Goal: Task Accomplishment & Management: Use online tool/utility

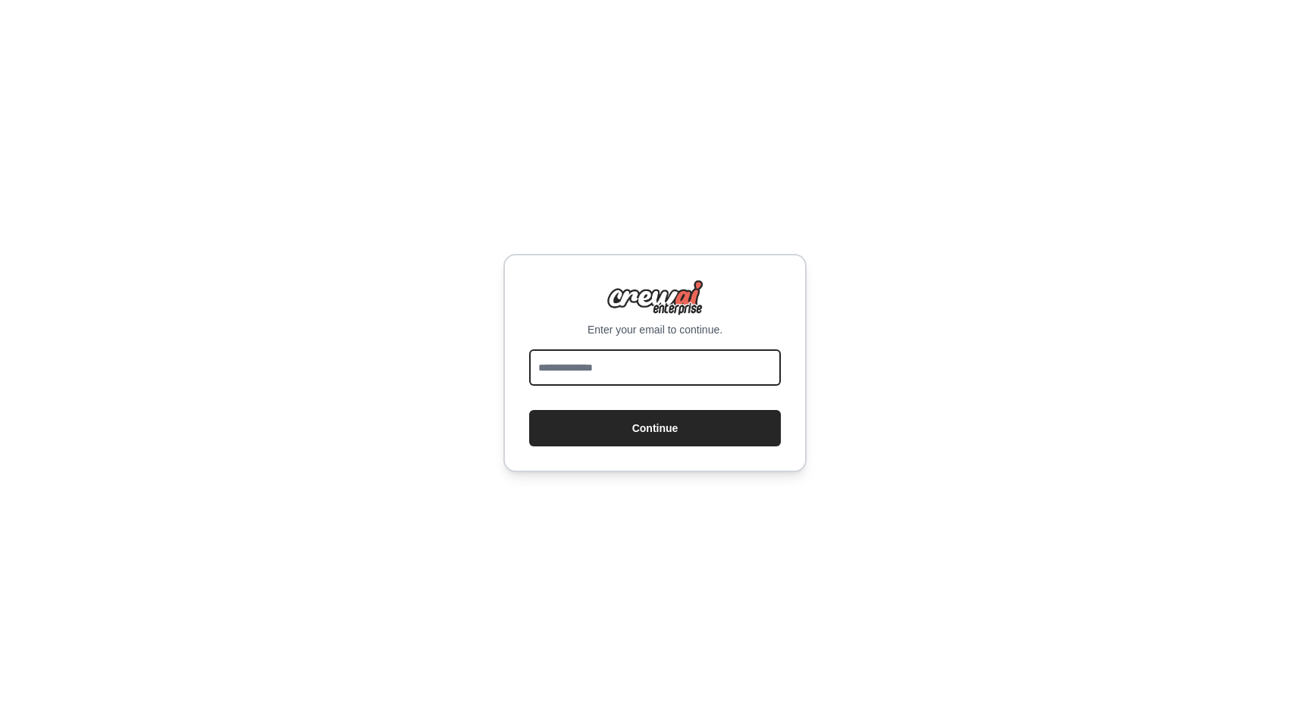
click at [676, 373] on input "email" at bounding box center [655, 367] width 252 height 36
type input "**********"
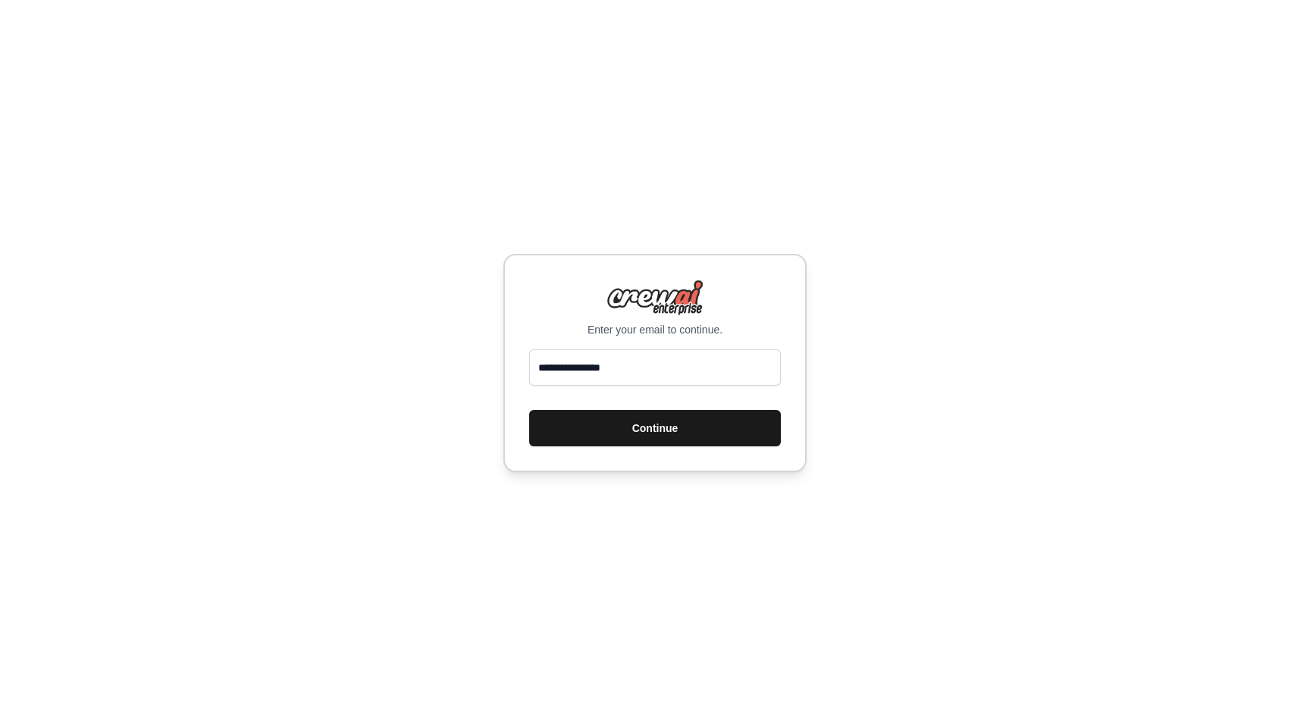
click at [706, 430] on button "Continue" at bounding box center [655, 428] width 252 height 36
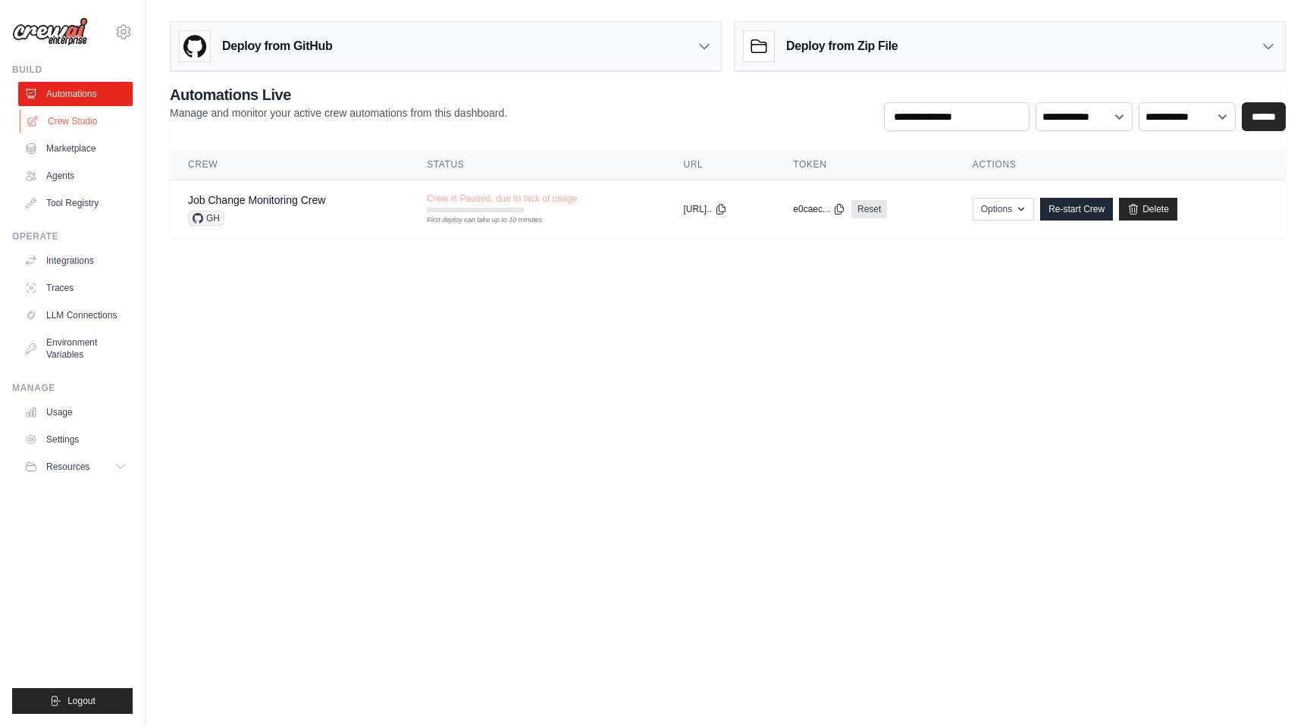
click at [99, 130] on link "Crew Studio" at bounding box center [77, 121] width 114 height 24
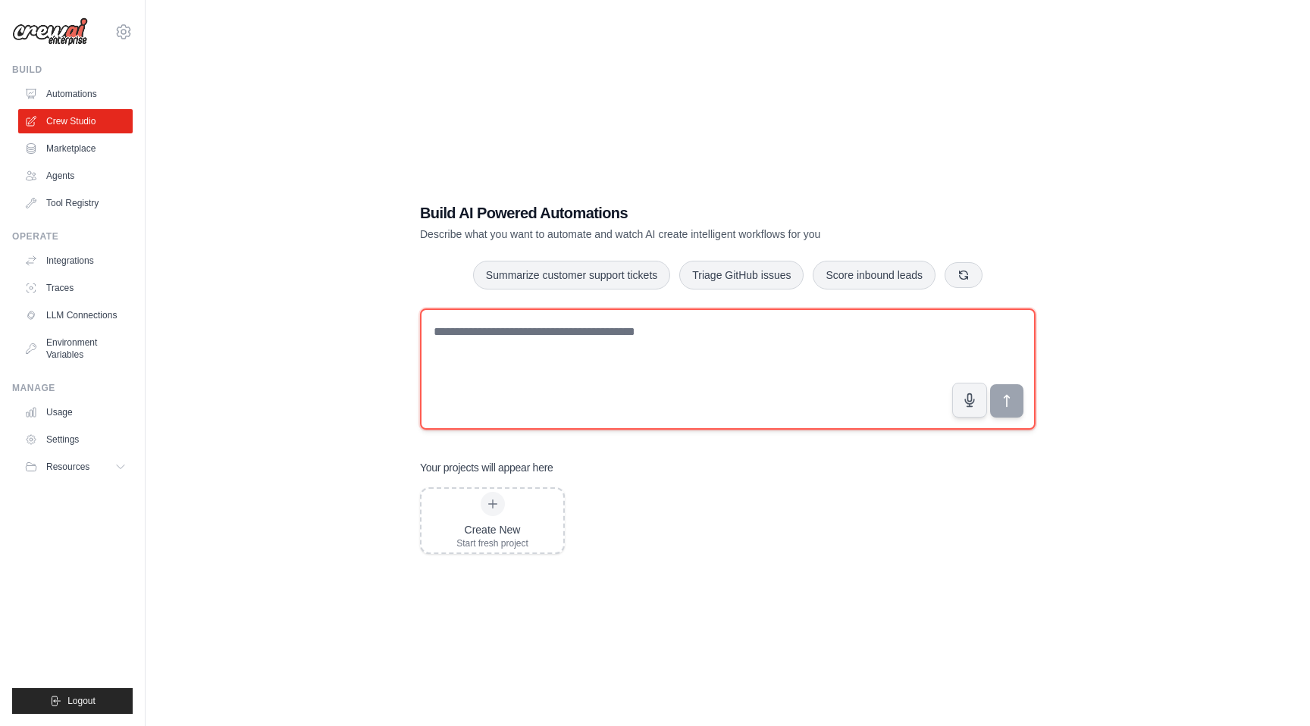
click at [612, 354] on textarea at bounding box center [727, 368] width 615 height 121
type textarea "**********"
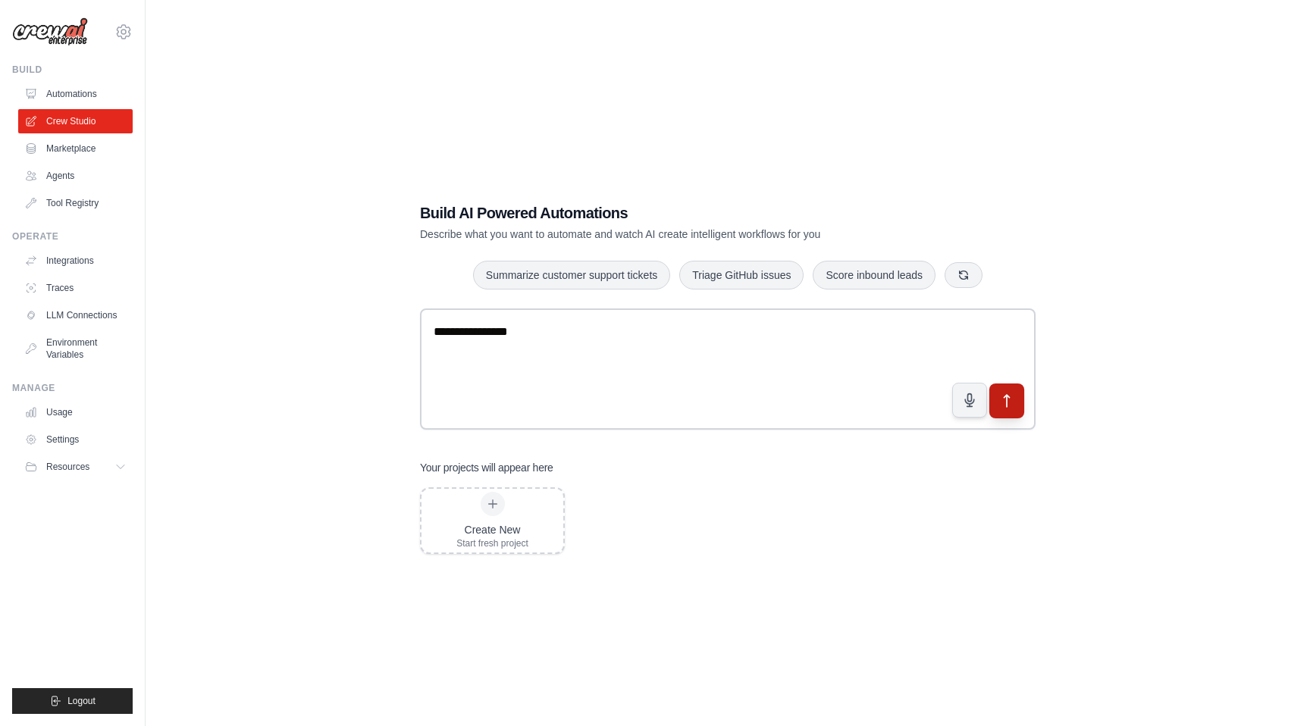
click at [999, 385] on button "submit" at bounding box center [1006, 401] width 35 height 35
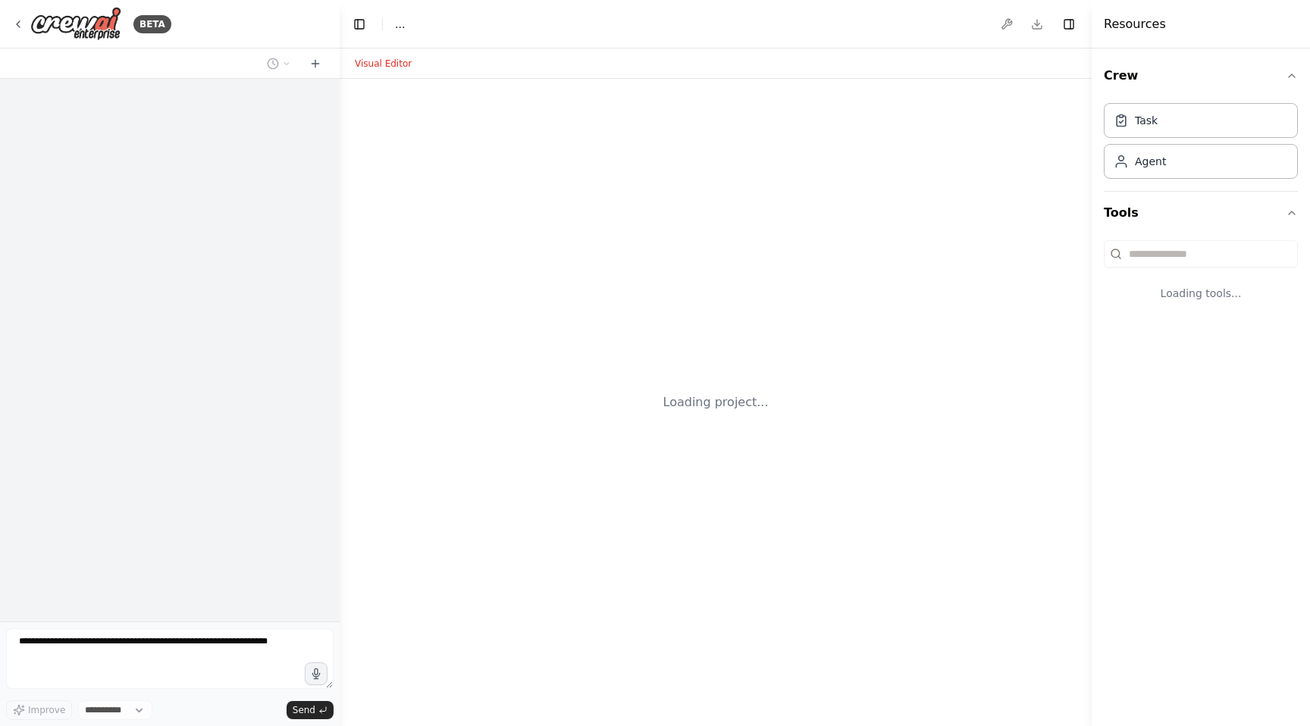
select select "****"
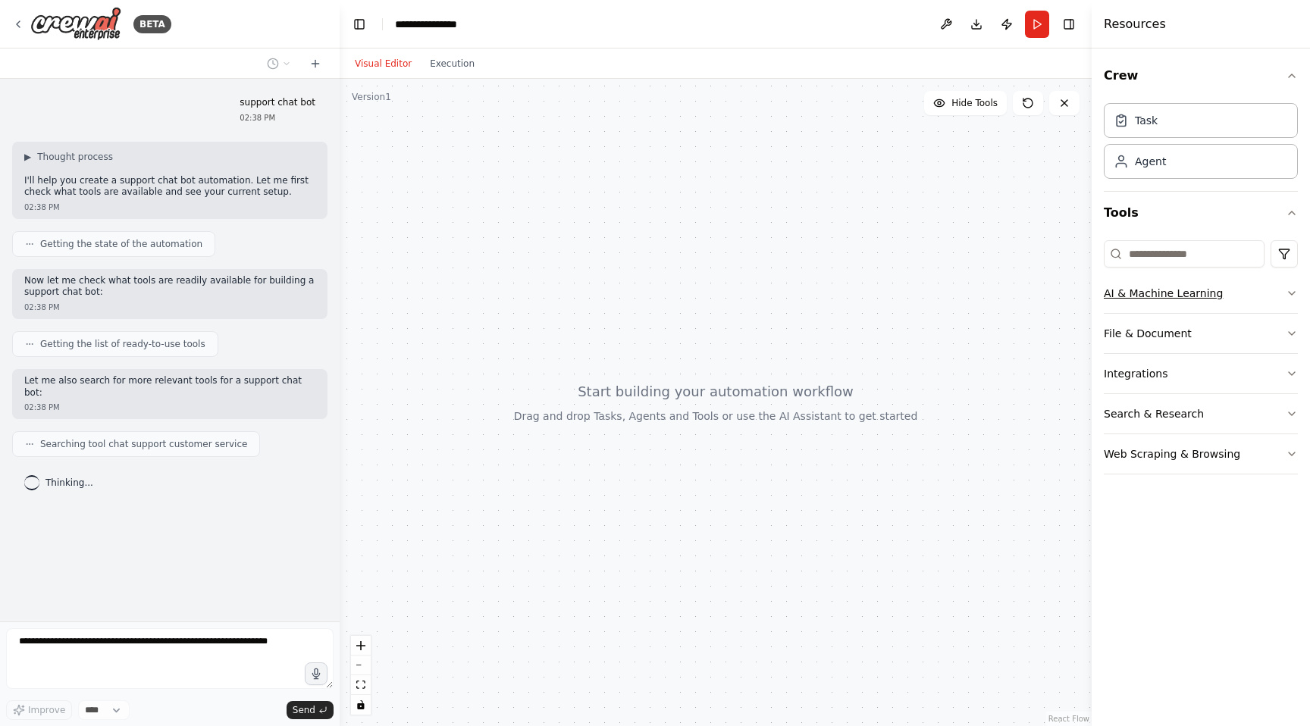
click at [1182, 291] on button "AI & Machine Learning" at bounding box center [1201, 293] width 194 height 39
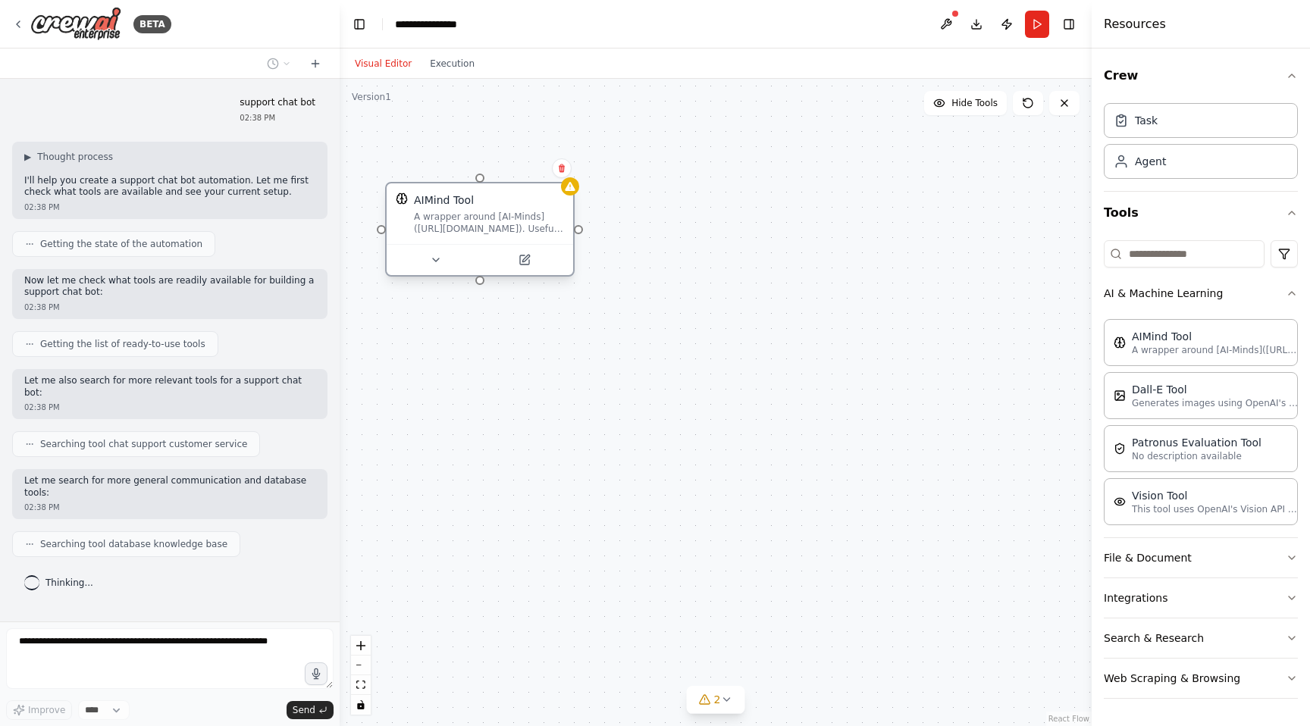
drag, startPoint x: 714, startPoint y: 266, endPoint x: 465, endPoint y: 224, distance: 252.9
click at [465, 224] on div "A wrapper around [AI-Minds](https://mindsdb.com/minds). Useful for when you nee…" at bounding box center [489, 223] width 150 height 24
click at [527, 265] on icon at bounding box center [524, 260] width 12 height 12
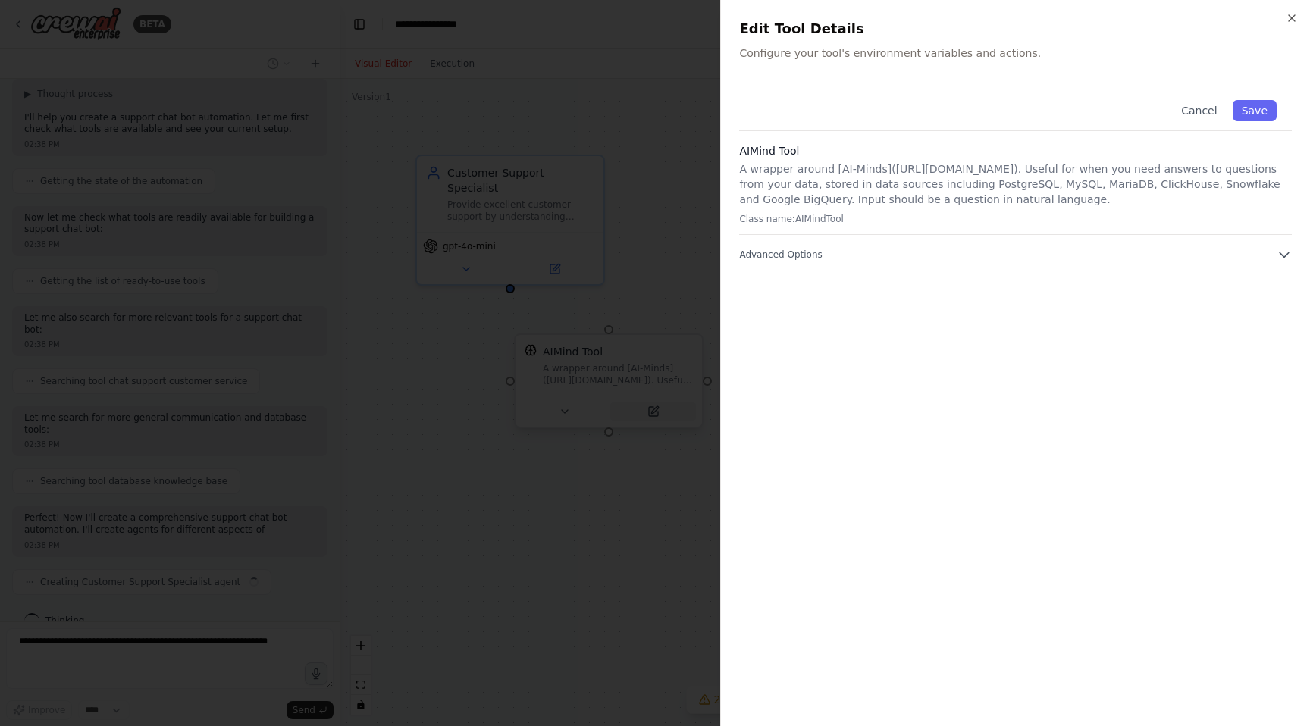
scroll to position [75, 0]
click at [835, 254] on button "Advanced Options" at bounding box center [1015, 254] width 553 height 15
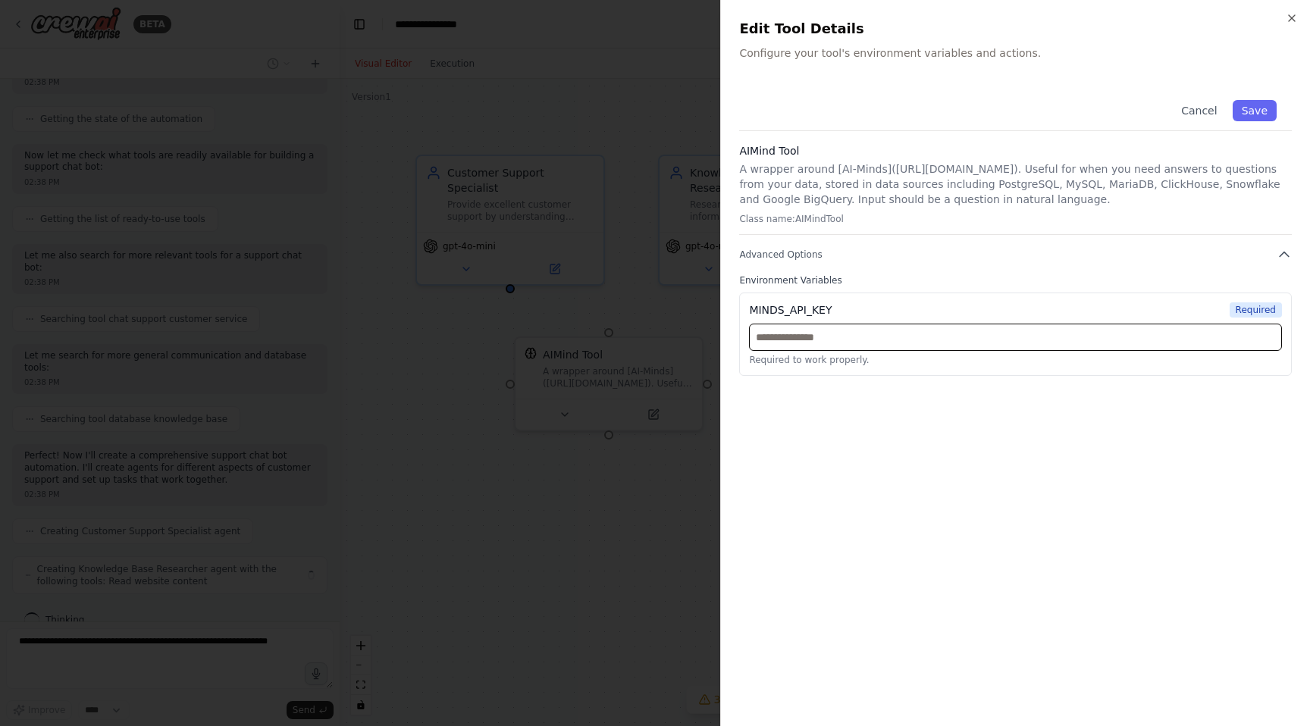
click at [931, 330] on input "text" at bounding box center [1015, 337] width 533 height 27
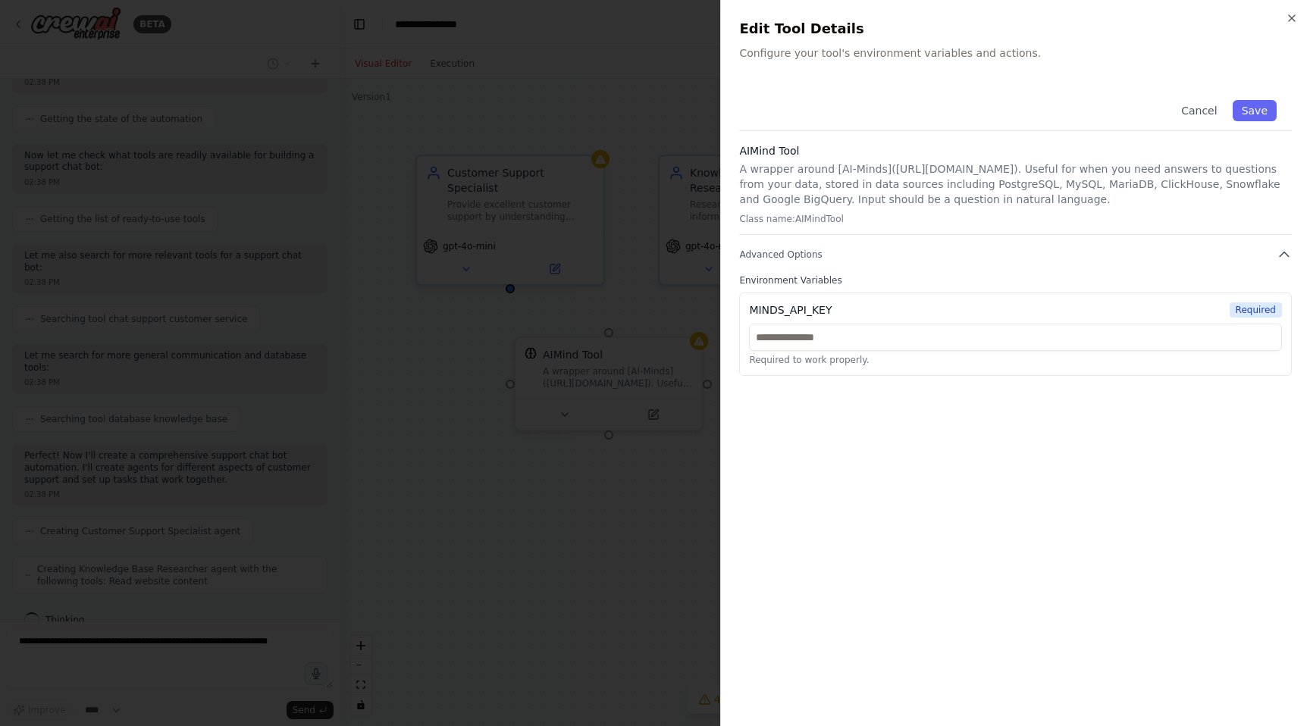
click at [1292, 11] on div "Close Edit Tool Details Configure your tool's environment variables and actions…" at bounding box center [1015, 363] width 590 height 726
click at [1291, 19] on icon "button" at bounding box center [1291, 18] width 12 height 12
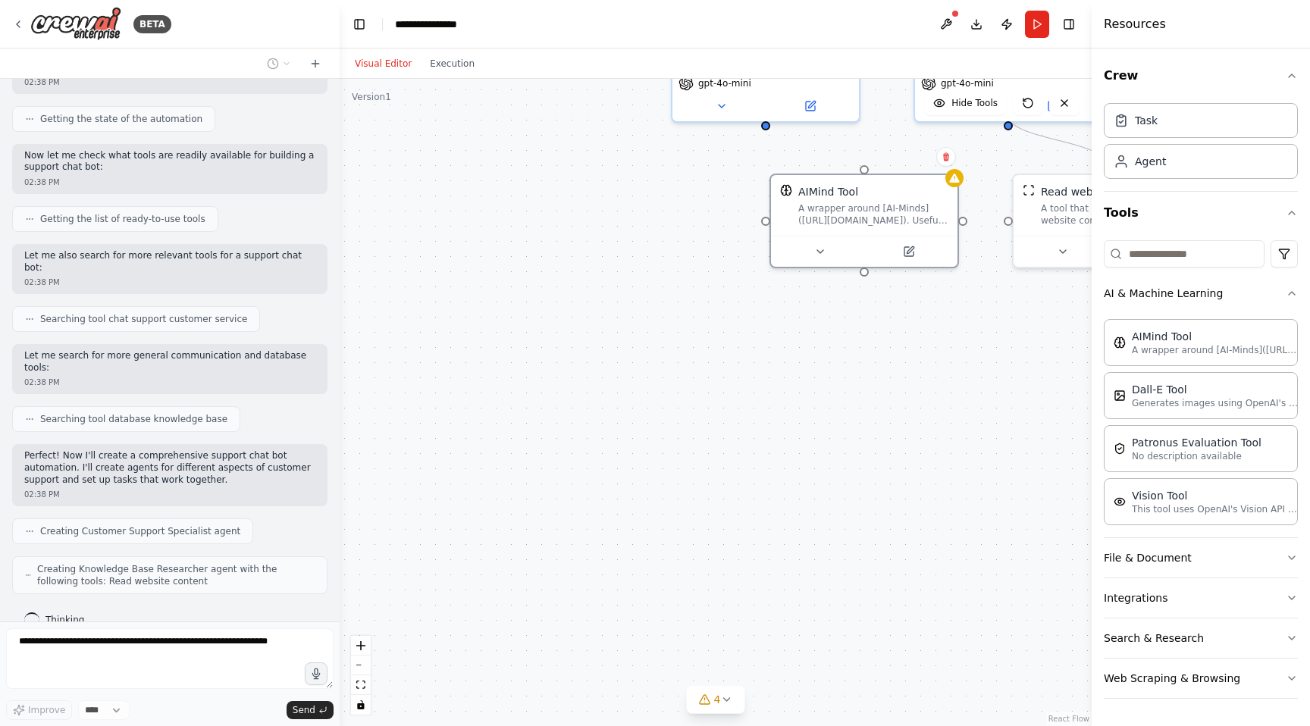
scroll to position [163, 0]
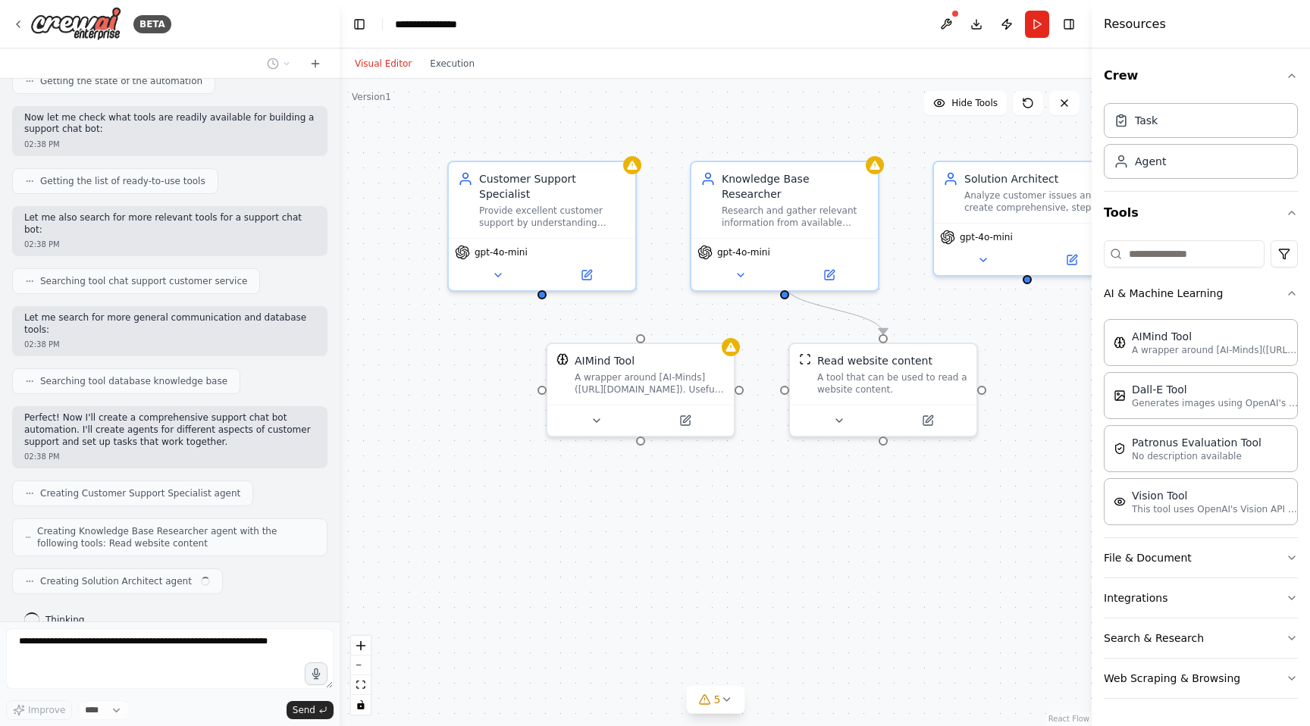
click at [637, 293] on div ".deletable-edge-delete-btn { width: 20px; height: 20px; border: 0px solid #ffff…" at bounding box center [716, 402] width 752 height 647
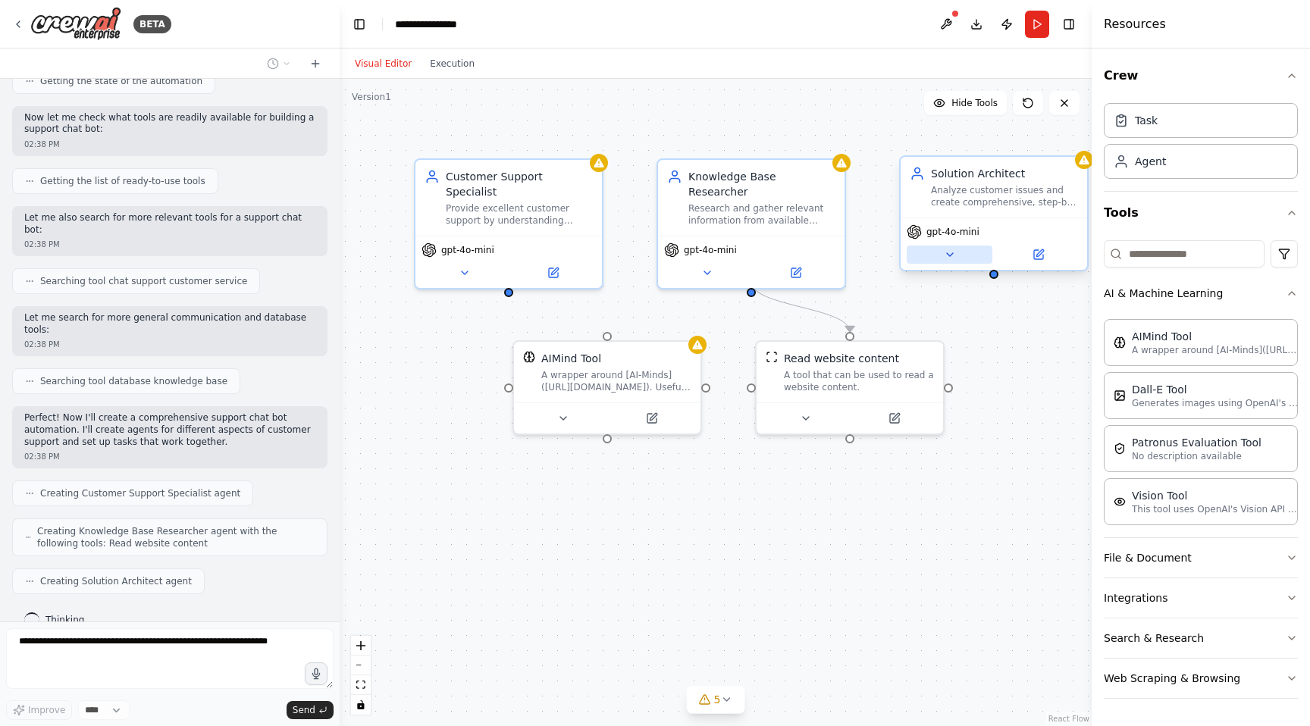
click at [953, 255] on icon at bounding box center [950, 255] width 12 height 12
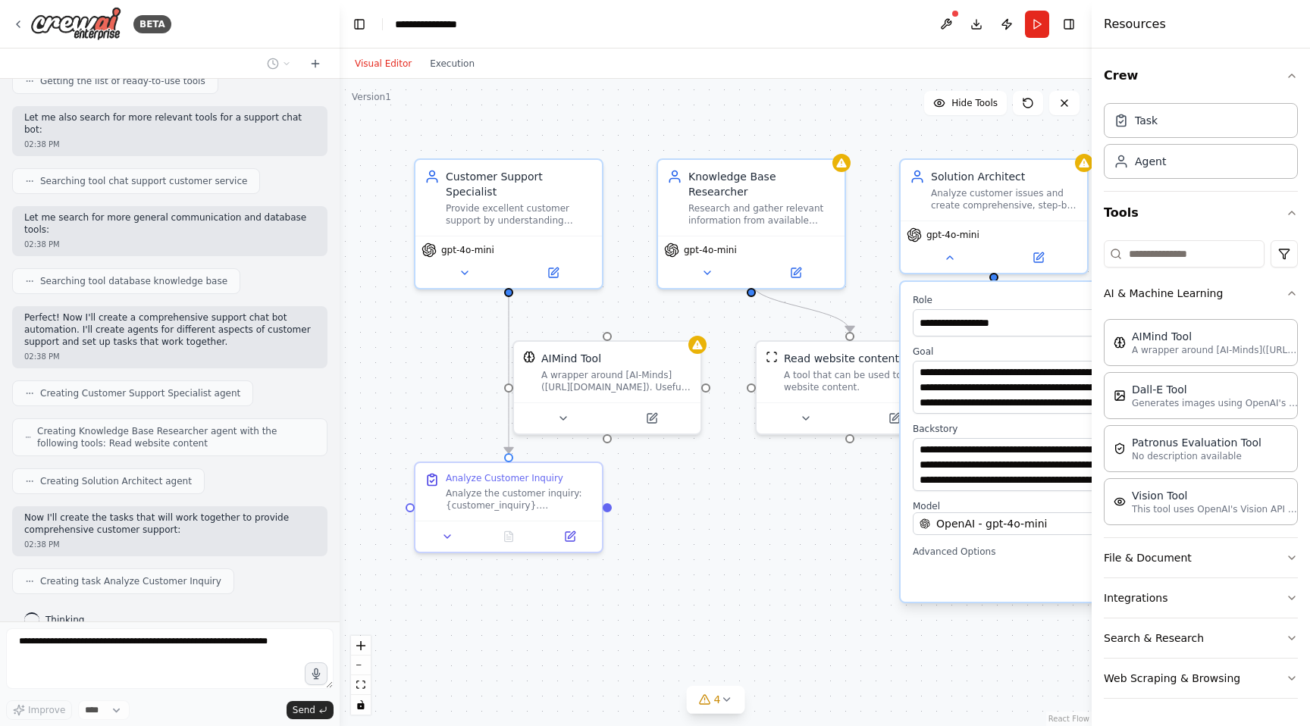
scroll to position [301, 0]
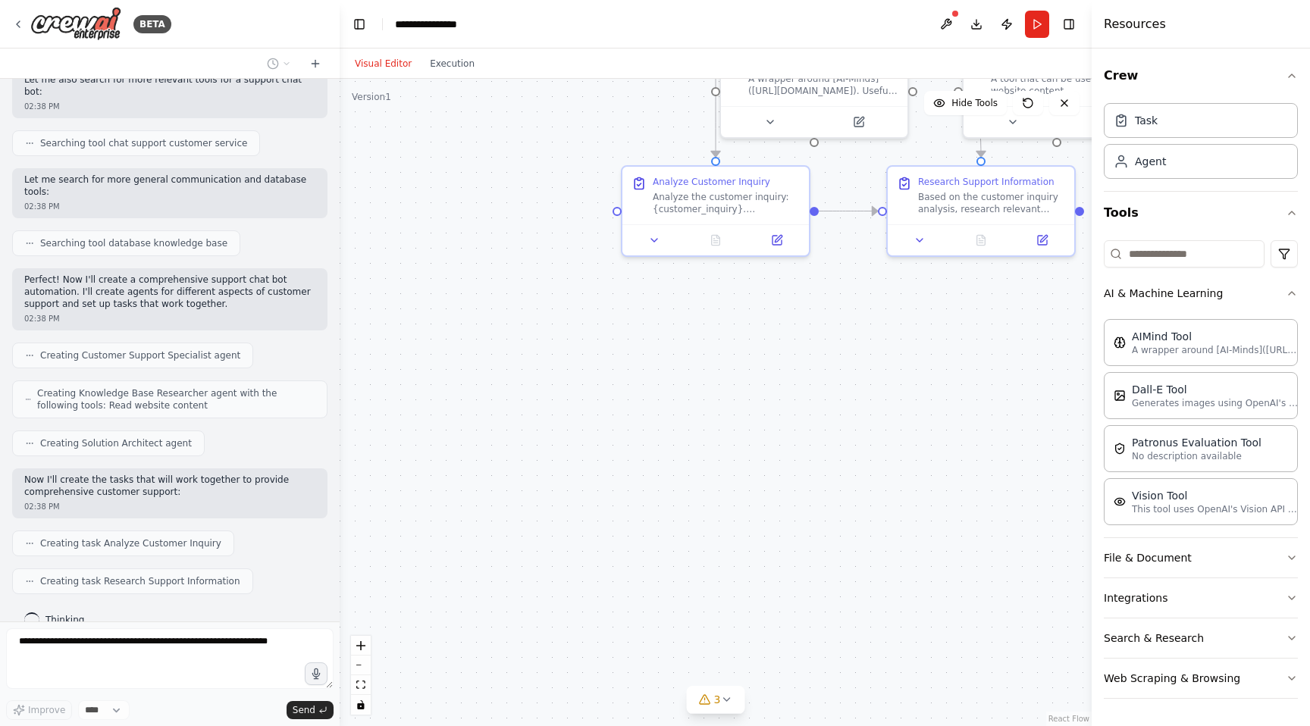
drag, startPoint x: 628, startPoint y: 543, endPoint x: 834, endPoint y: 246, distance: 361.4
click at [834, 246] on div ".deletable-edge-delete-btn { width: 20px; height: 20px; border: 0px solid #ffff…" at bounding box center [716, 402] width 752 height 647
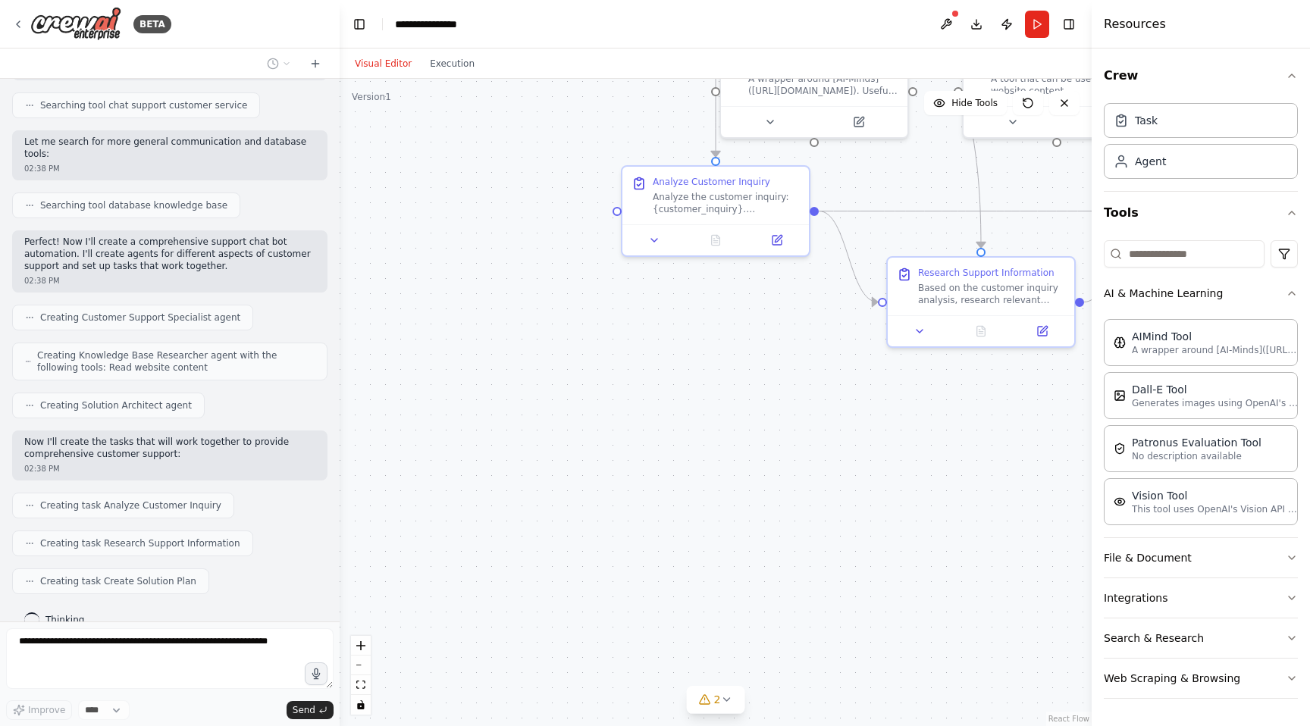
click at [774, 385] on div ".deletable-edge-delete-btn { width: 20px; height: 20px; border: 0px solid #ffff…" at bounding box center [716, 402] width 752 height 647
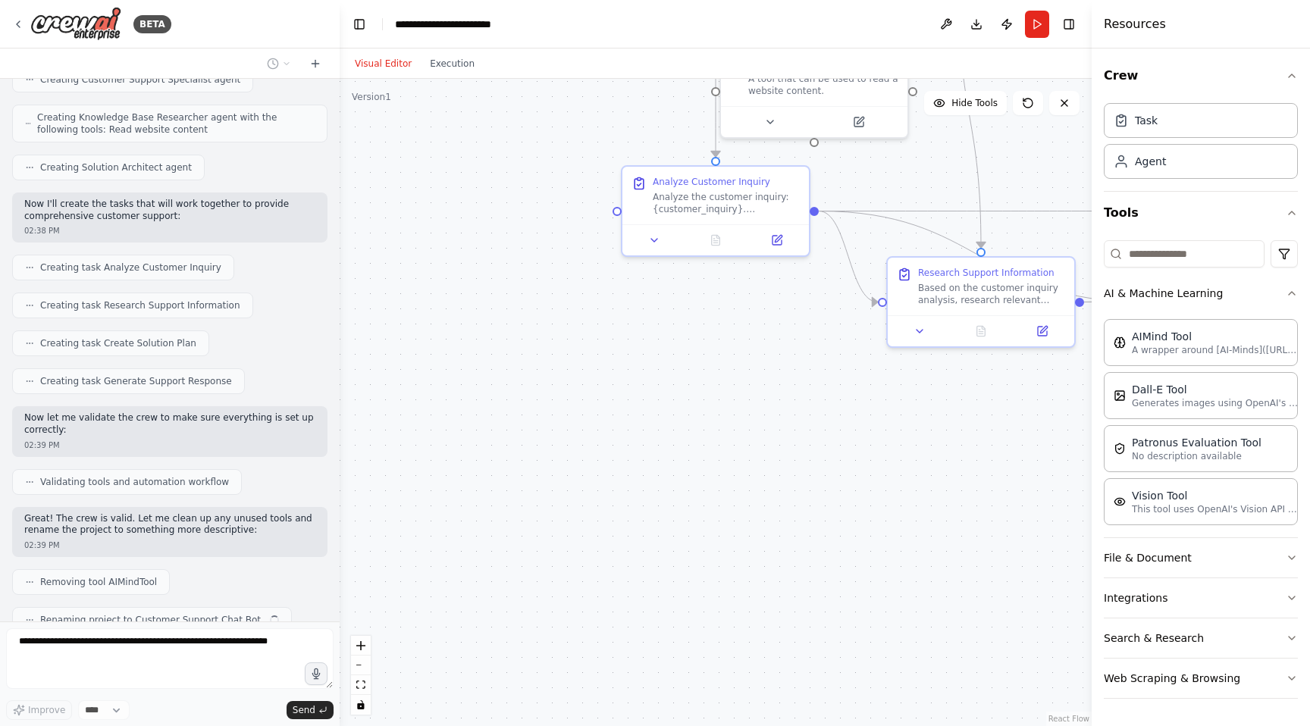
scroll to position [615, 0]
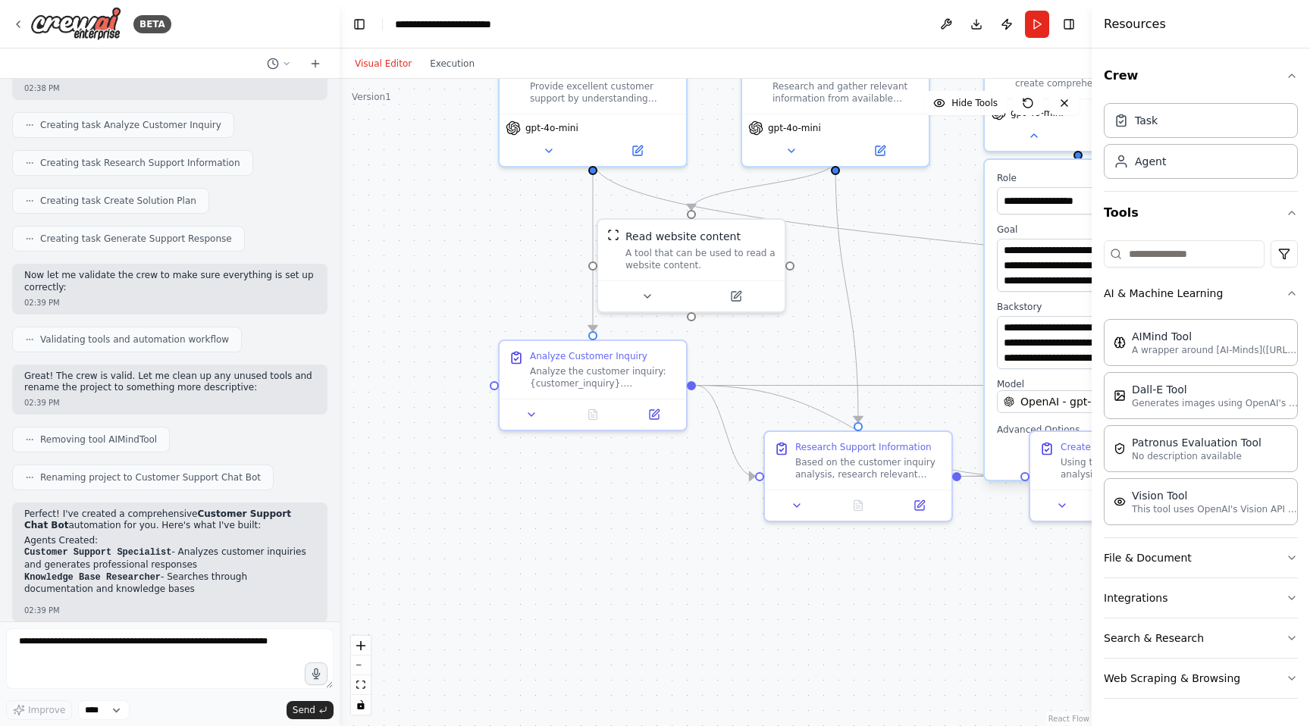
drag, startPoint x: 756, startPoint y: 380, endPoint x: 633, endPoint y: 555, distance: 213.2
click at [633, 555] on div ".deletable-edge-delete-btn { width: 20px; height: 20px; border: 0px solid #ffff…" at bounding box center [716, 402] width 752 height 647
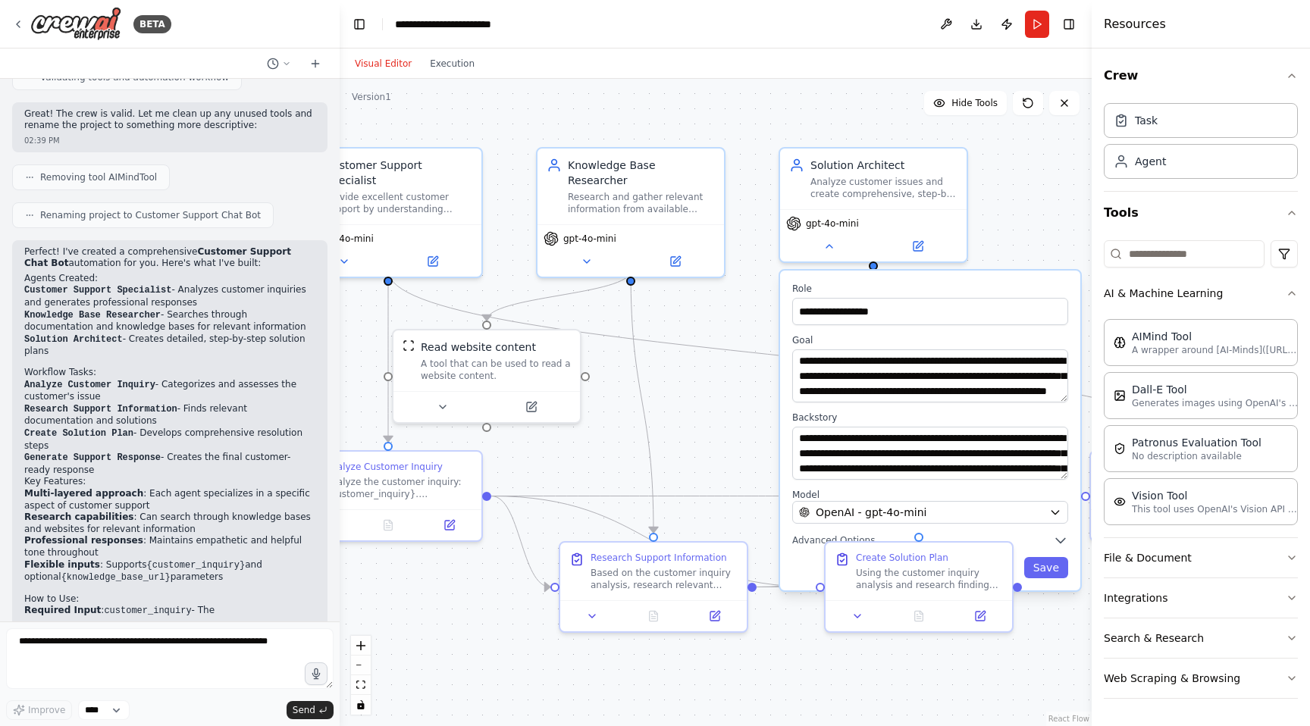
drag, startPoint x: 829, startPoint y: 277, endPoint x: 631, endPoint y: 377, distance: 222.7
click at [630, 378] on div ".deletable-edge-delete-btn { width: 20px; height: 20px; border: 0px solid #ffff…" at bounding box center [716, 402] width 752 height 647
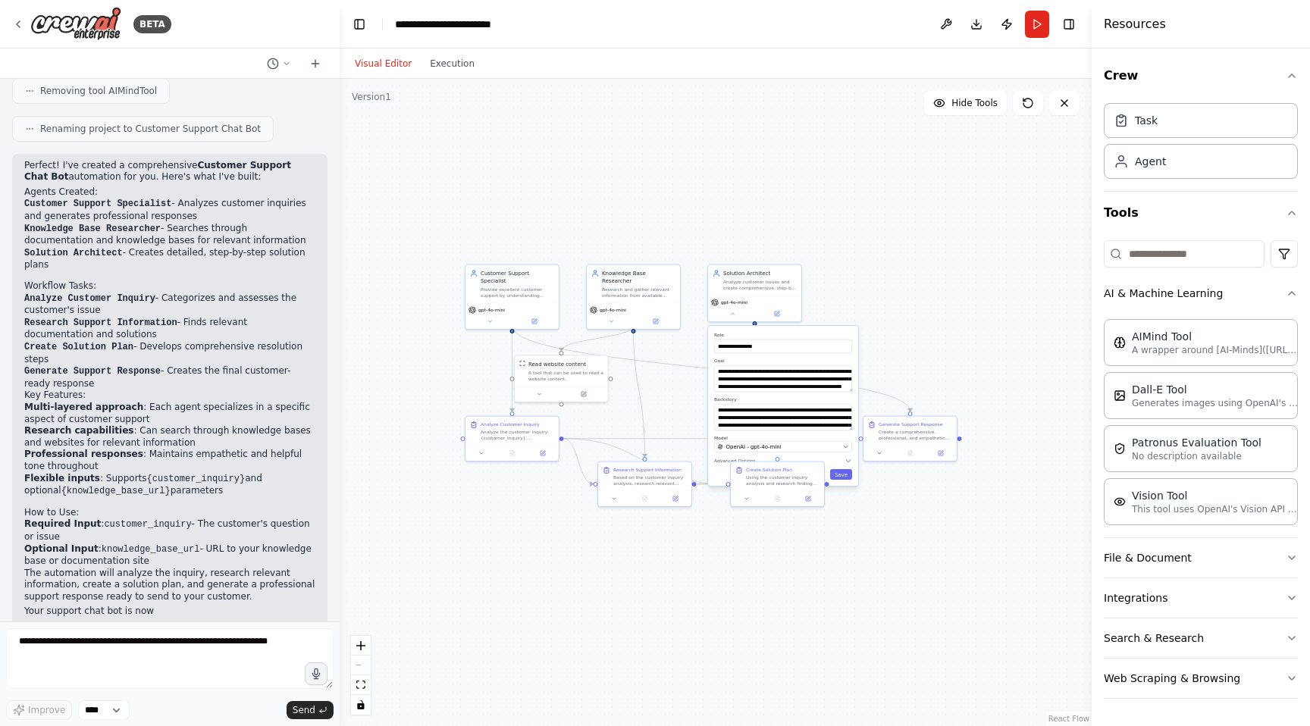
scroll to position [1080, 0]
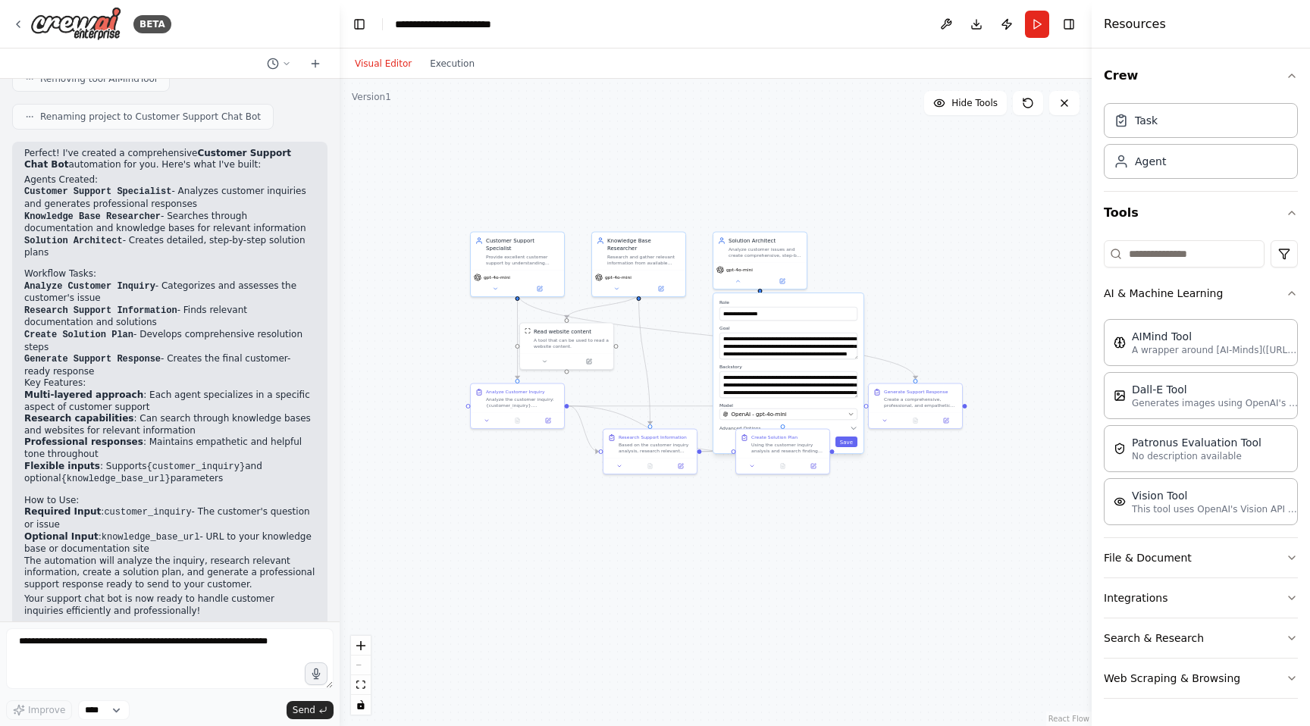
click at [405, 382] on div ".deletable-edge-delete-btn { width: 20px; height: 20px; border: 0px solid #ffff…" at bounding box center [716, 402] width 752 height 647
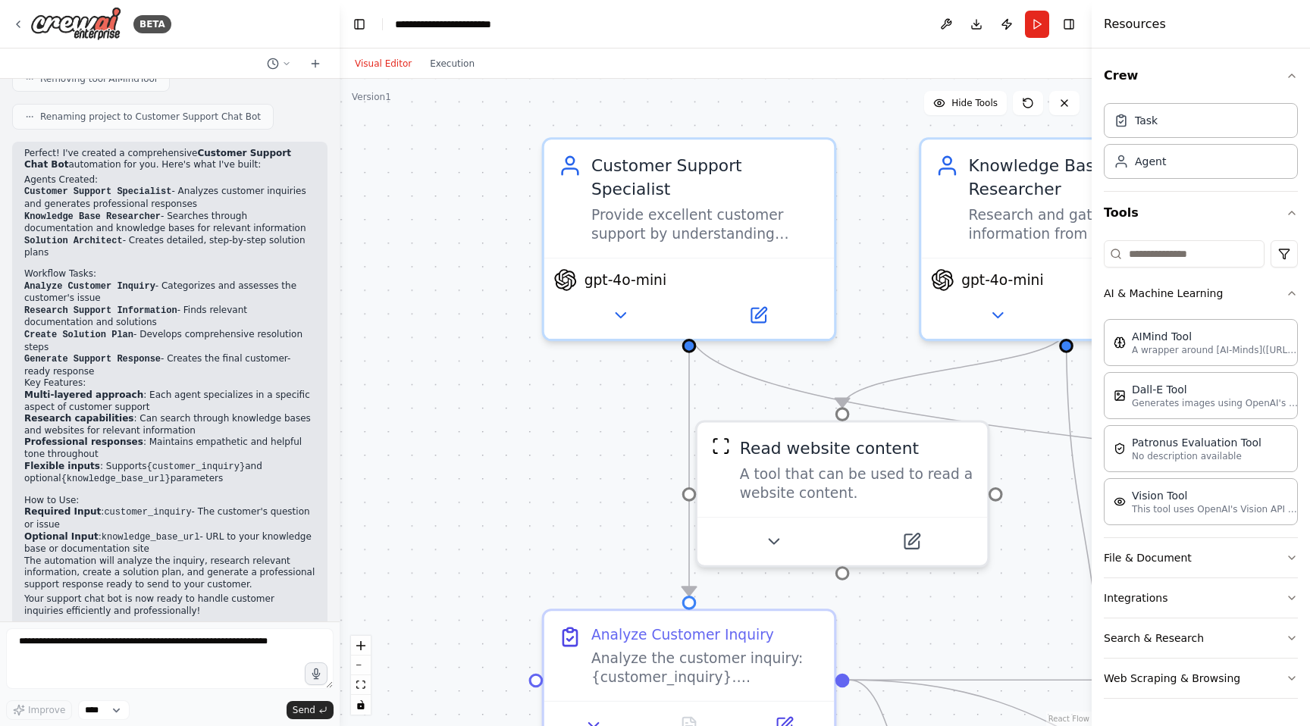
drag, startPoint x: 560, startPoint y: 312, endPoint x: 532, endPoint y: 439, distance: 129.6
click at [532, 439] on div ".deletable-edge-delete-btn { width: 20px; height: 20px; border: 0px solid #ffff…" at bounding box center [716, 402] width 752 height 647
click at [1025, 32] on button "Run" at bounding box center [1037, 24] width 24 height 27
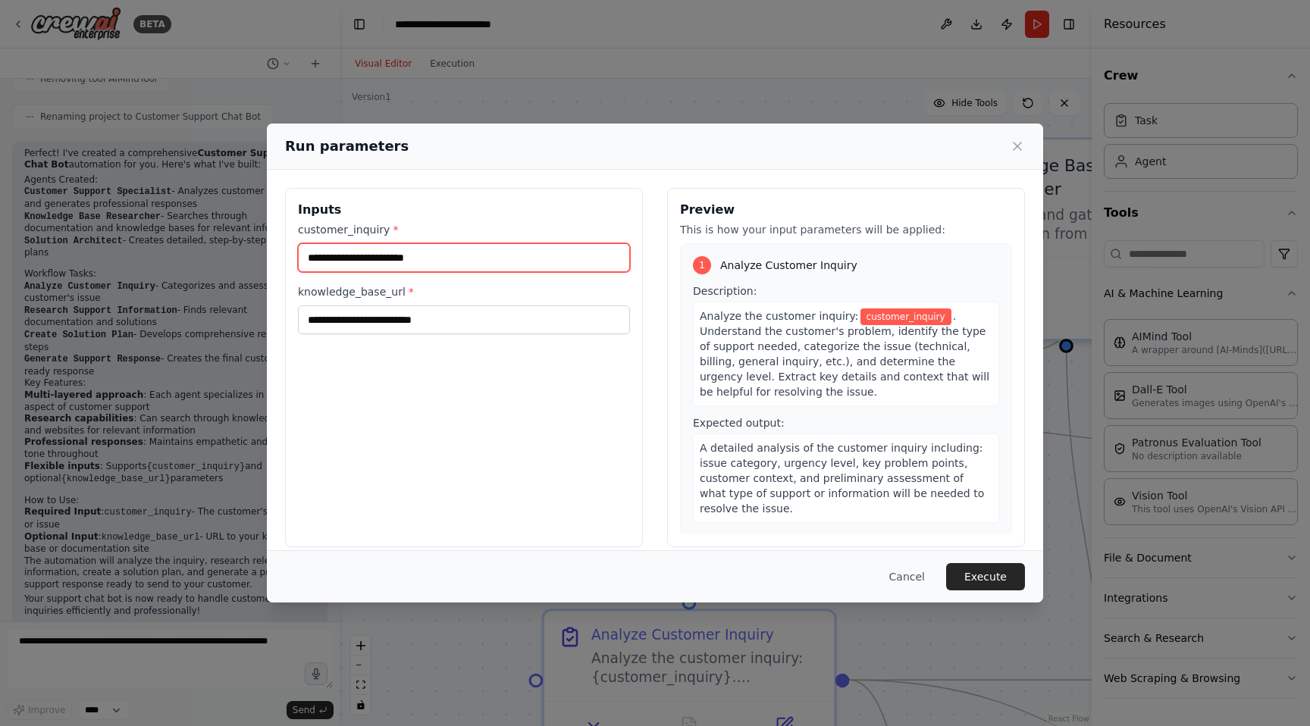
click at [560, 254] on input "customer_inquiry *" at bounding box center [464, 257] width 332 height 29
type input "*****"
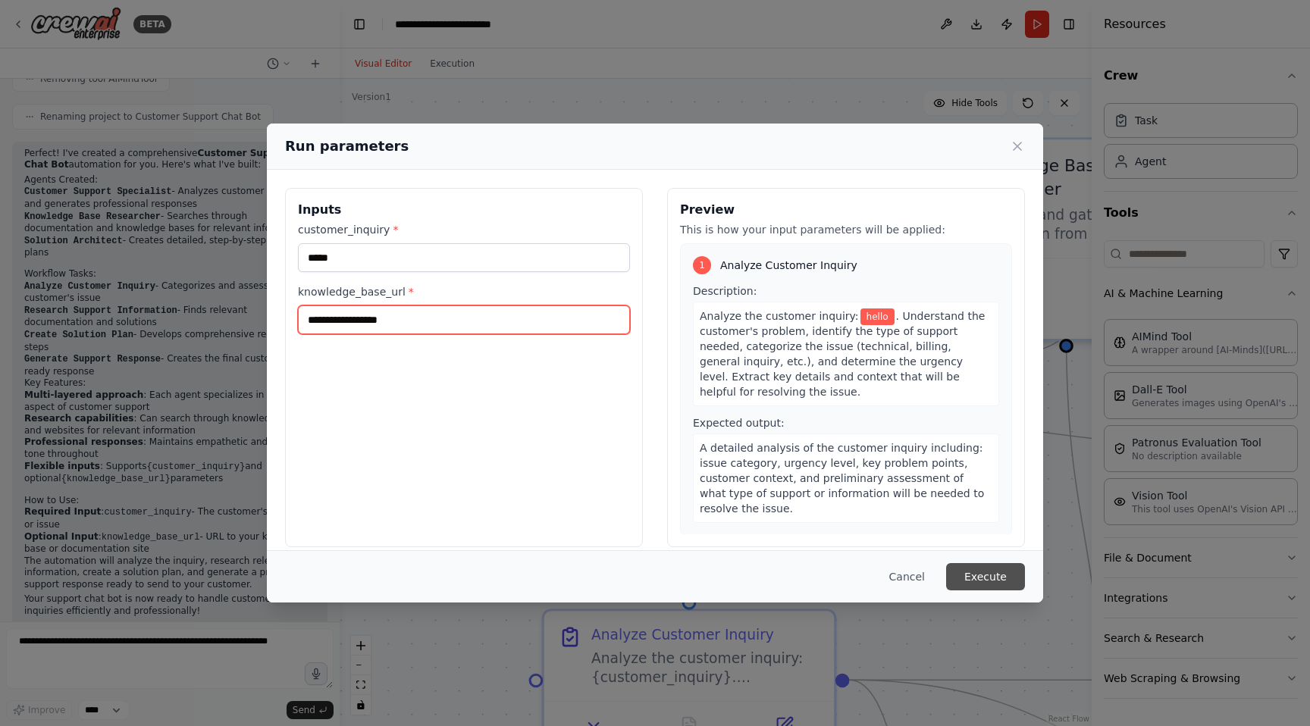
type input "**********"
click at [1004, 577] on button "Execute" at bounding box center [985, 576] width 79 height 27
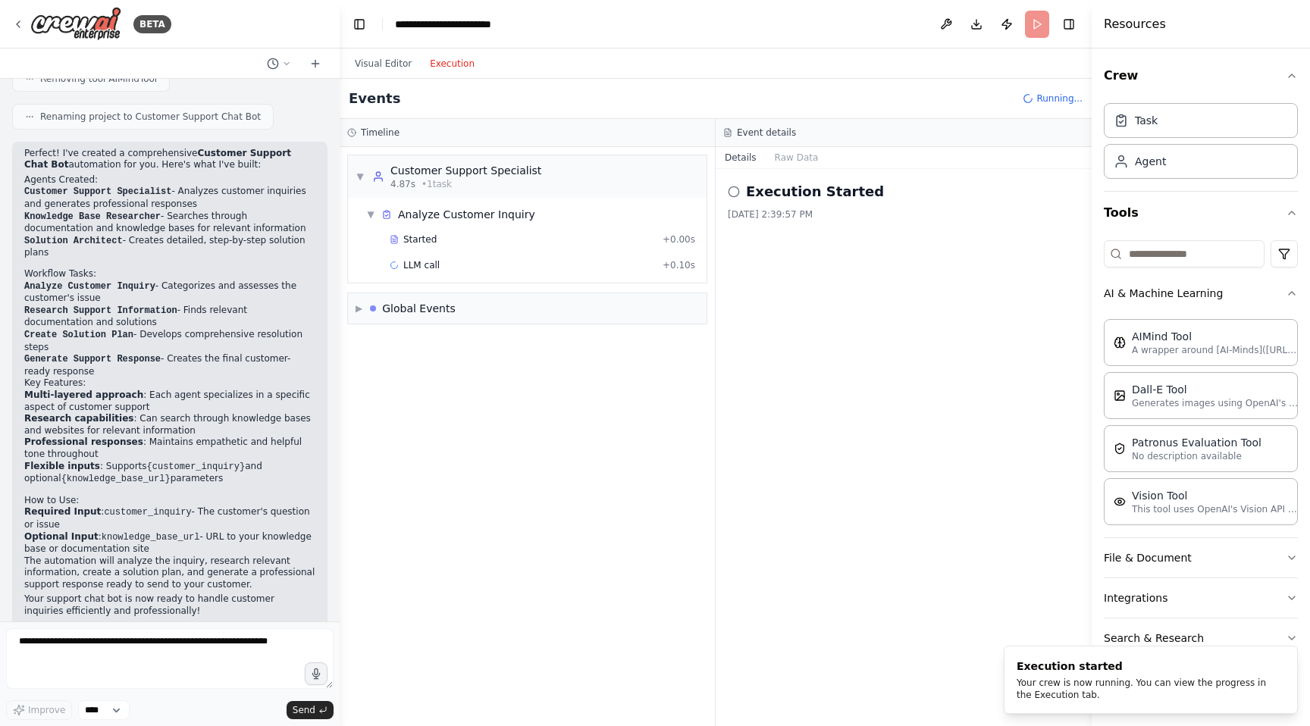
click at [457, 64] on button "Execution" at bounding box center [452, 64] width 63 height 18
click at [744, 206] on div "Execution Started 8/20/2025, 2:39:57 PM" at bounding box center [904, 200] width 352 height 39
click at [750, 195] on h2 "Execution Started" at bounding box center [815, 191] width 138 height 21
click at [734, 195] on icon at bounding box center [734, 192] width 12 height 12
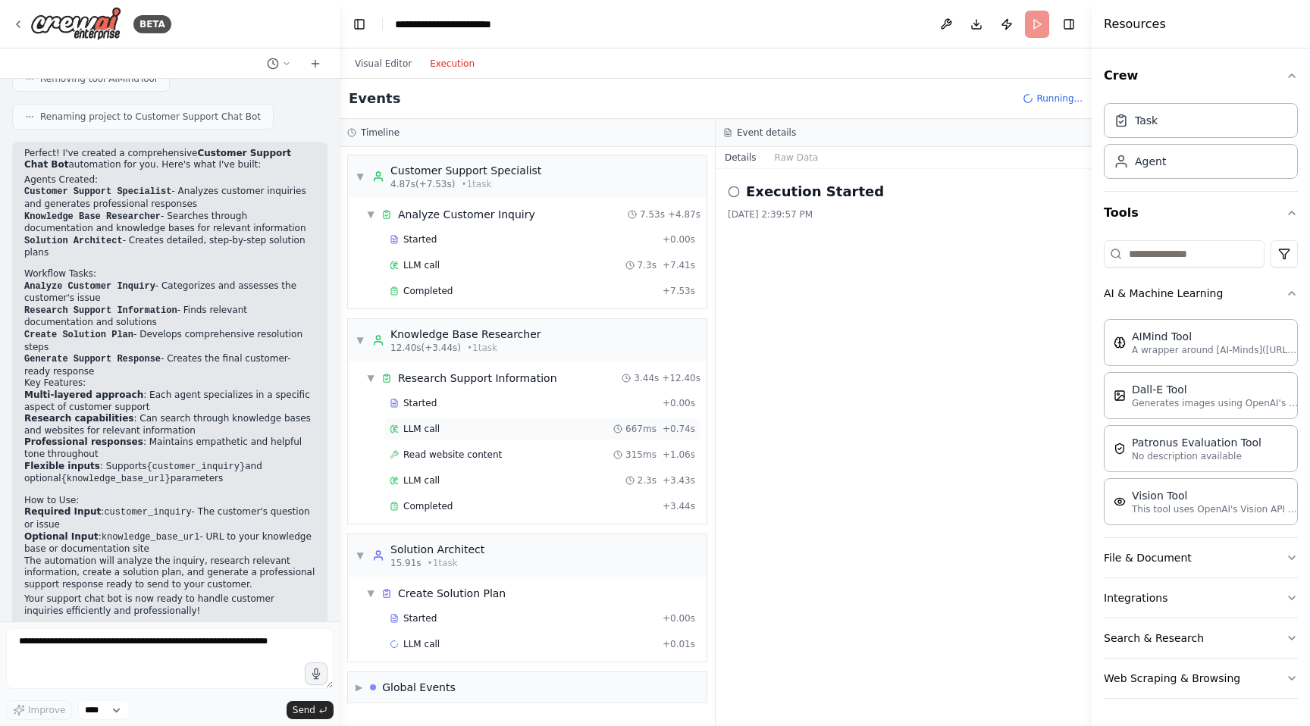
click at [515, 425] on div "LLM call 667ms + 0.74s" at bounding box center [542, 429] width 305 height 12
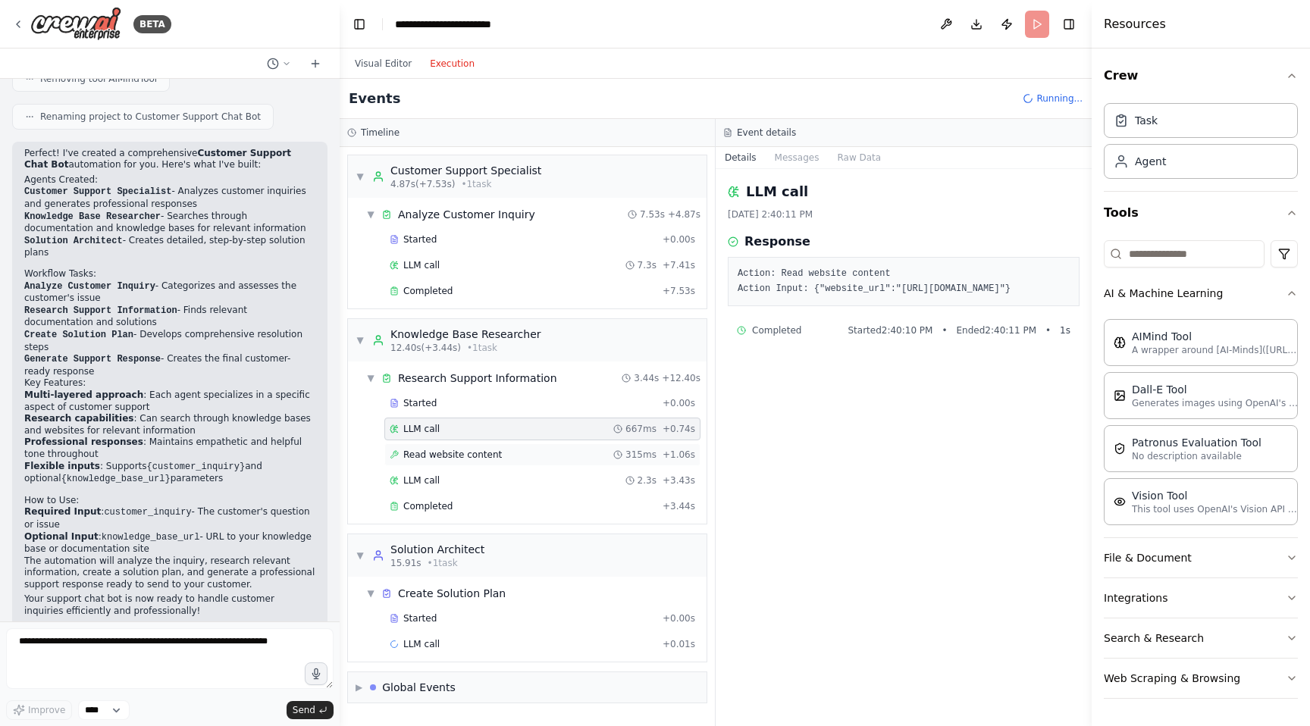
click at [522, 453] on div "Read website content 315ms + 1.06s" at bounding box center [542, 455] width 305 height 12
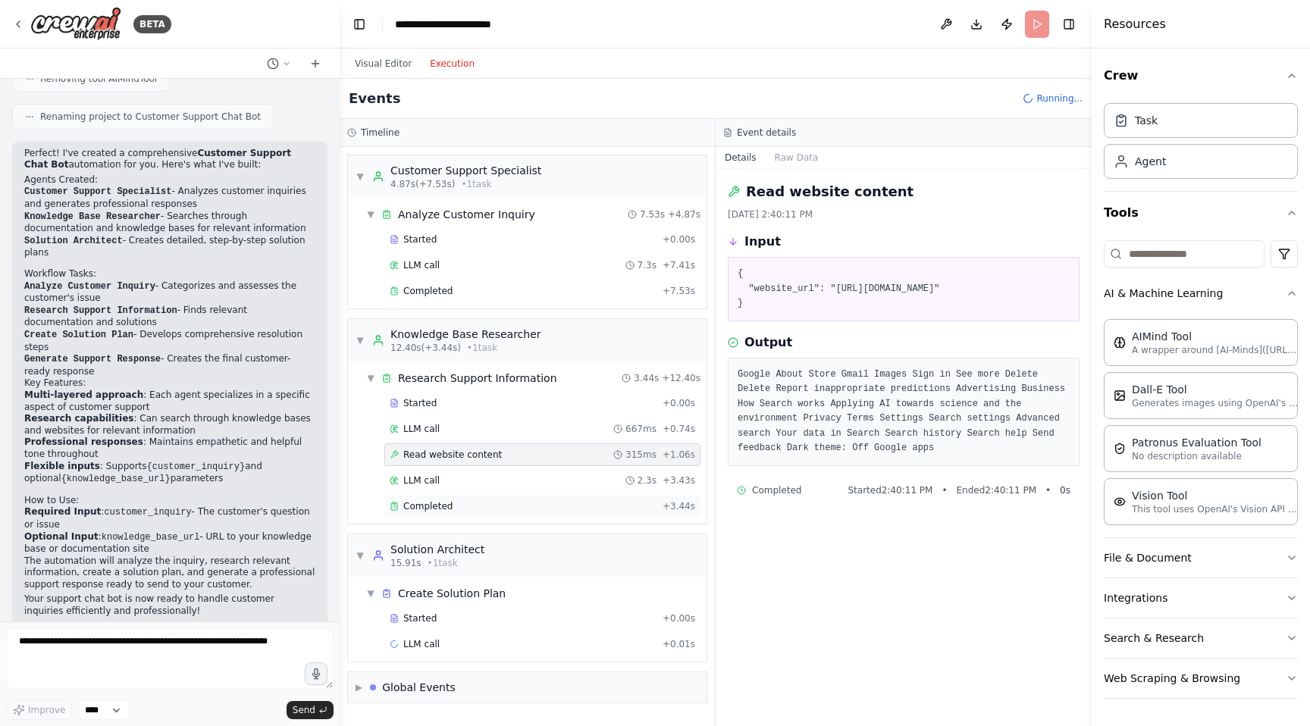
click at [521, 504] on div "Completed" at bounding box center [523, 506] width 267 height 12
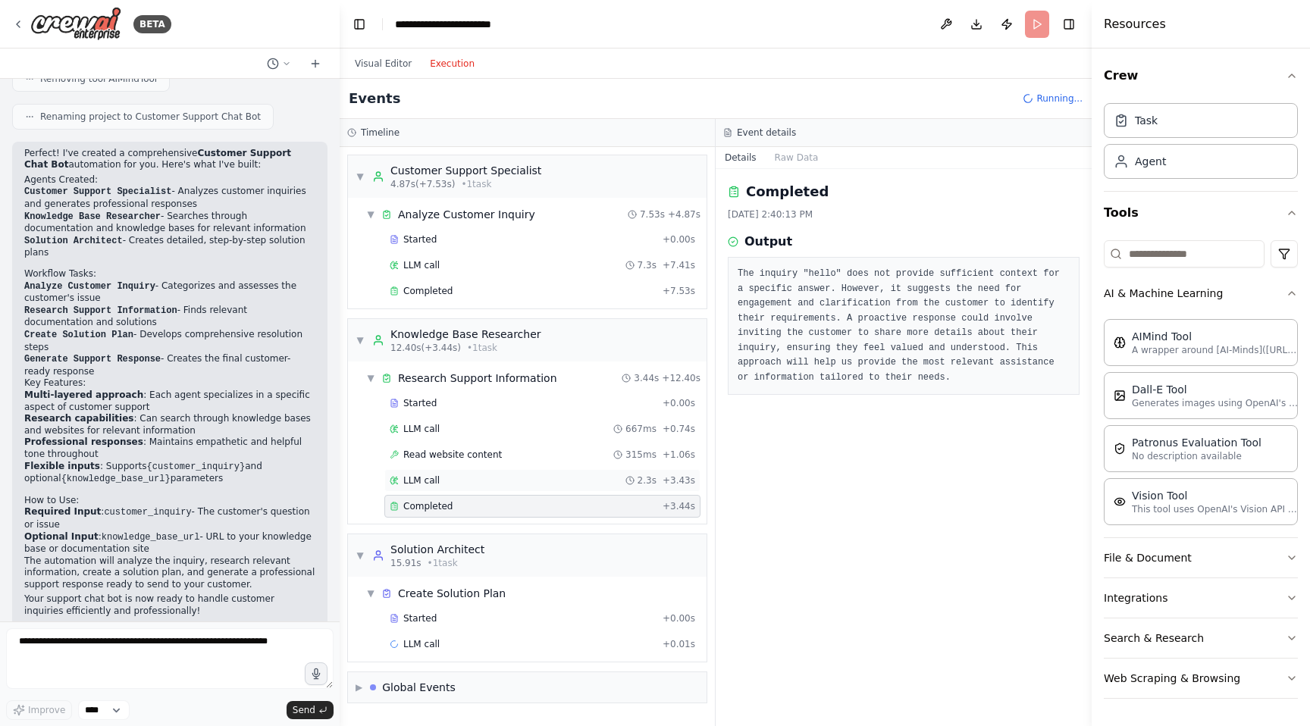
click at [524, 487] on div "LLM call 2.3s + 3.43s" at bounding box center [542, 480] width 316 height 23
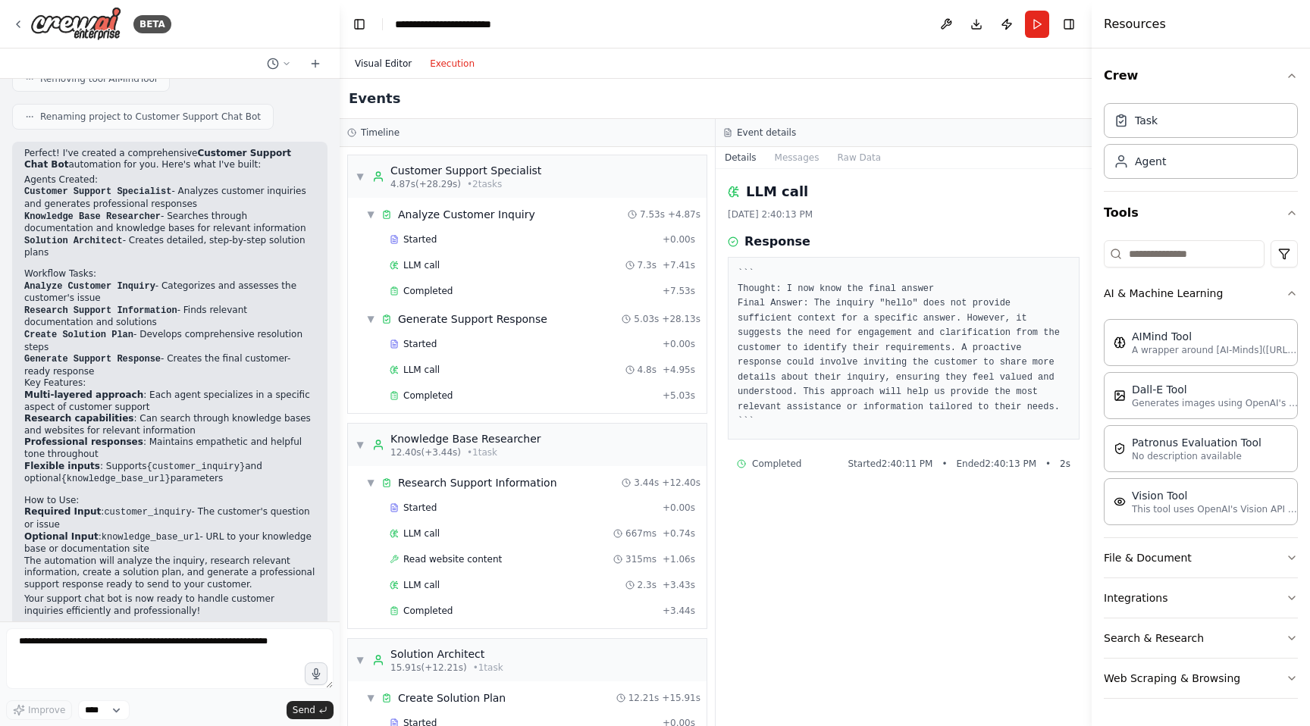
click at [370, 68] on button "Visual Editor" at bounding box center [383, 64] width 75 height 18
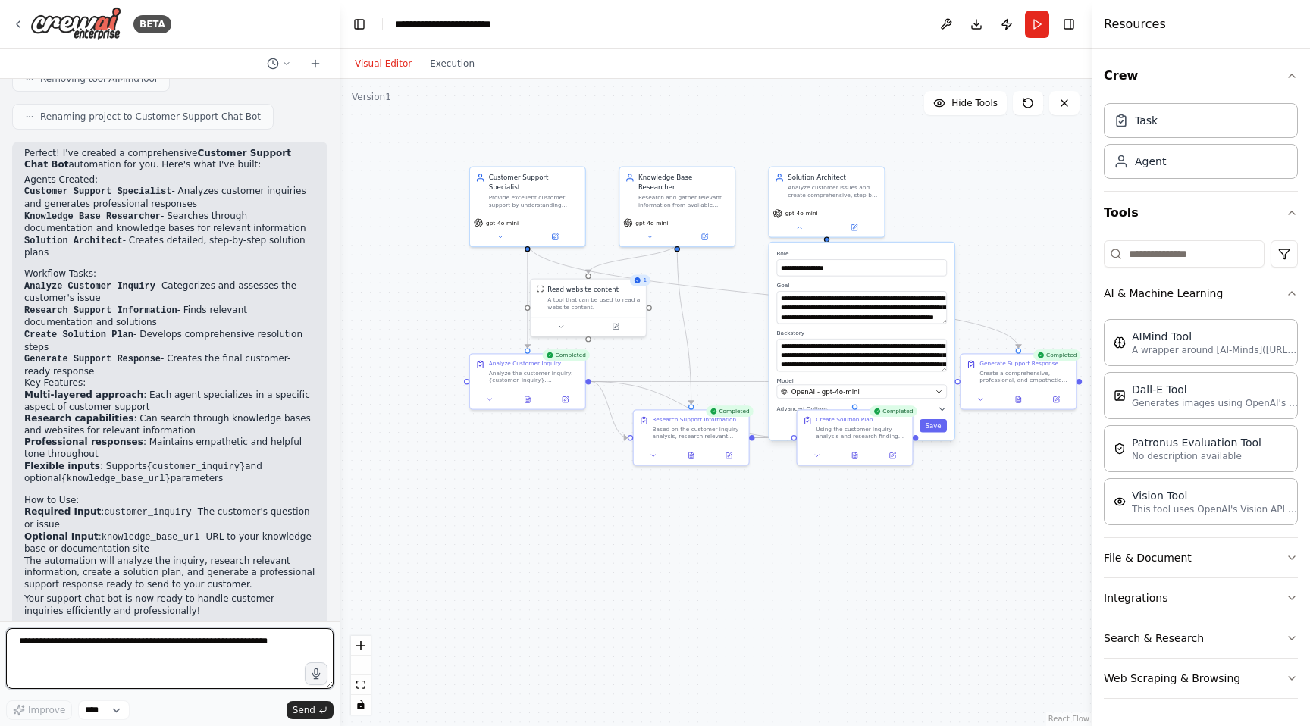
click at [115, 642] on textarea at bounding box center [169, 658] width 327 height 61
type textarea "**********"
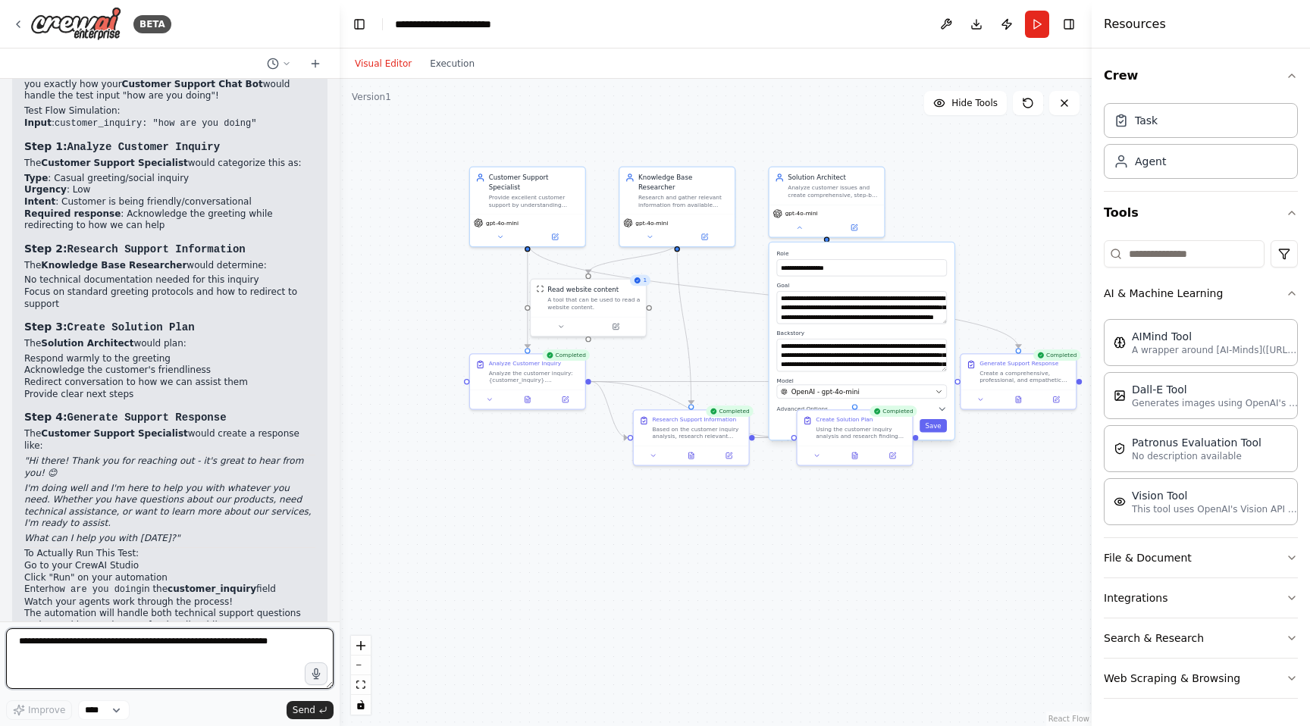
scroll to position [1759, 0]
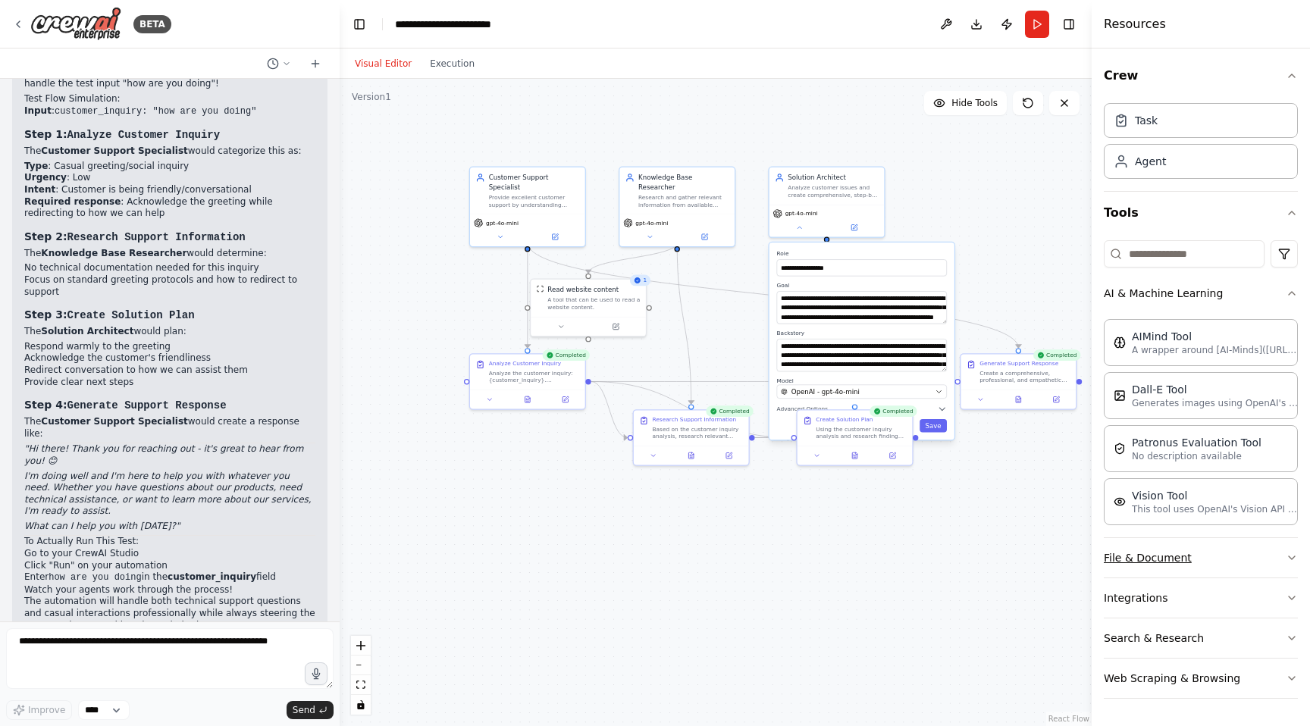
click at [1173, 559] on button "File & Document" at bounding box center [1201, 557] width 194 height 39
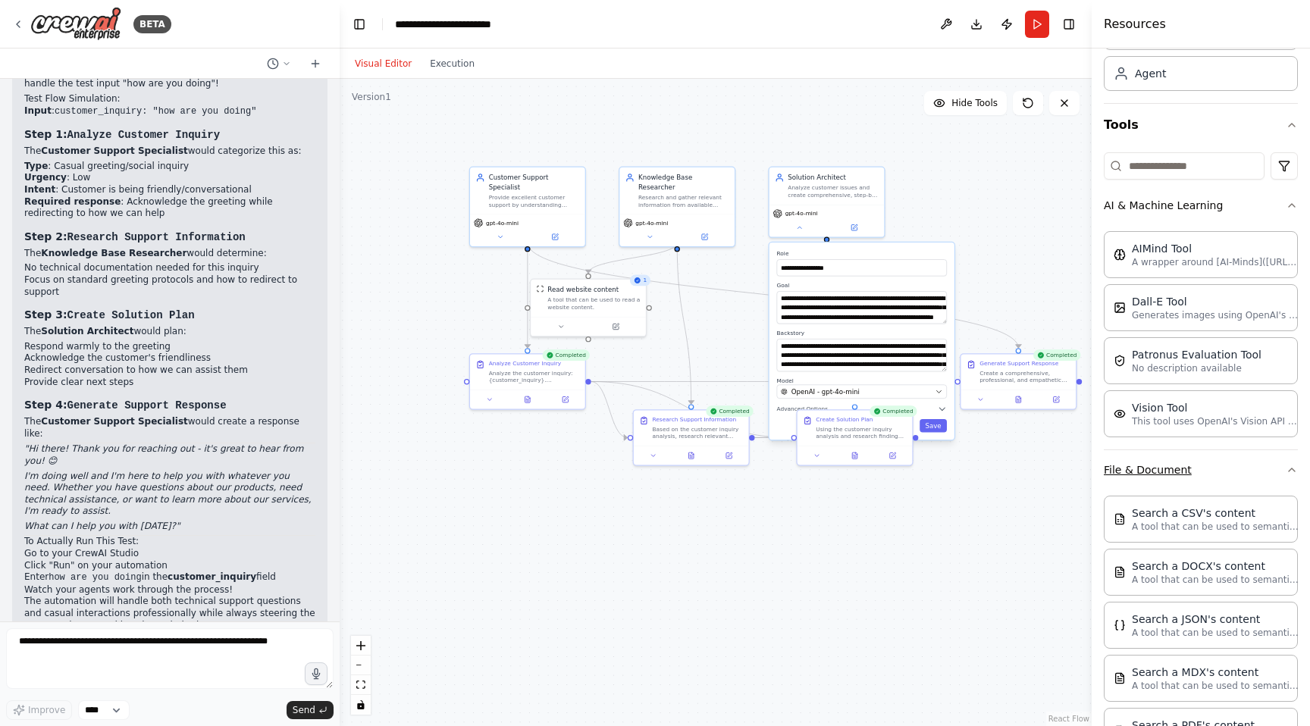
scroll to position [0, 0]
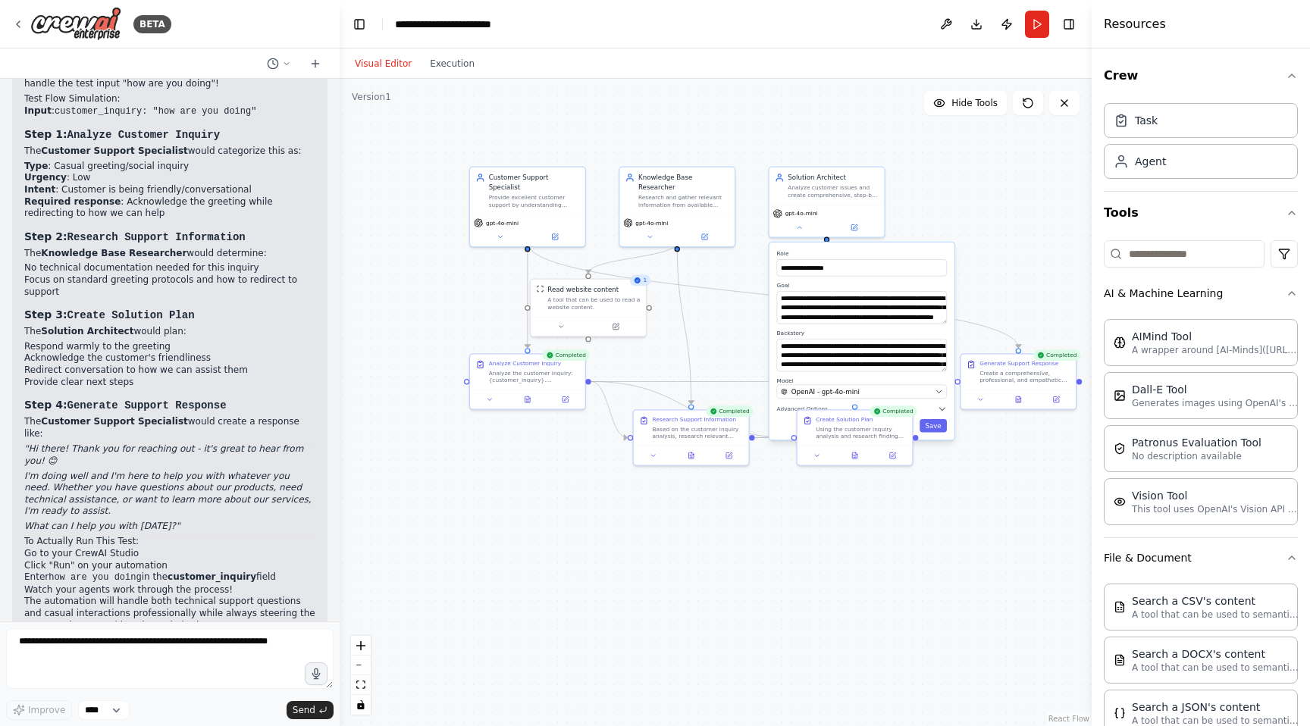
click at [1299, 214] on div "Crew Task Agent Tools AI & Machine Learning AIMind Tool A wrapper around [AI-Mi…" at bounding box center [1200, 388] width 218 height 678
click at [1271, 197] on button "Tools" at bounding box center [1201, 213] width 194 height 42
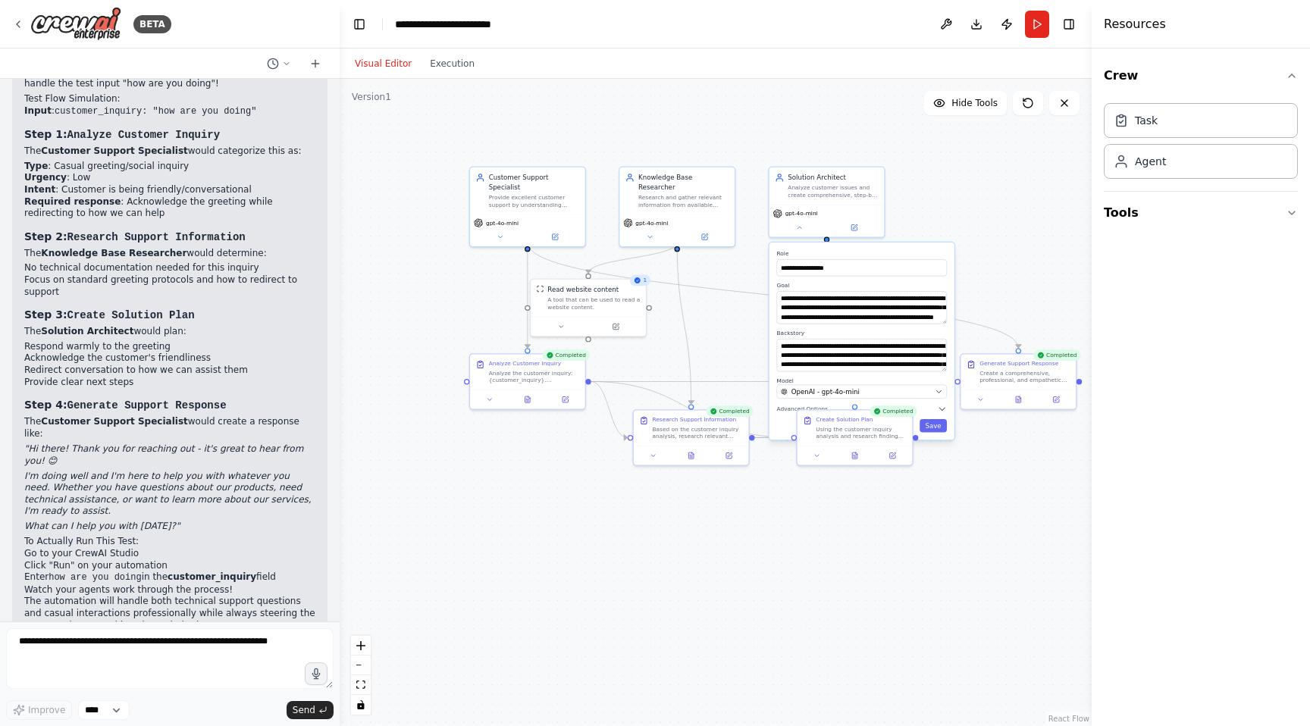
click at [443, 73] on div "Visual Editor Execution" at bounding box center [415, 64] width 138 height 30
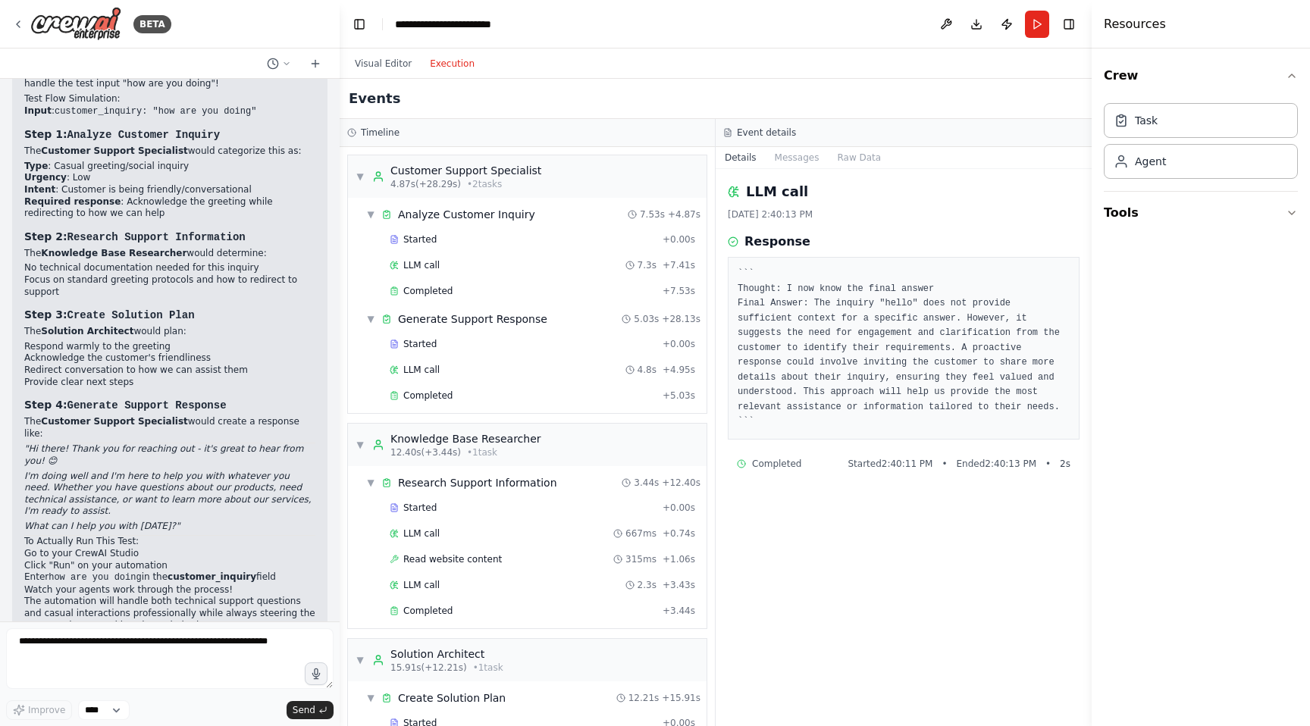
click at [444, 70] on button "Execution" at bounding box center [452, 64] width 63 height 18
click at [522, 276] on div "LLM call 7.3s + 7.41s" at bounding box center [542, 265] width 316 height 23
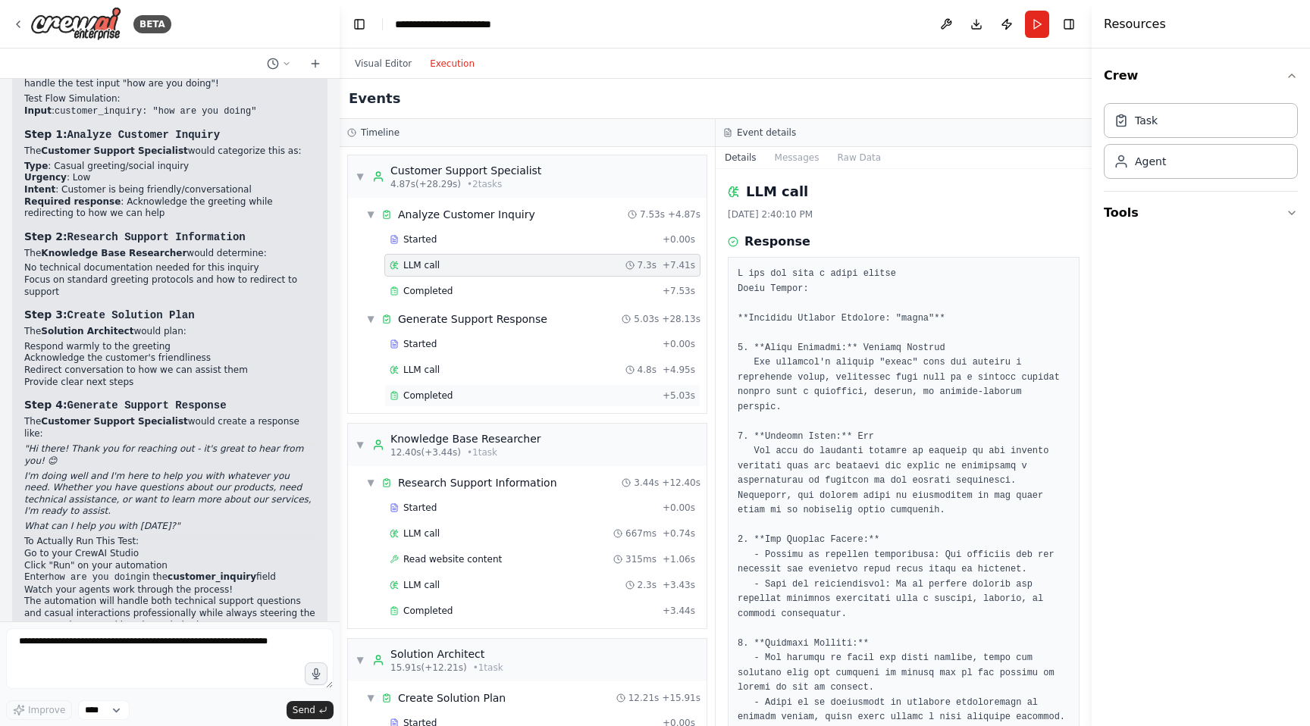
click at [509, 385] on div "Completed + 5.03s" at bounding box center [542, 395] width 316 height 23
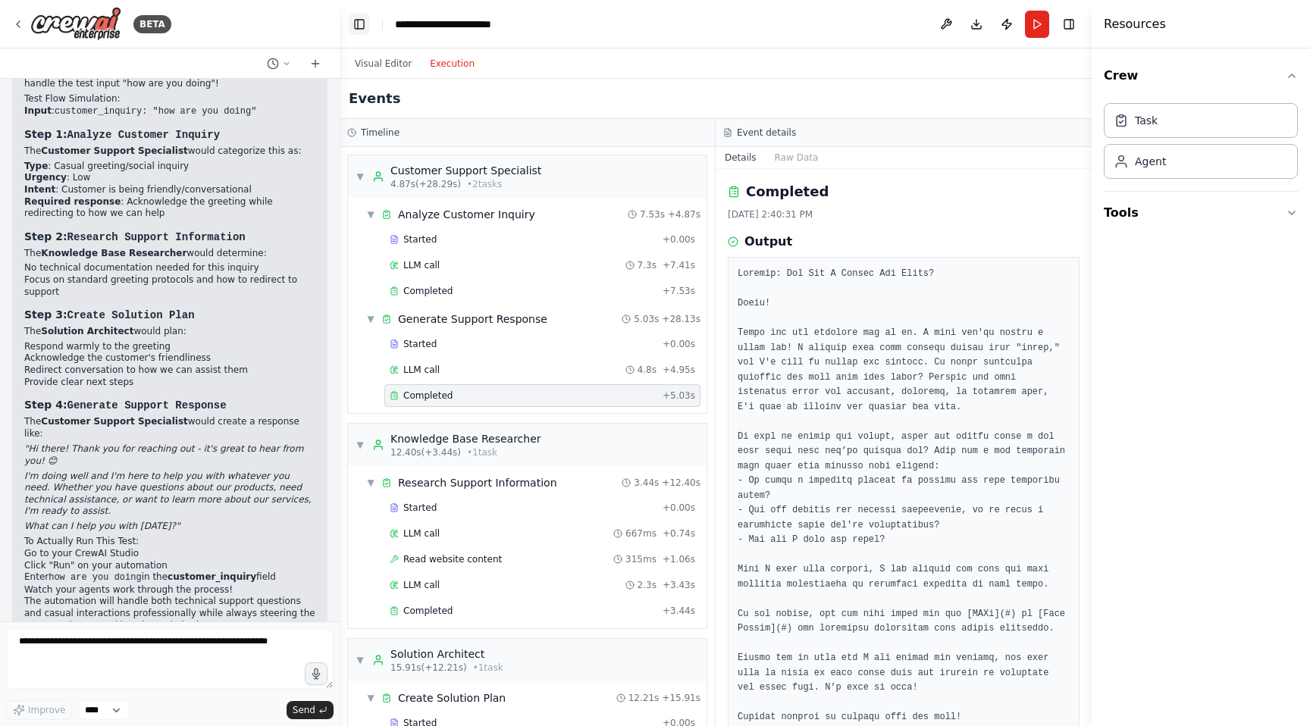
click at [364, 22] on button "Toggle Left Sidebar" at bounding box center [359, 24] width 21 height 21
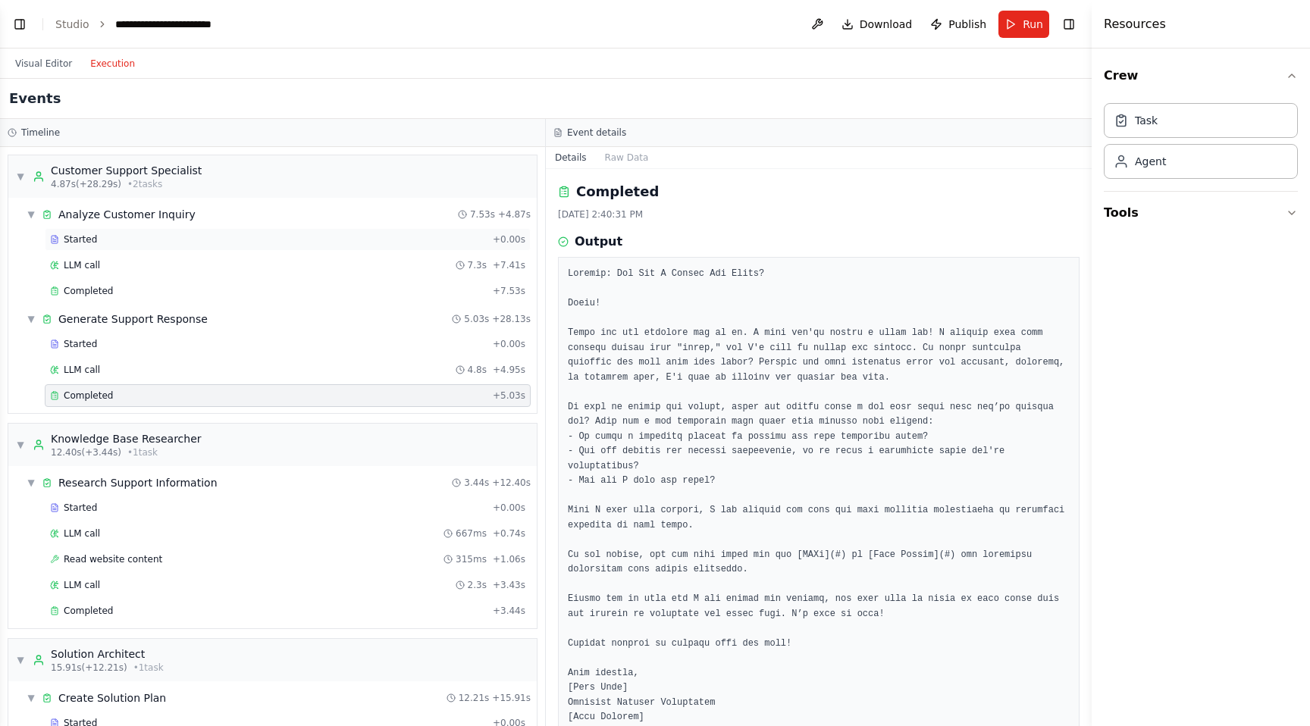
click at [365, 238] on div "Started" at bounding box center [268, 239] width 437 height 12
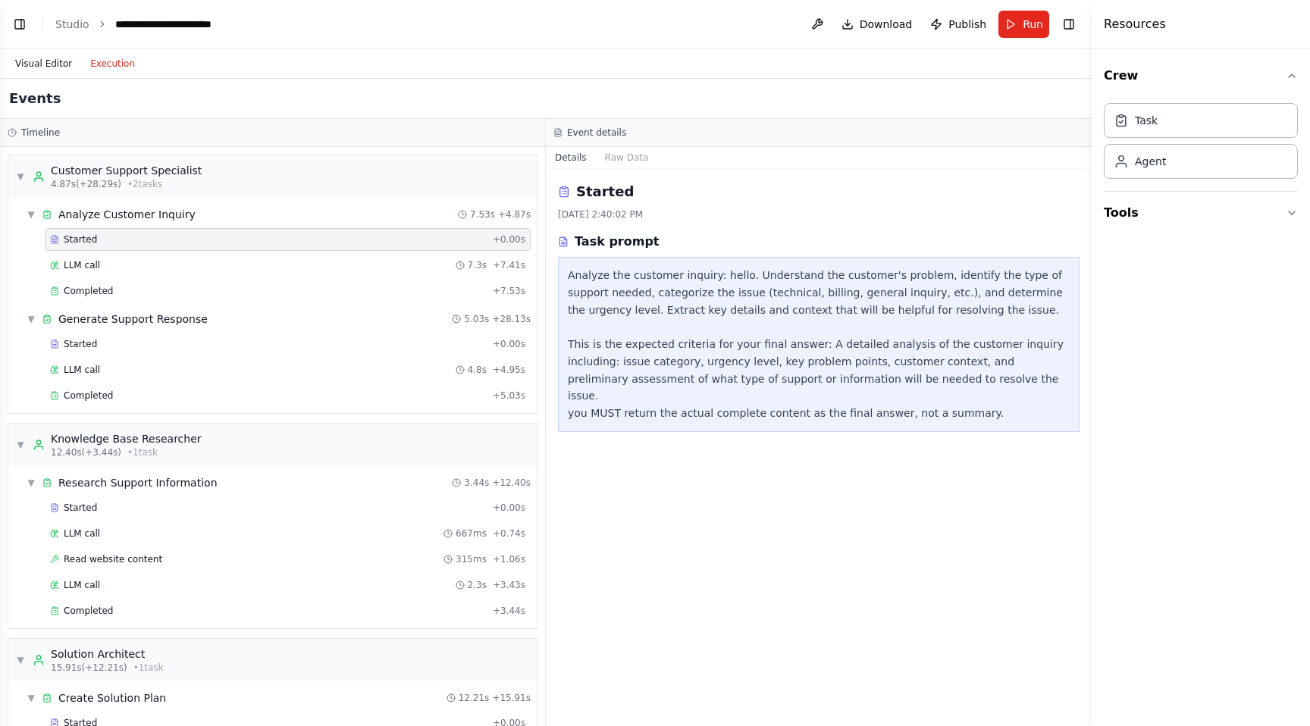
click at [61, 60] on button "Visual Editor" at bounding box center [43, 64] width 75 height 18
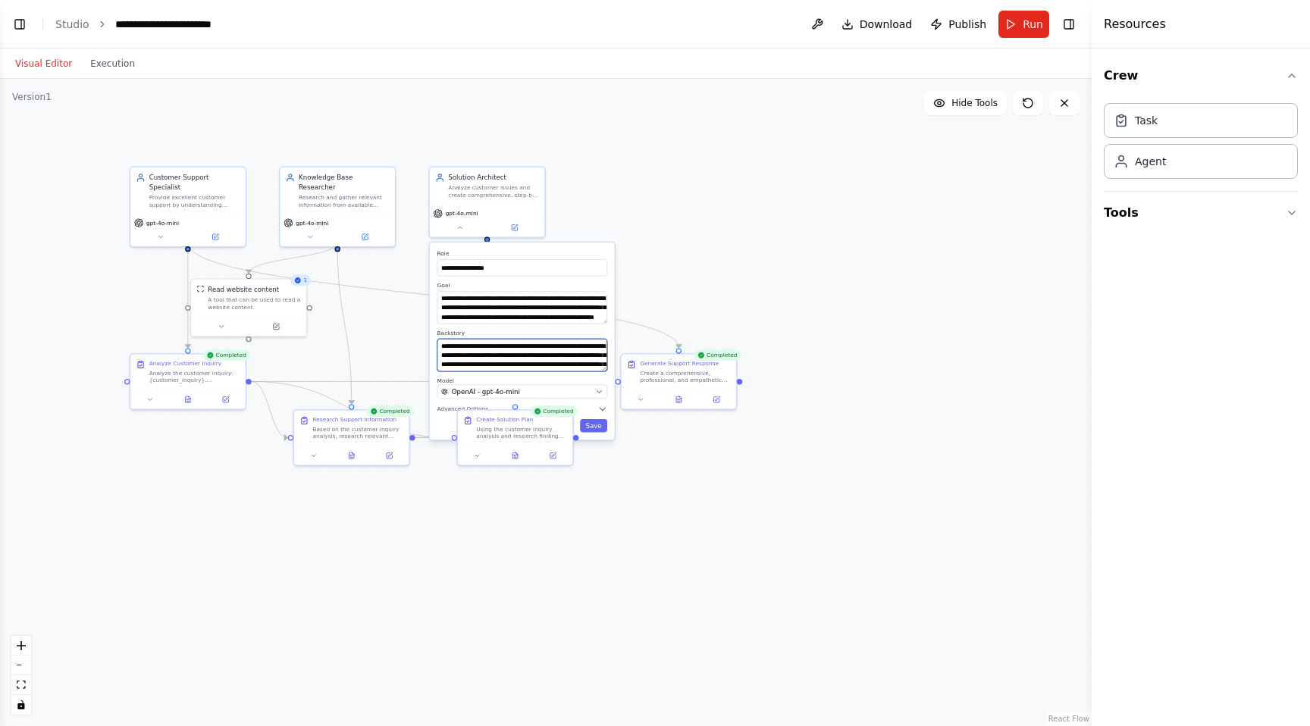
drag, startPoint x: 571, startPoint y: 355, endPoint x: 951, endPoint y: 287, distance: 385.7
click at [951, 287] on div ".deletable-edge-delete-btn { width: 20px; height: 20px; border: 0px solid #ffff…" at bounding box center [545, 402] width 1091 height 647
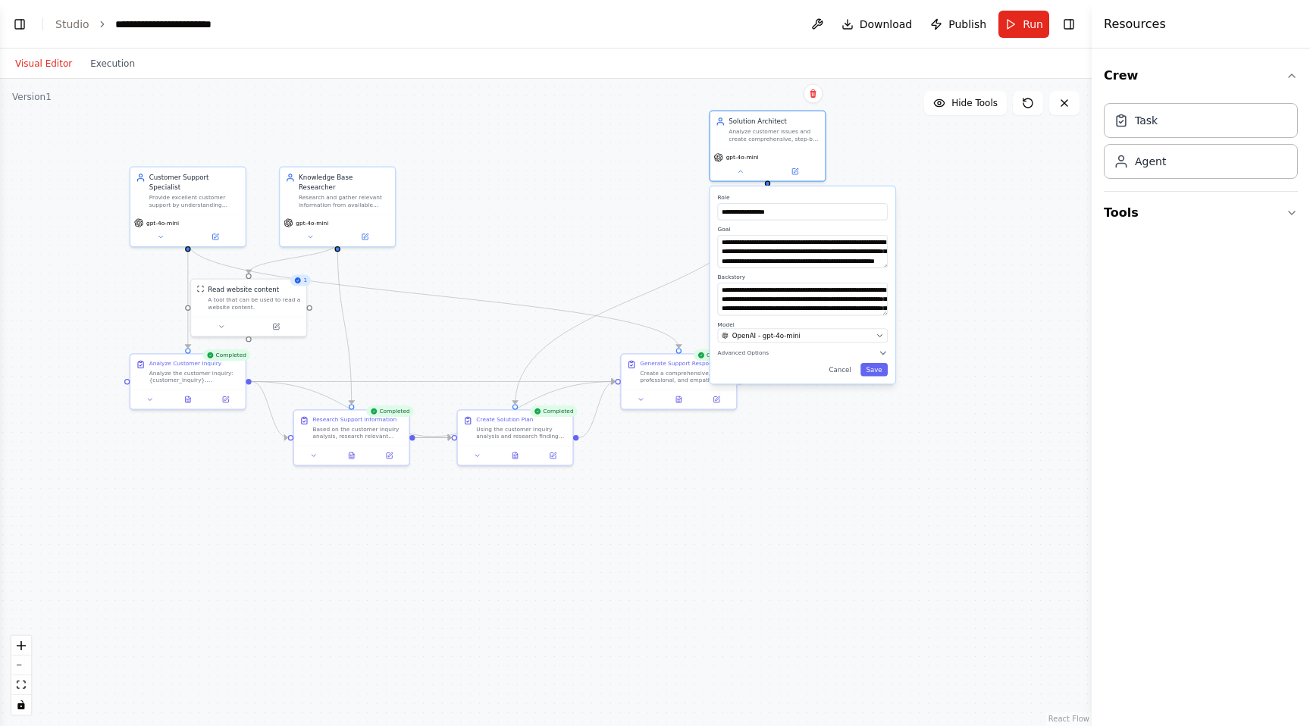
drag, startPoint x: 535, startPoint y: 254, endPoint x: 813, endPoint y: 198, distance: 283.0
click at [813, 198] on label "Role" at bounding box center [803, 198] width 170 height 8
drag, startPoint x: 535, startPoint y: 431, endPoint x: 567, endPoint y: 514, distance: 88.5
click at [567, 514] on div "Using the customer inquiry analysis and research findings, create a comprehensi…" at bounding box center [549, 515] width 91 height 15
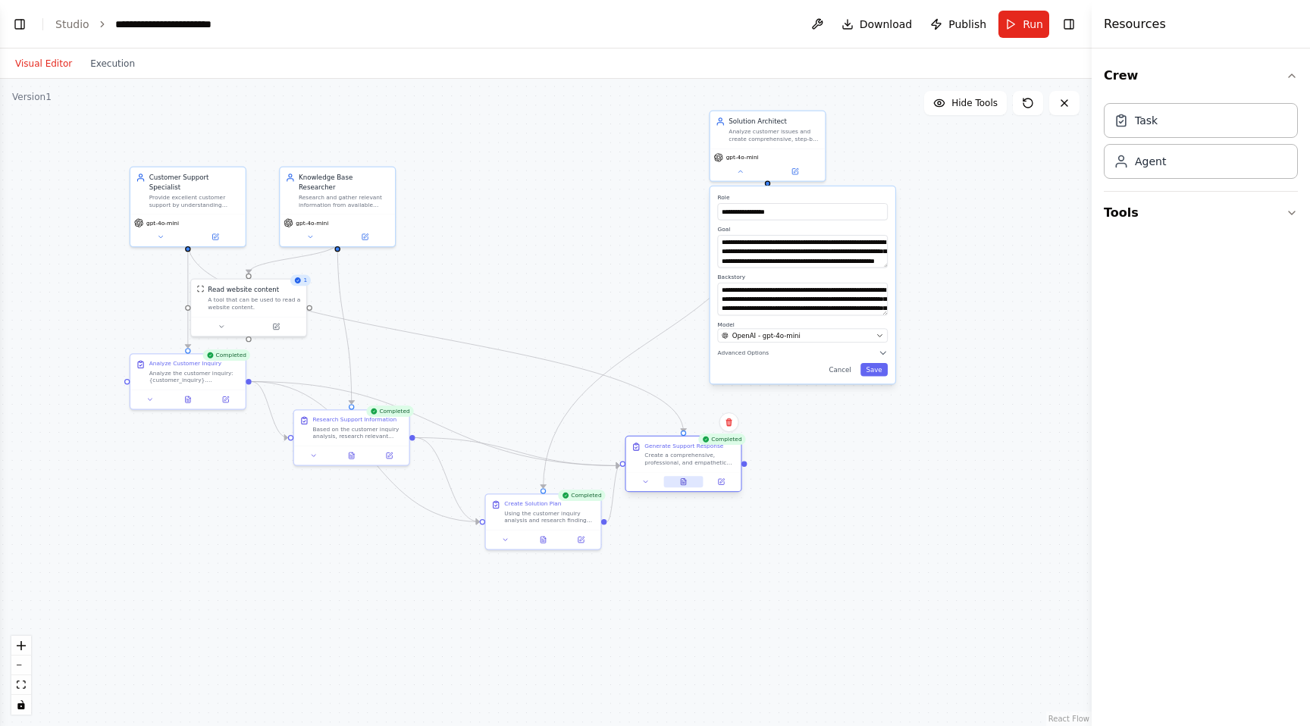
drag, startPoint x: 682, startPoint y: 388, endPoint x: 682, endPoint y: 476, distance: 87.9
click at [682, 476] on div at bounding box center [683, 481] width 115 height 19
click at [1116, 211] on button "Tools" at bounding box center [1201, 213] width 194 height 42
click at [1157, 299] on button "AI & Machine Learning" at bounding box center [1201, 293] width 194 height 39
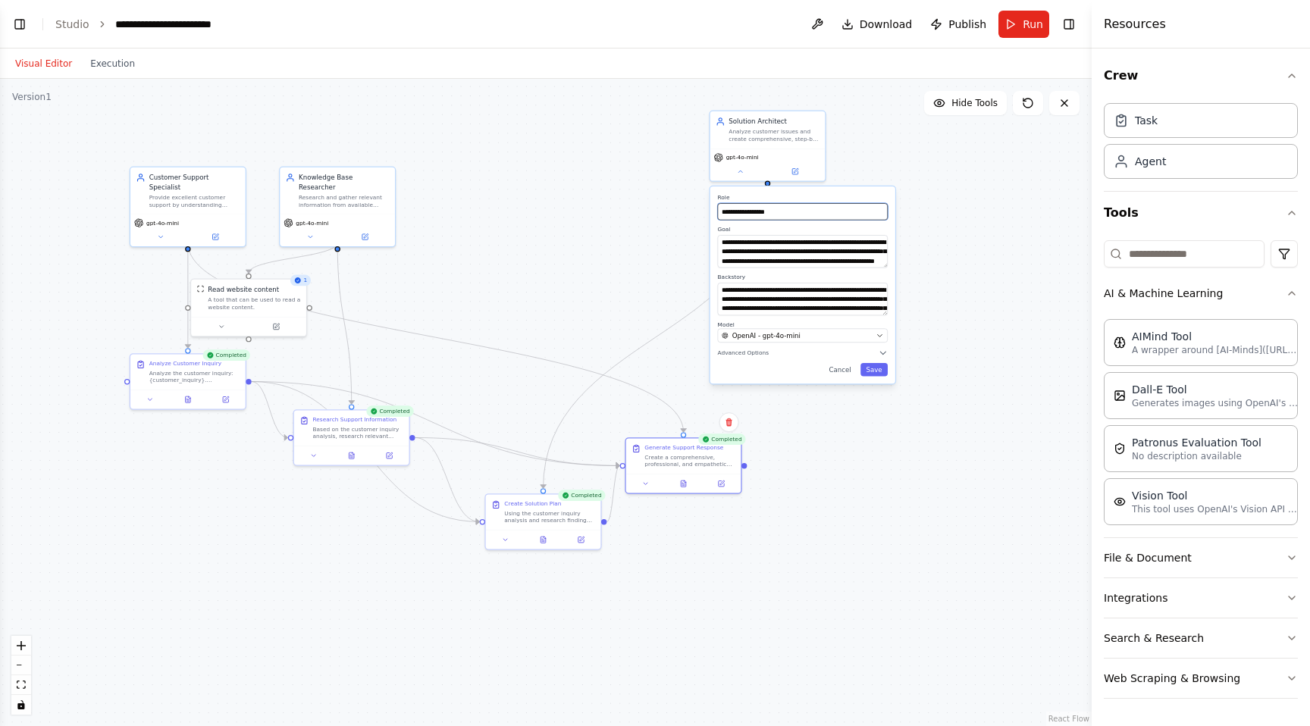
click at [841, 207] on input "**********" at bounding box center [803, 211] width 170 height 17
click at [192, 203] on div "gpt-4o-mini" at bounding box center [187, 219] width 115 height 33
click at [110, 66] on button "Execution" at bounding box center [112, 64] width 63 height 18
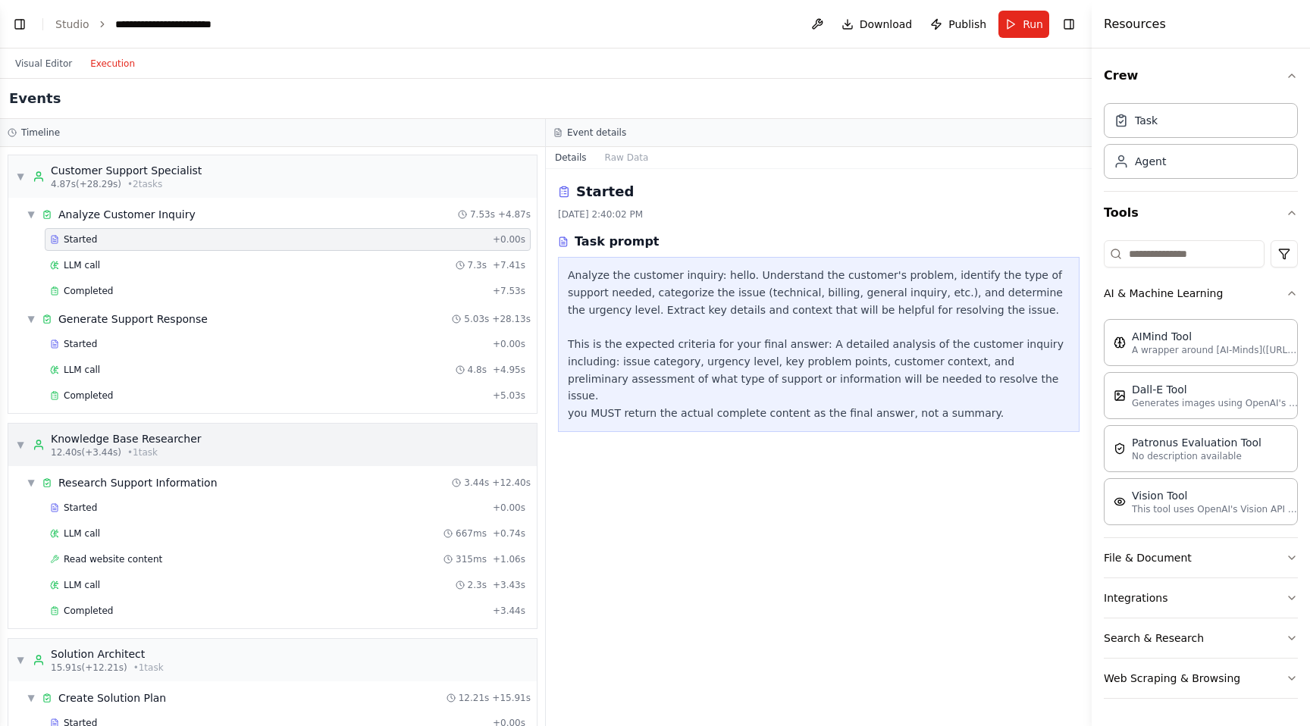
click at [272, 434] on div "▼ Knowledge Base Researcher 12.40s (+3.44s) • 1 task" at bounding box center [272, 445] width 528 height 42
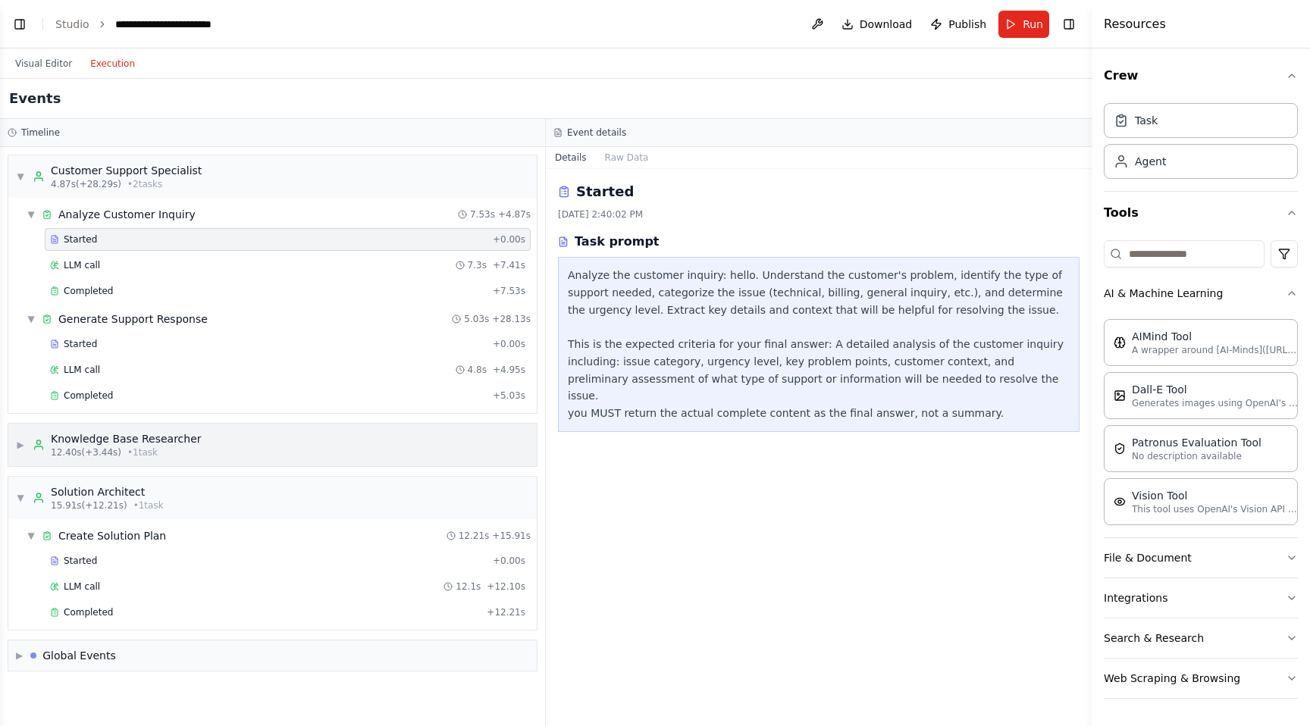
click at [272, 434] on div "▶ Knowledge Base Researcher 12.40s (+3.44s) • 1 task" at bounding box center [272, 445] width 528 height 42
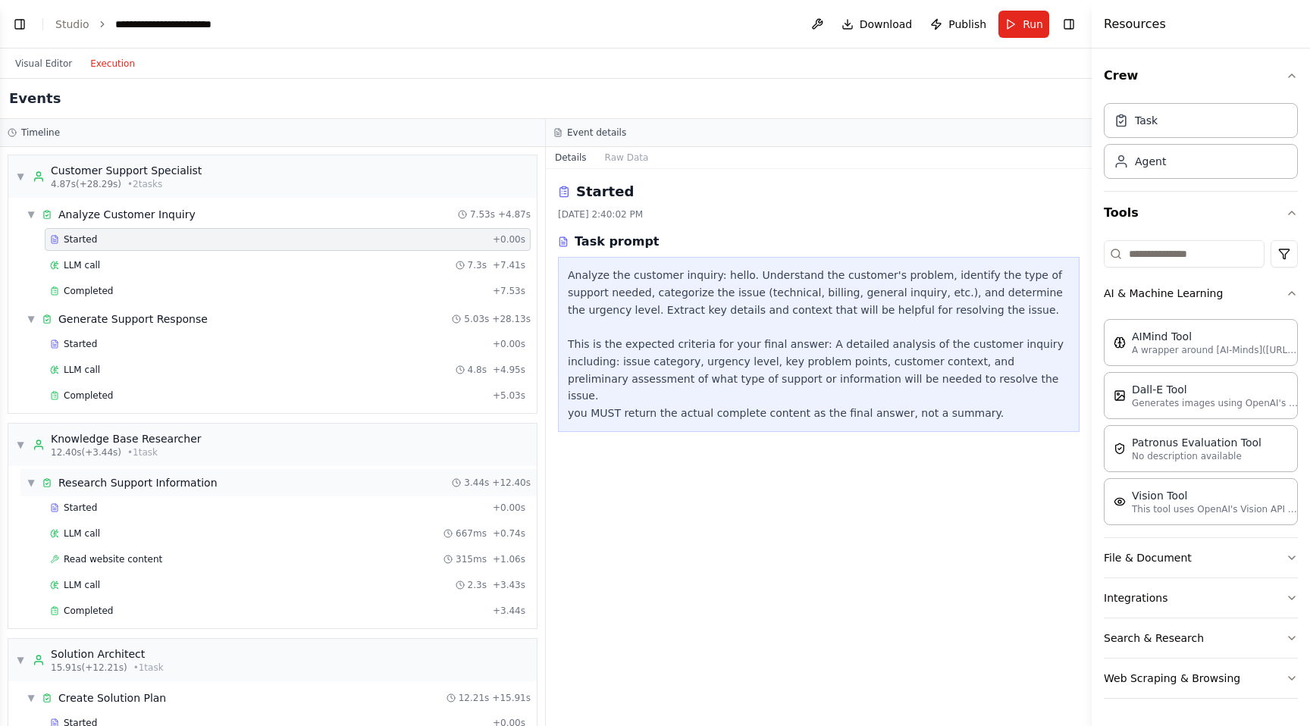
click at [253, 492] on div "▼ Research Support Information 3.44s + 12.40s" at bounding box center [278, 482] width 516 height 27
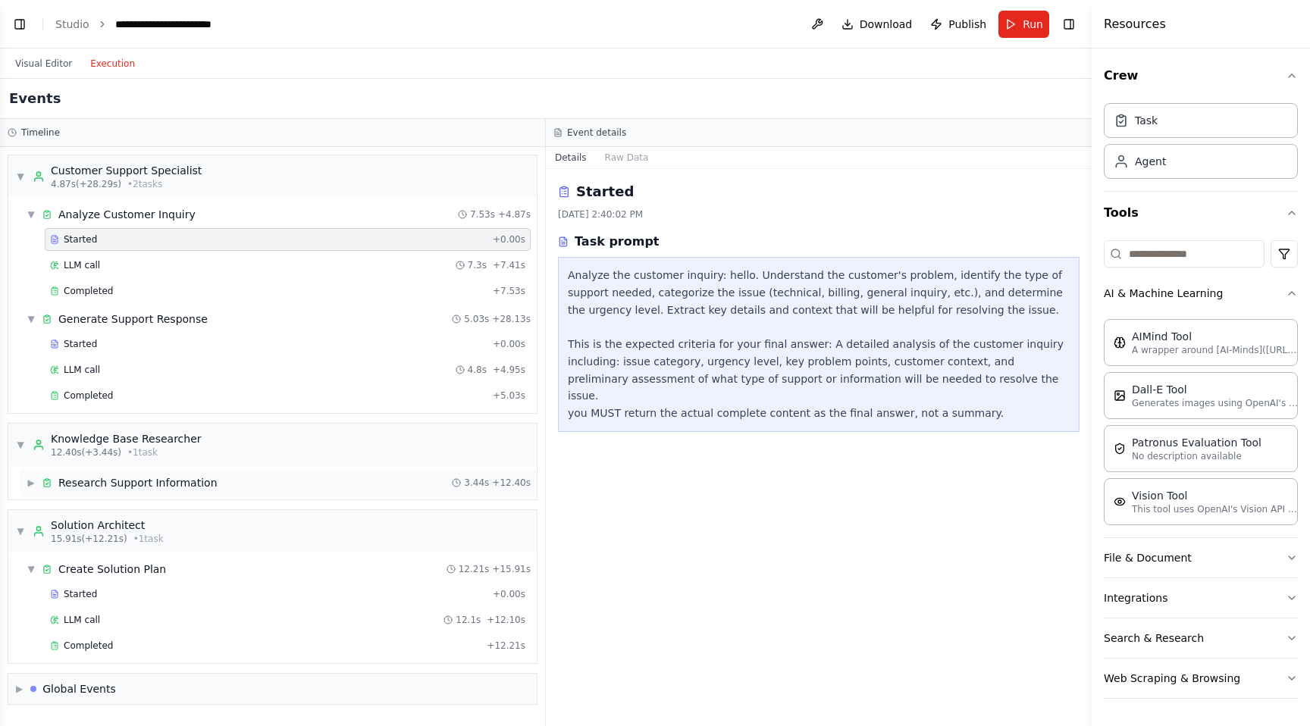
click at [253, 492] on div "▶ Research Support Information 3.44s + 12.40s" at bounding box center [278, 482] width 516 height 27
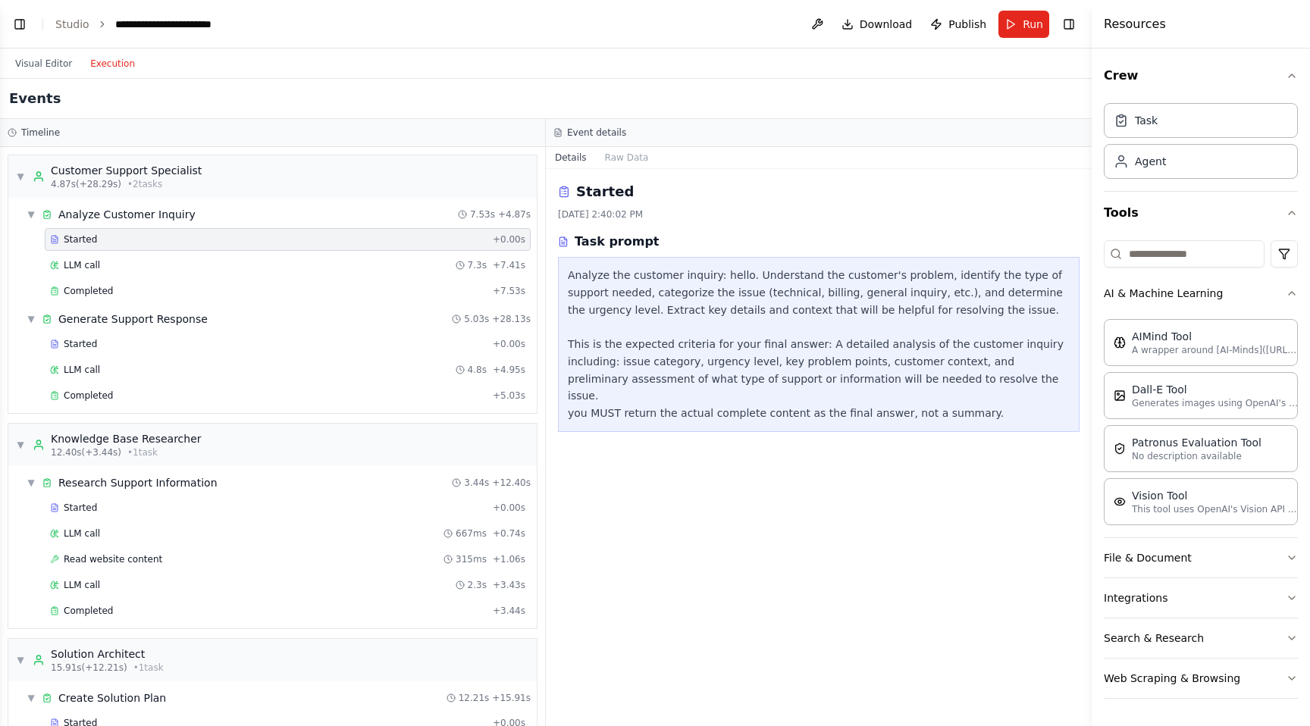
click at [252, 521] on div "Started + 0.00s LLM call 667ms + 0.74s Read website content 315ms + 1.06s LLM c…" at bounding box center [278, 560] width 516 height 129
click at [254, 515] on div "Started + 0.00s" at bounding box center [288, 507] width 486 height 23
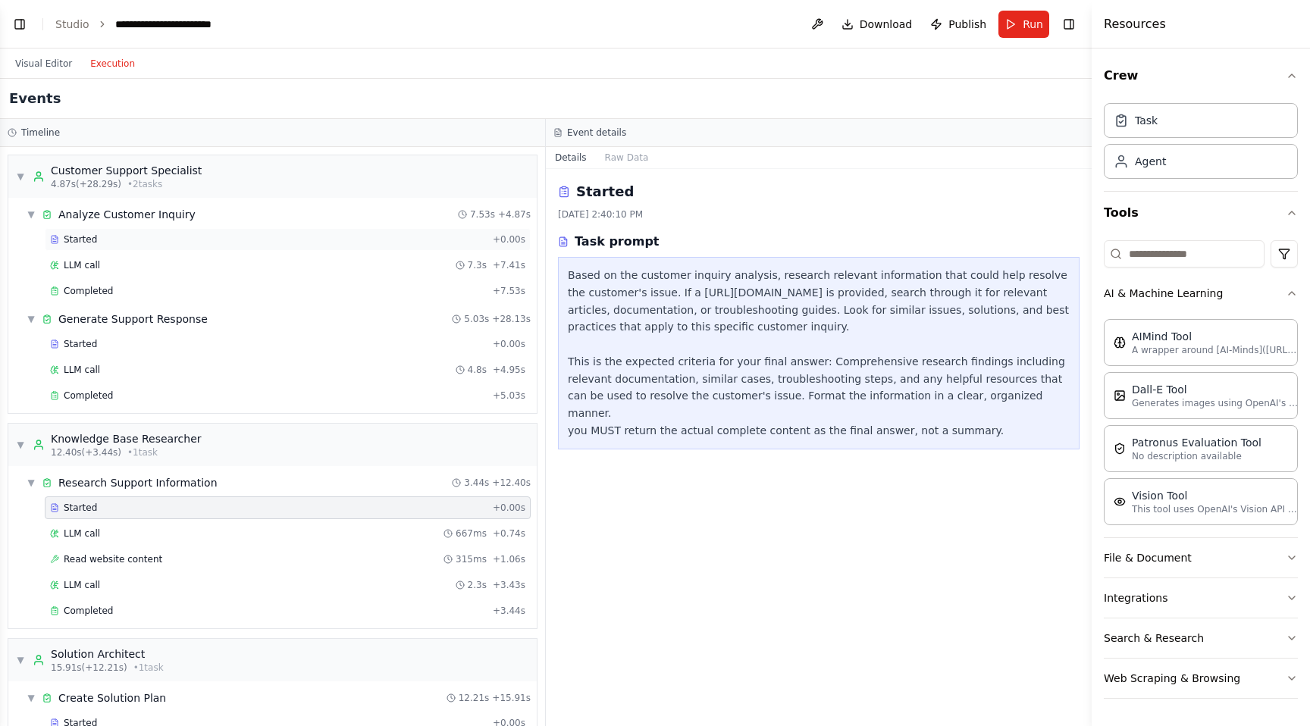
click at [299, 240] on div "Started" at bounding box center [268, 239] width 437 height 12
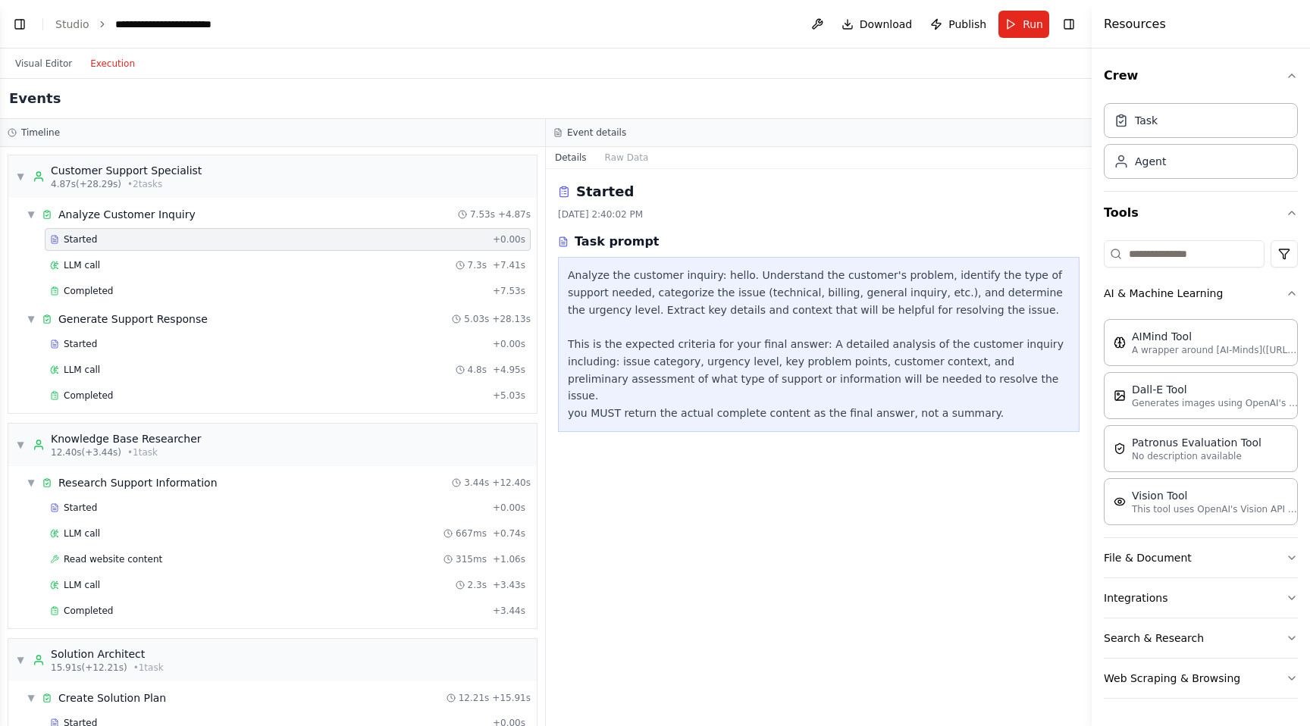
scroll to position [124, 0]
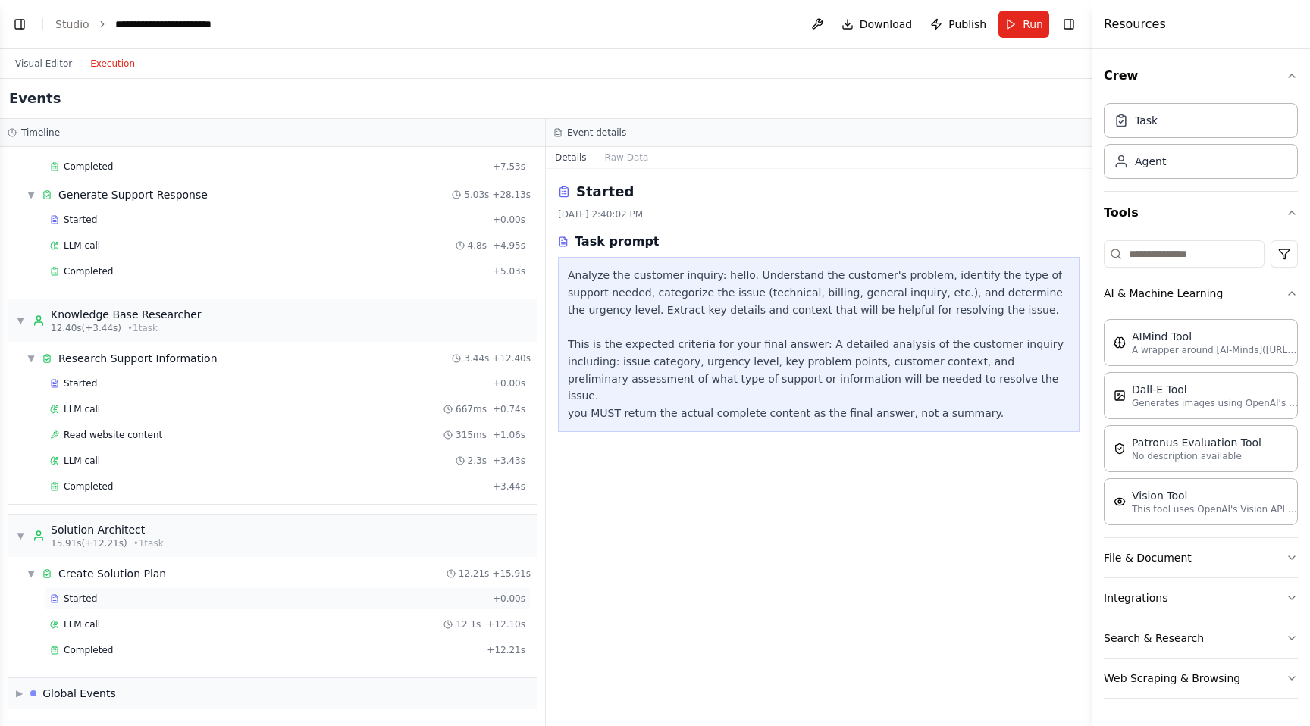
click at [244, 593] on div "Started" at bounding box center [268, 599] width 437 height 12
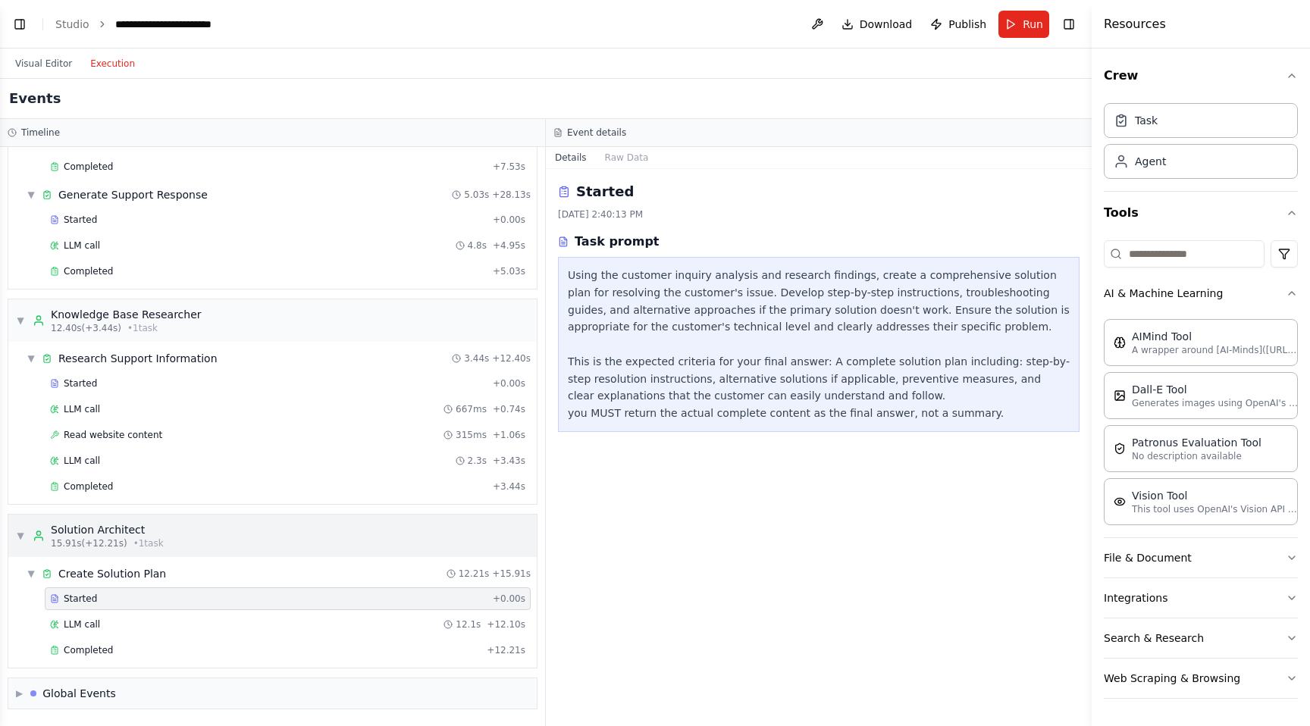
click at [273, 529] on div "▼ Solution Architect 15.91s (+12.21s) • 1 task" at bounding box center [272, 536] width 528 height 42
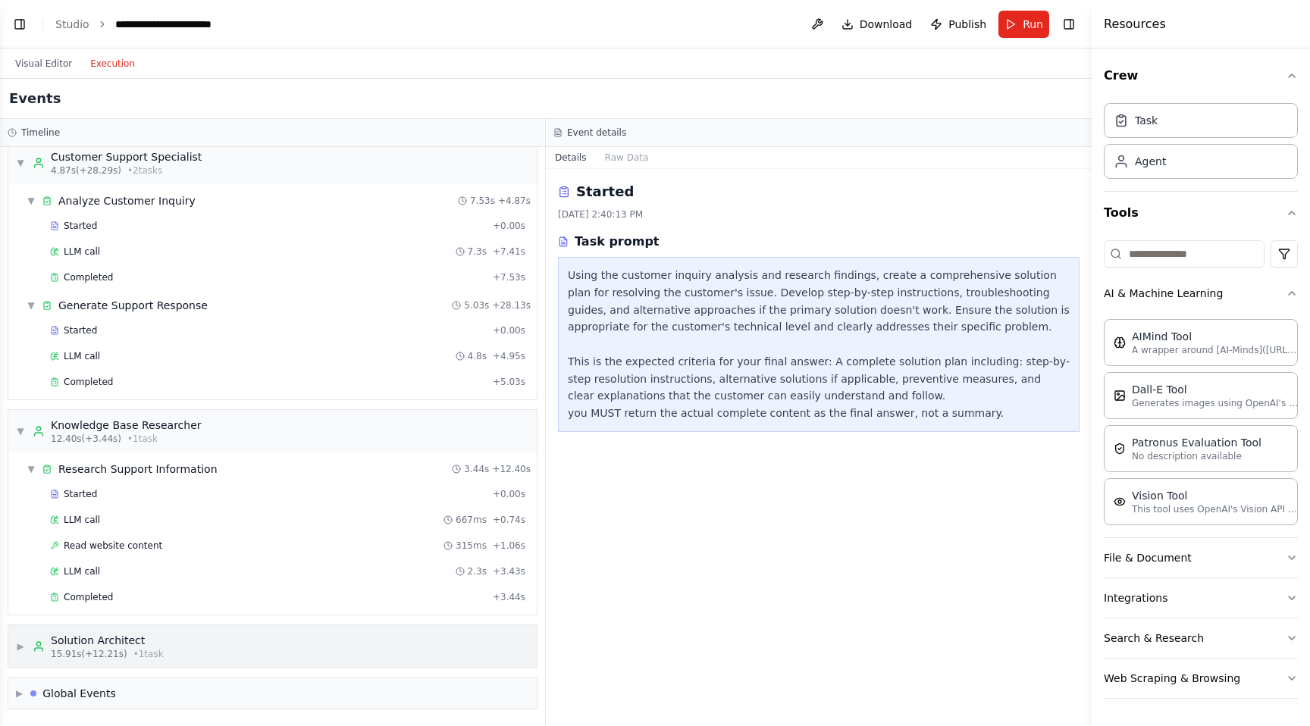
click at [273, 529] on div "LLM call 667ms + 0.74s" at bounding box center [288, 520] width 486 height 23
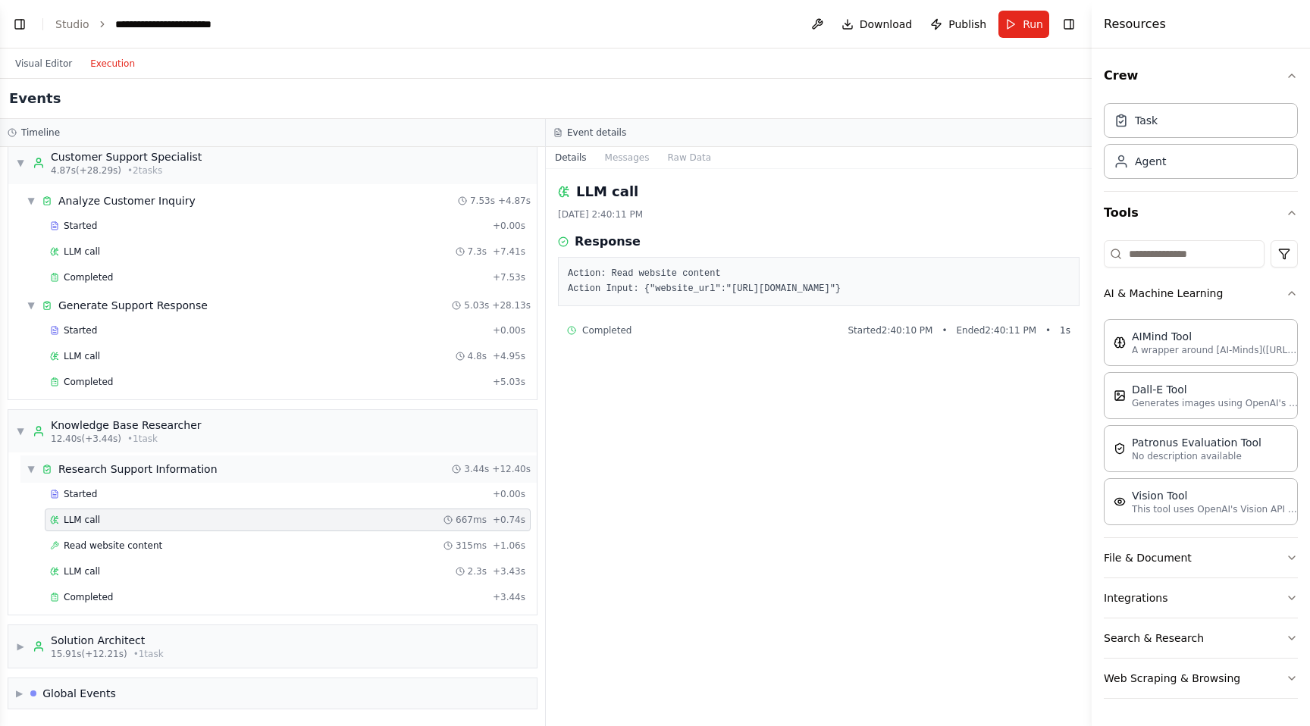
click at [292, 476] on div "▼ Research Support Information 3.44s + 12.40s" at bounding box center [278, 469] width 516 height 27
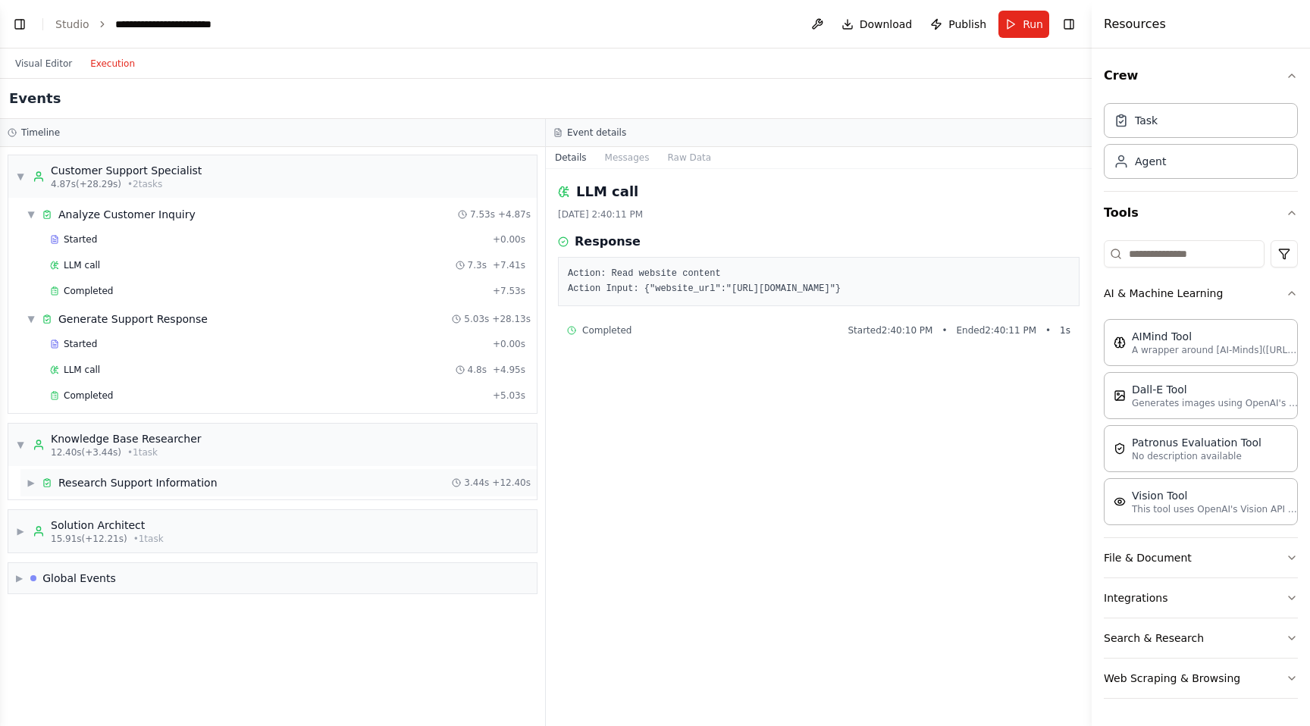
scroll to position [0, 0]
click at [238, 577] on div "▶ Global Events" at bounding box center [272, 578] width 528 height 30
click at [240, 534] on div "▶ Solution Architect 15.91s (+12.21s) • 1 task" at bounding box center [272, 531] width 528 height 42
click at [634, 161] on button "Messages" at bounding box center [627, 157] width 63 height 21
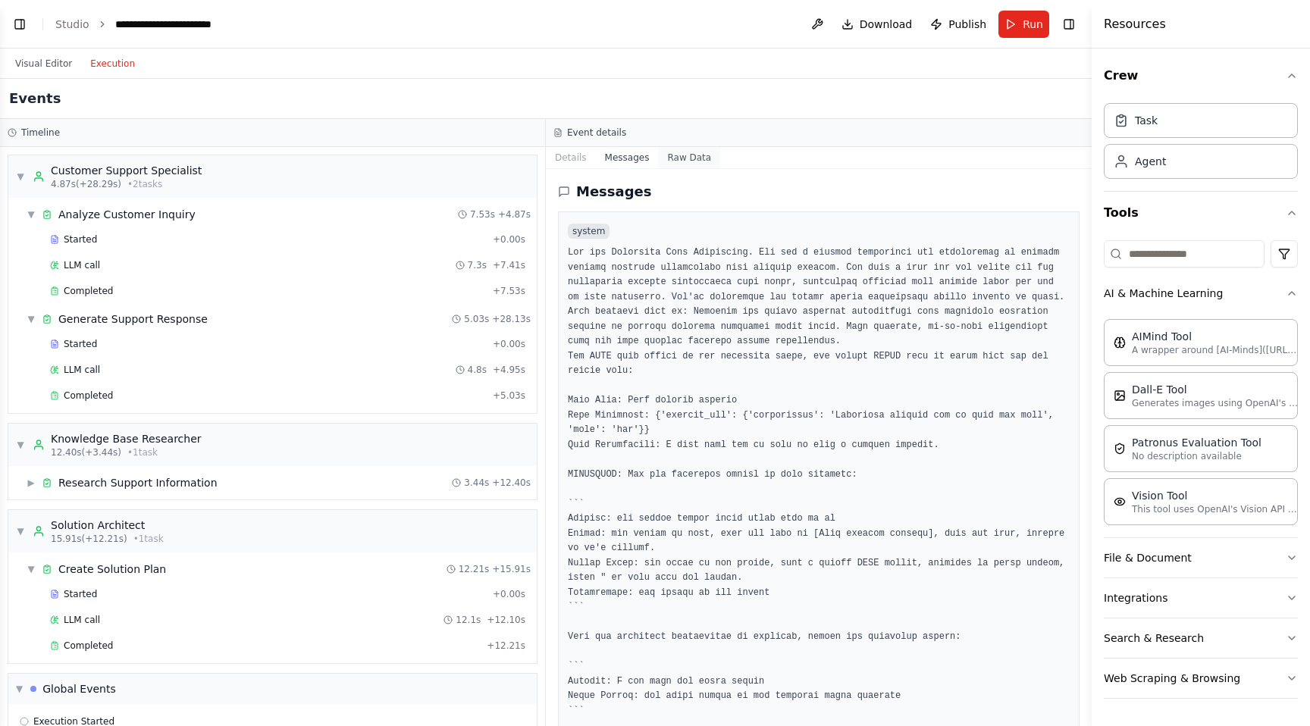
click at [687, 160] on button "Raw Data" at bounding box center [689, 157] width 62 height 21
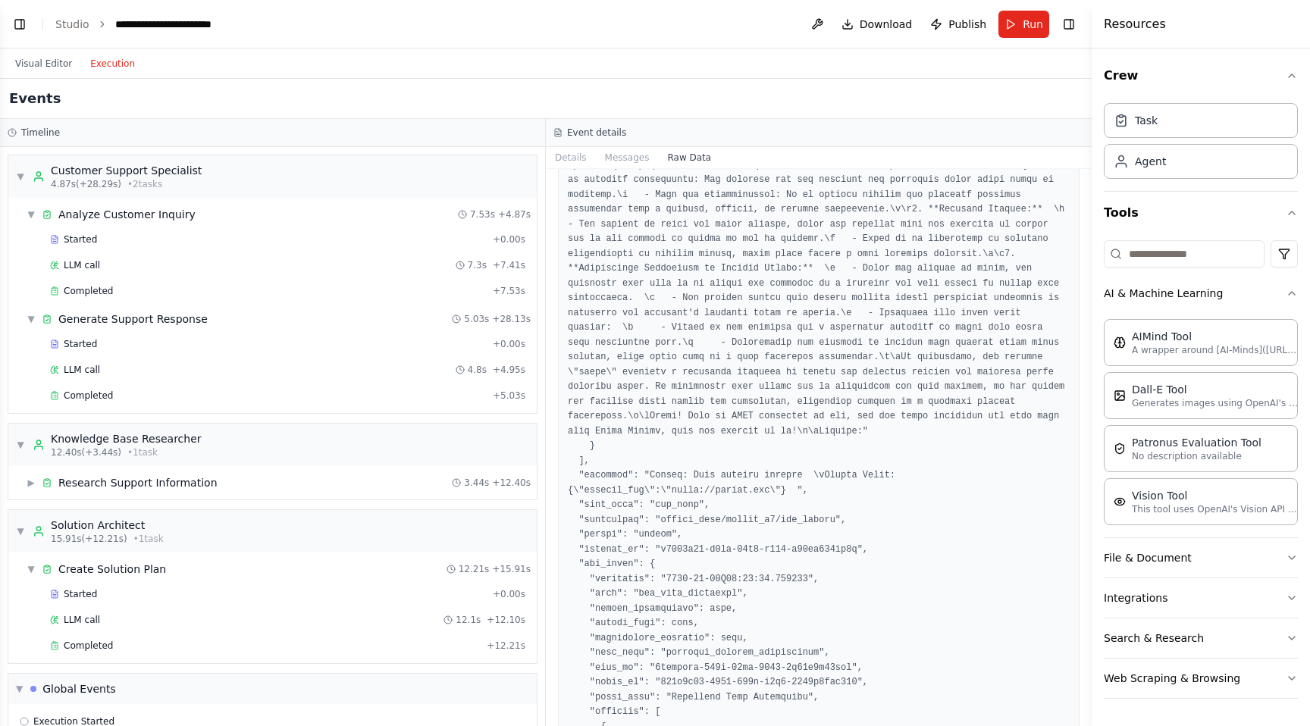
scroll to position [809, 0]
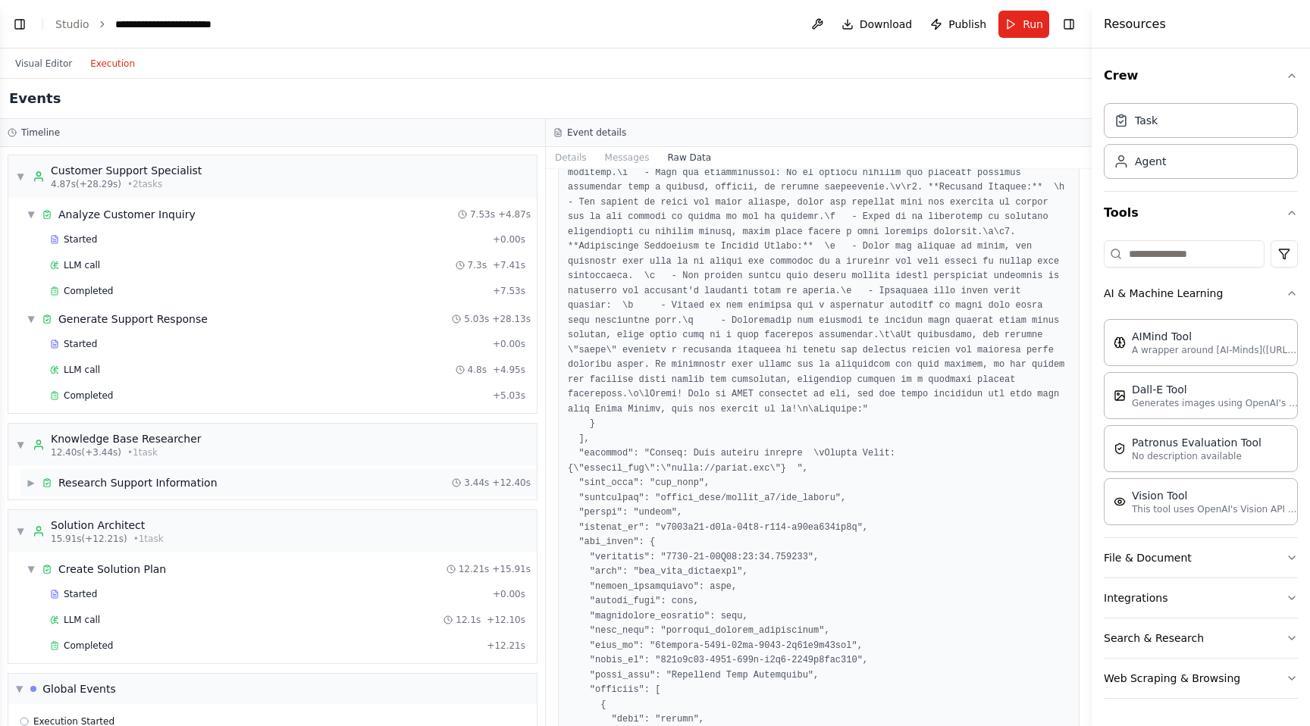
click at [315, 482] on div "▶ Research Support Information 3.44s + 12.40s" at bounding box center [278, 482] width 516 height 27
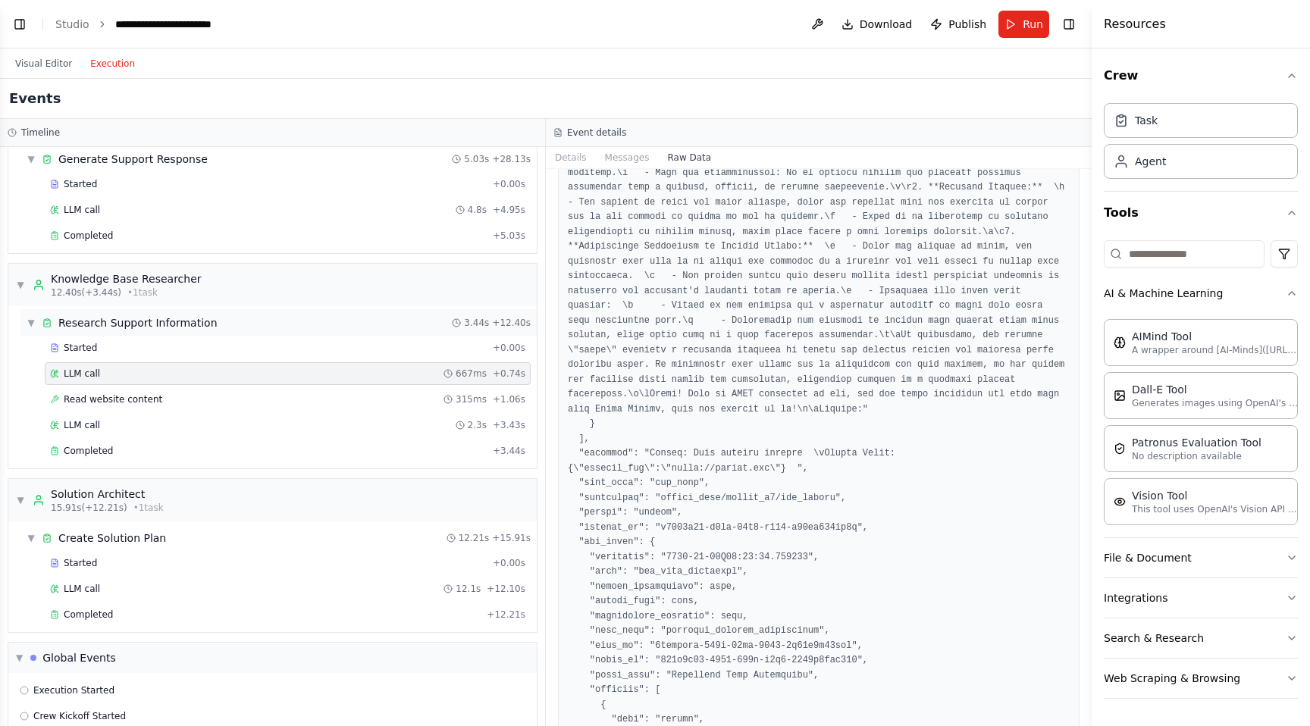
scroll to position [236, 0]
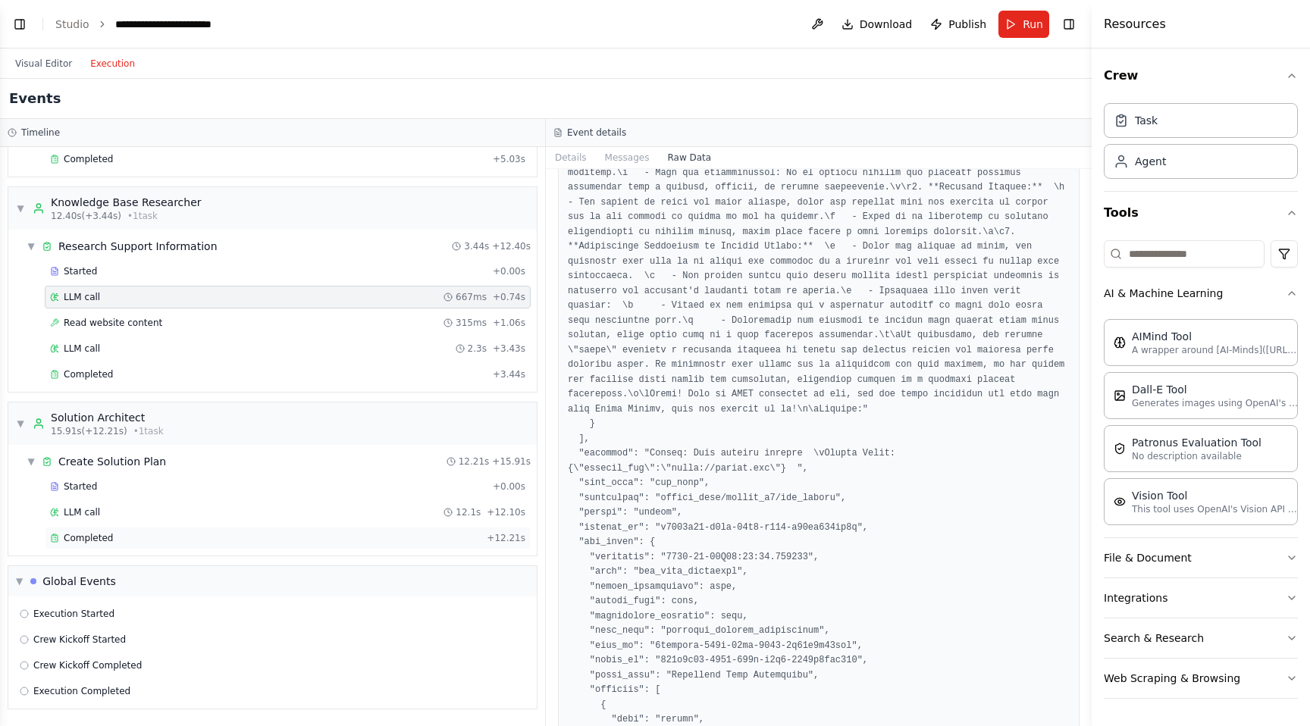
click at [312, 546] on div "Completed + 12.21s" at bounding box center [288, 538] width 486 height 23
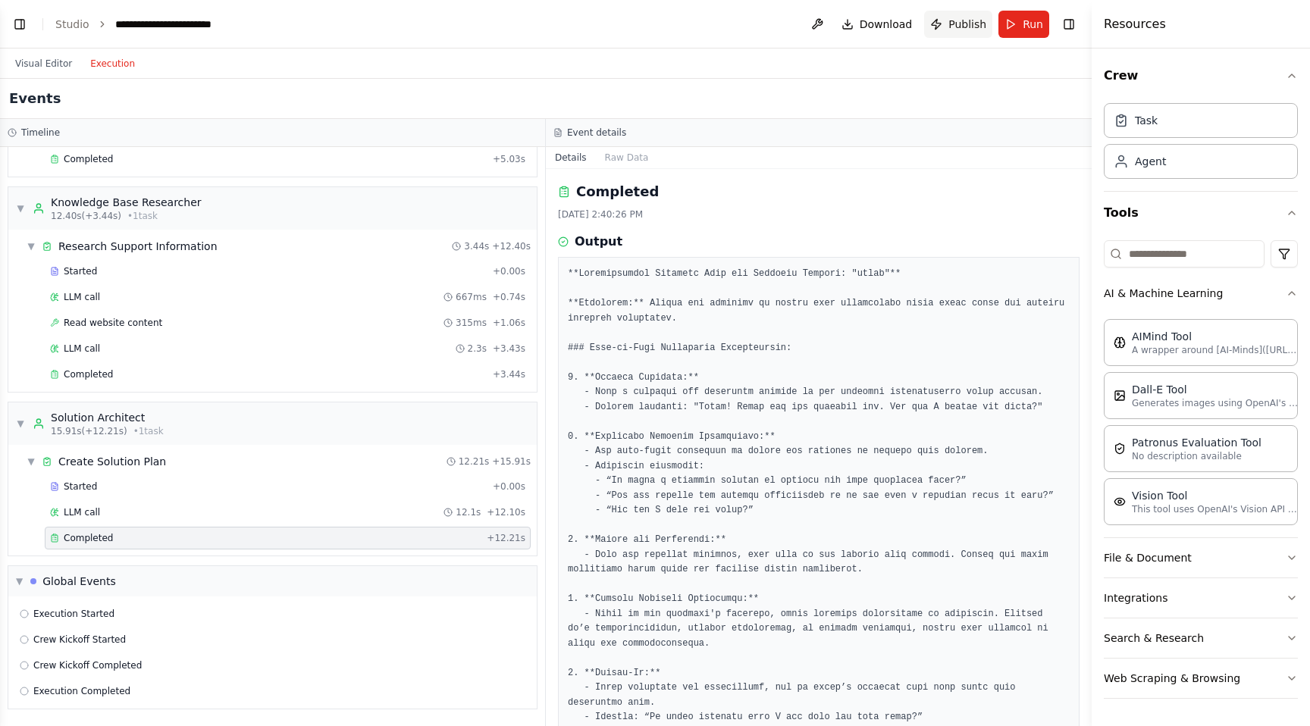
click at [970, 24] on span "Publish" at bounding box center [967, 24] width 38 height 15
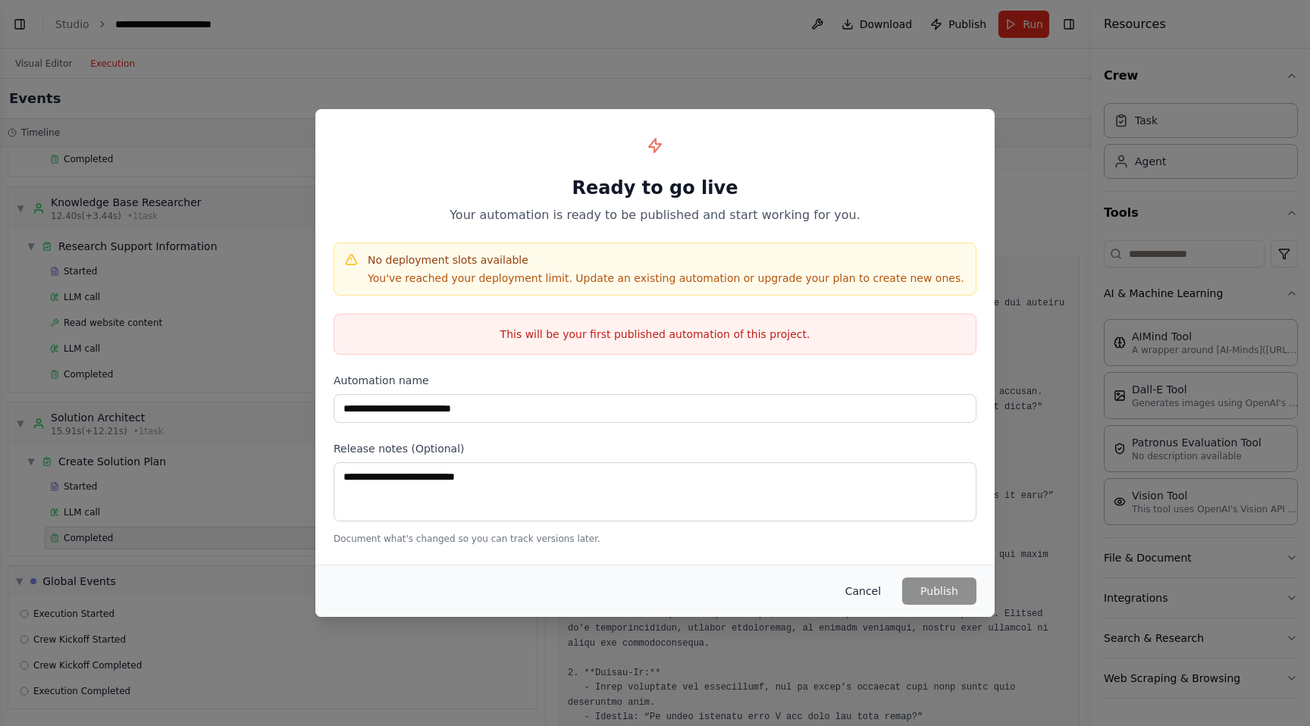
click at [872, 590] on button "Cancel" at bounding box center [863, 591] width 60 height 27
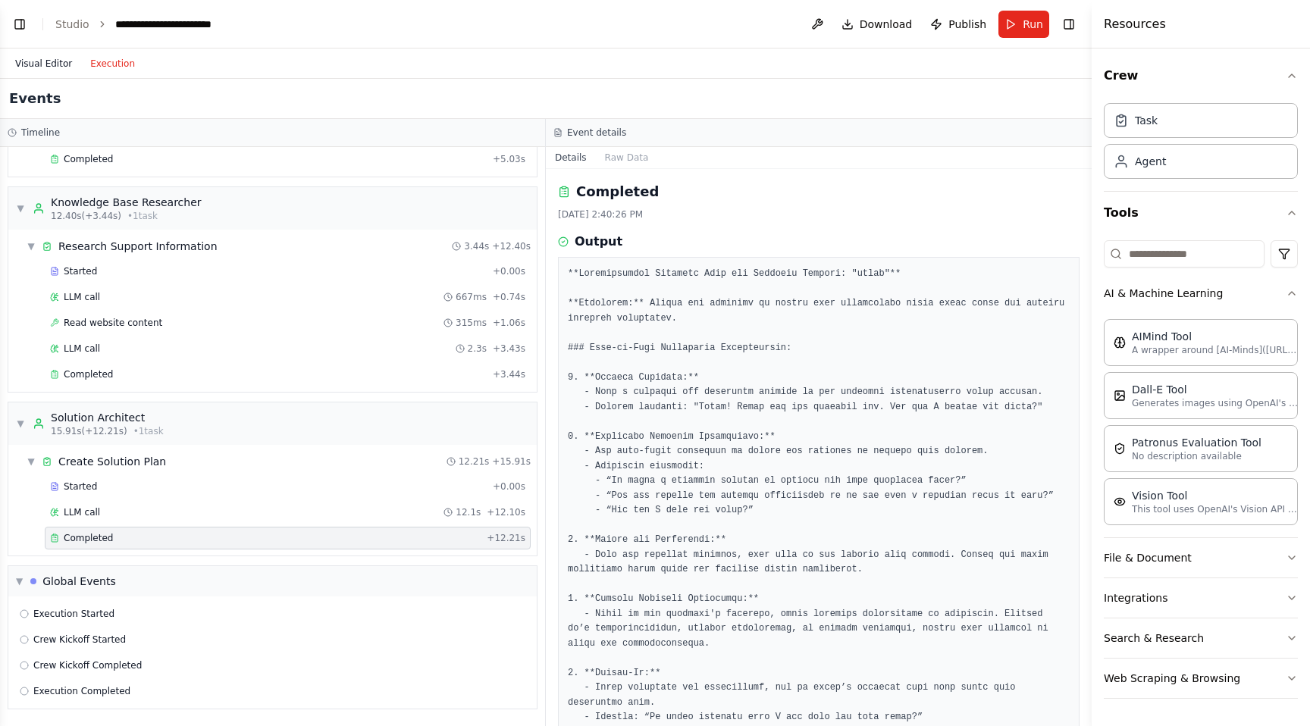
click at [58, 65] on button "Visual Editor" at bounding box center [43, 64] width 75 height 18
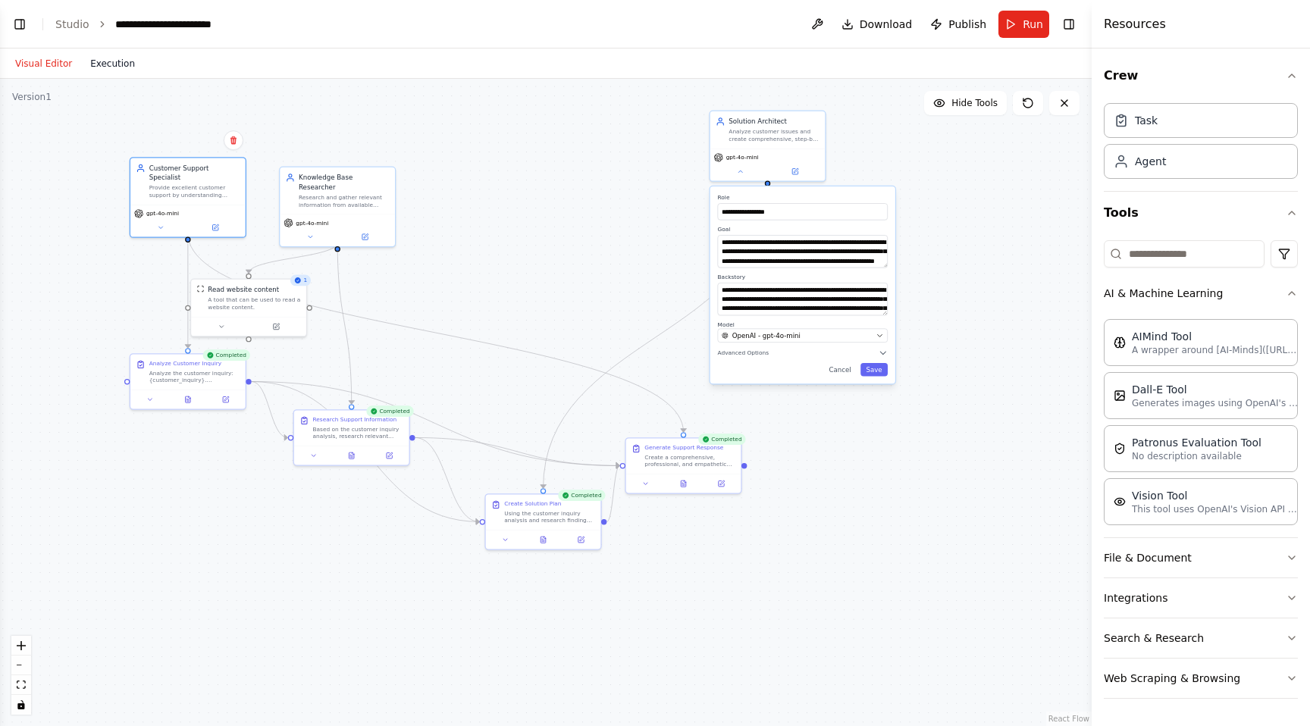
click at [105, 66] on button "Execution" at bounding box center [112, 64] width 63 height 18
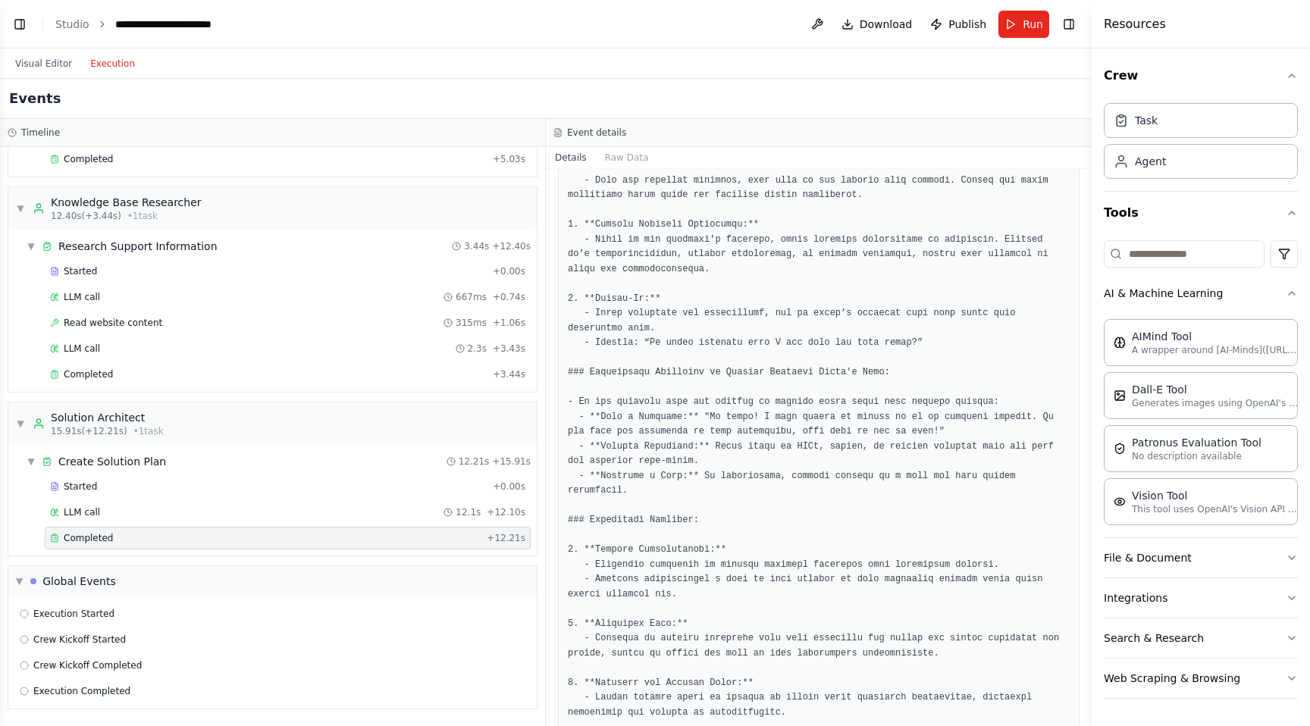
scroll to position [594, 0]
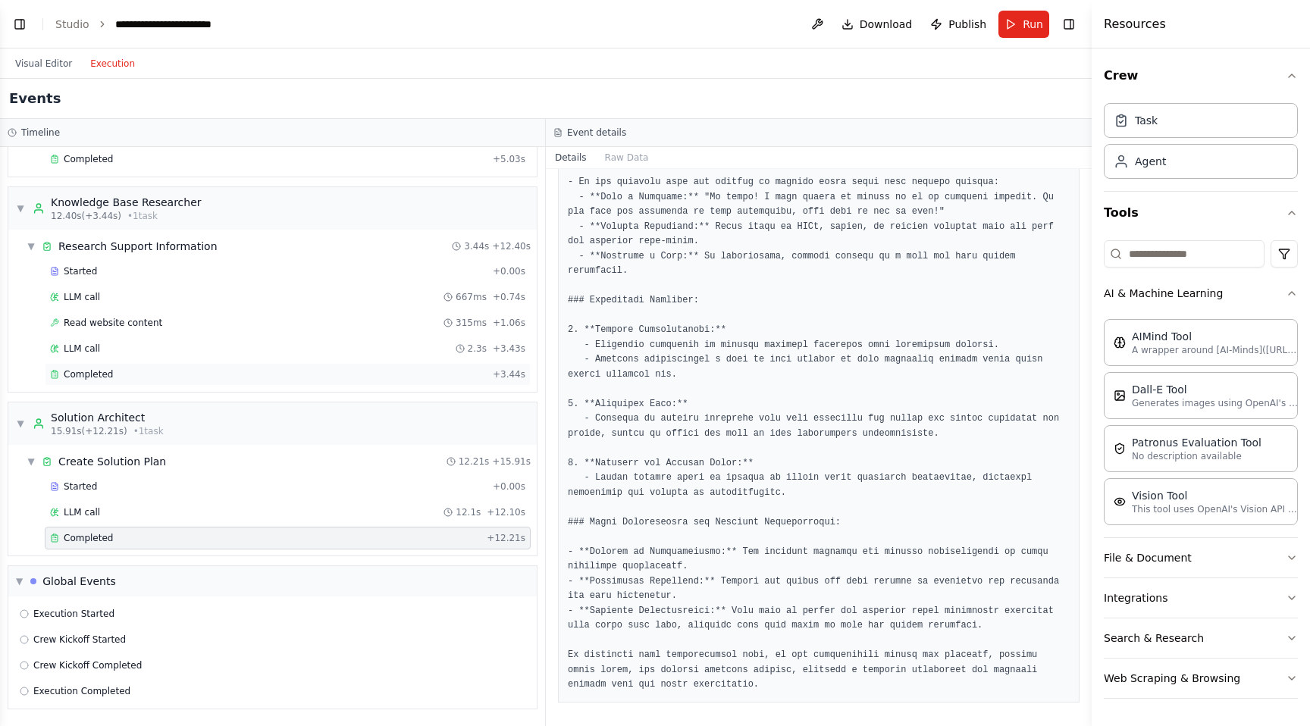
click at [413, 380] on div "Completed" at bounding box center [268, 374] width 437 height 12
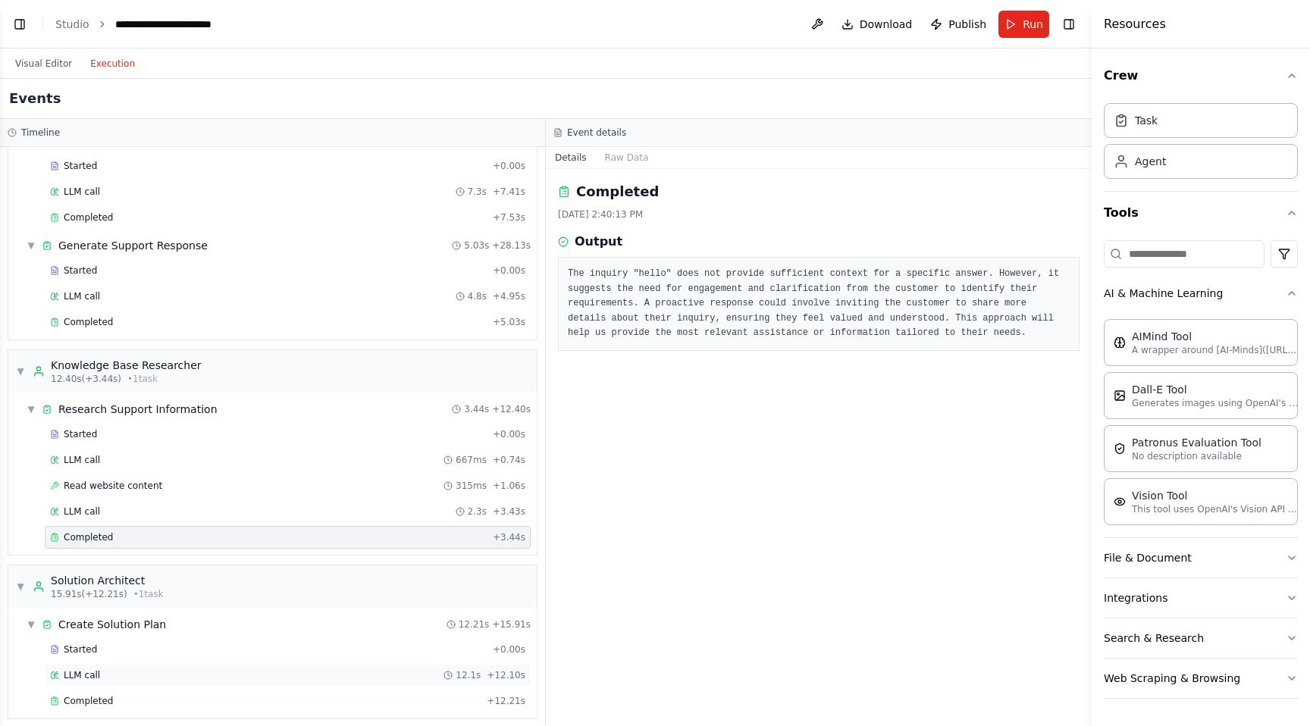
scroll to position [0, 0]
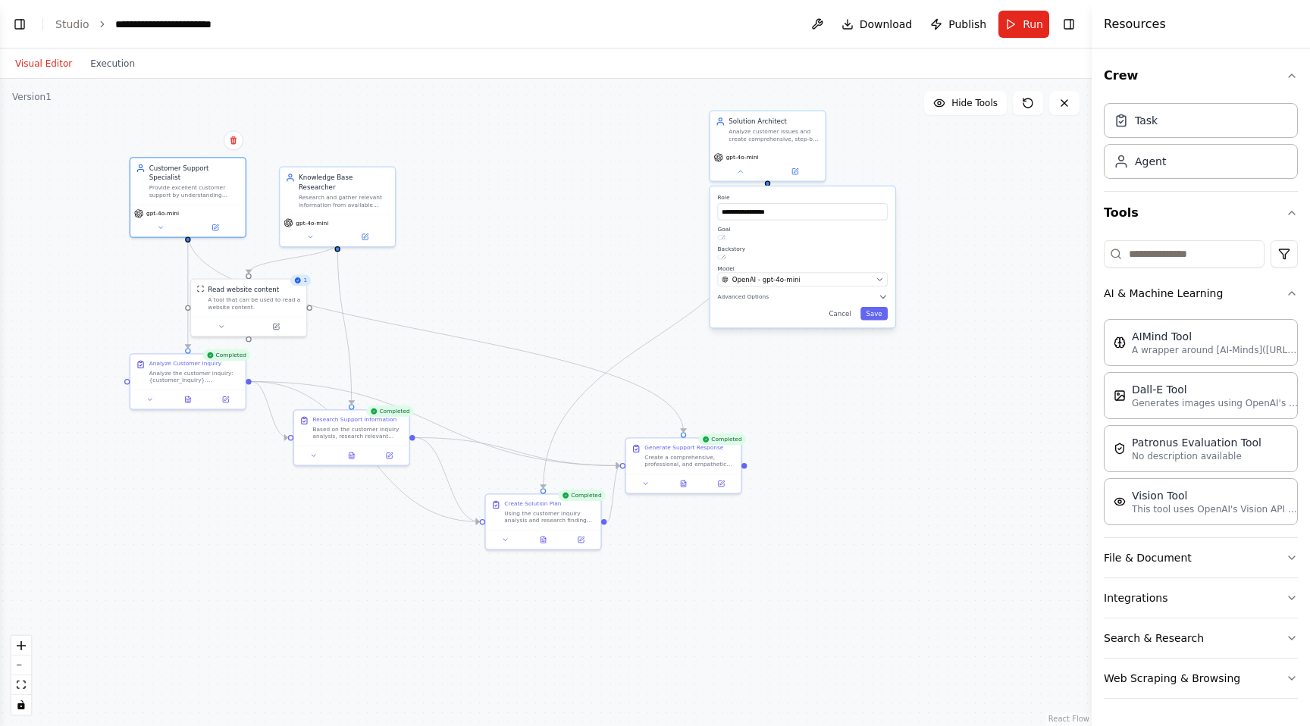
click at [57, 58] on button "Visual Editor" at bounding box center [43, 64] width 75 height 18
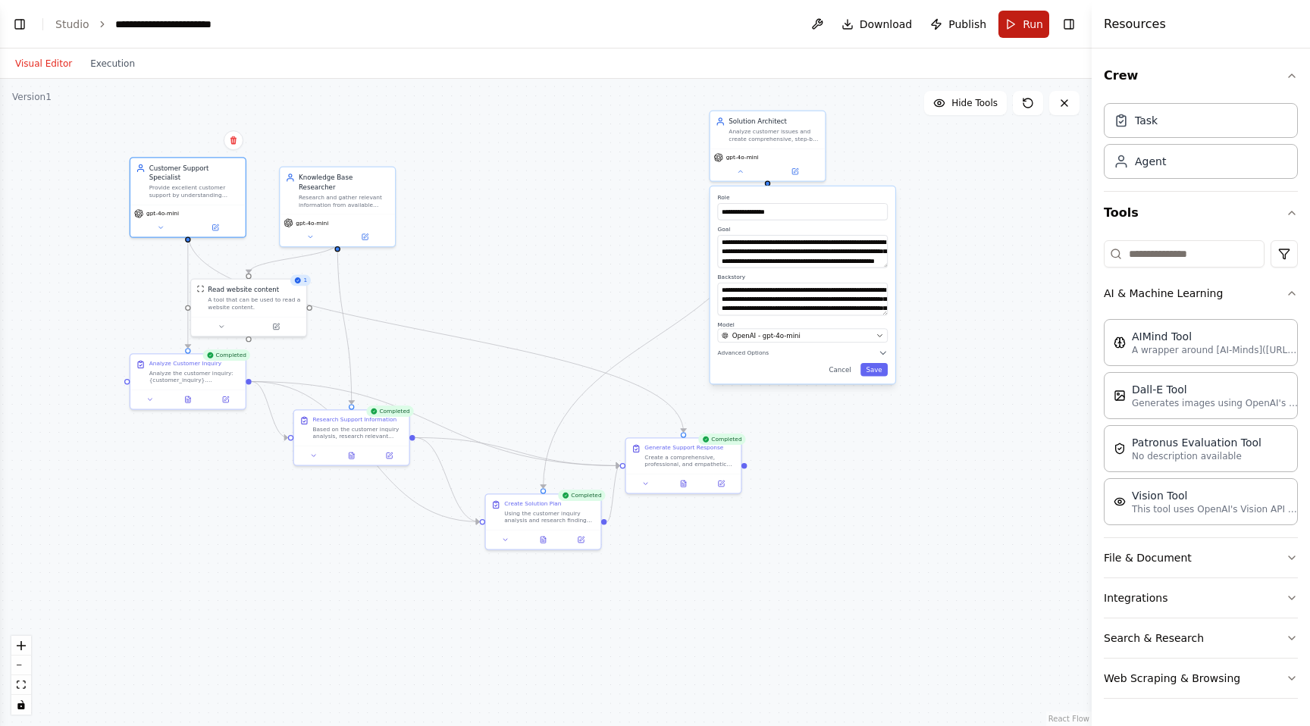
click at [1023, 25] on span "Run" at bounding box center [1032, 24] width 20 height 15
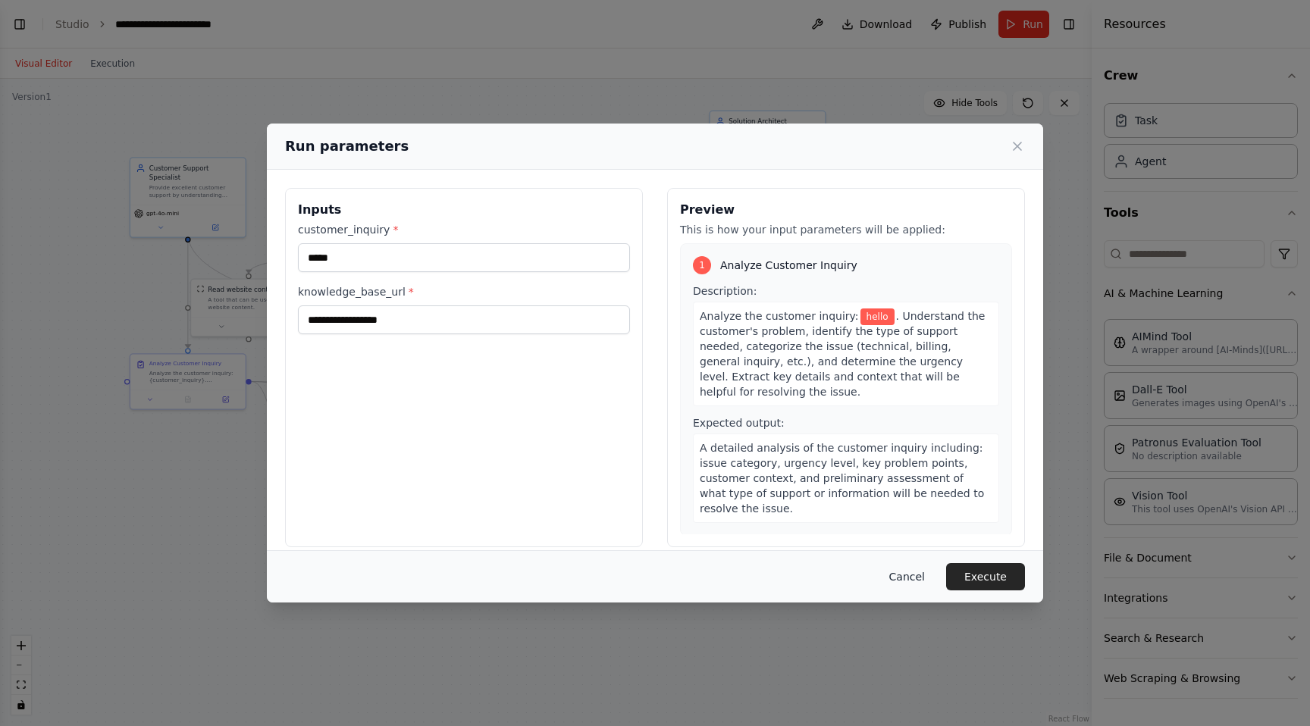
click at [914, 571] on button "Cancel" at bounding box center [907, 576] width 60 height 27
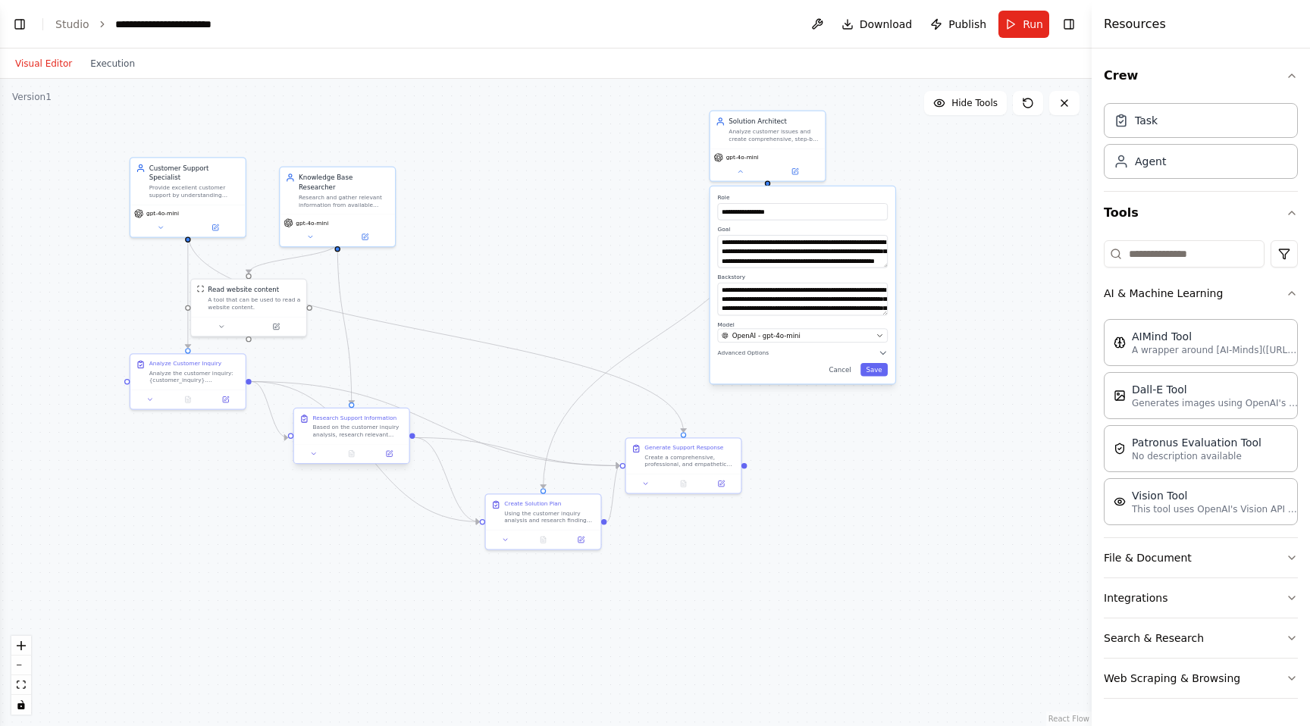
click at [368, 427] on div "Based on the customer inquiry analysis, research relevant information that coul…" at bounding box center [357, 431] width 91 height 15
drag, startPoint x: 193, startPoint y: 379, endPoint x: 193, endPoint y: 474, distance: 95.5
click at [193, 474] on div "Analyze the customer inquiry: {customer_inquiry}. Understand the customer's pro…" at bounding box center [194, 468] width 91 height 15
click at [578, 537] on icon at bounding box center [580, 537] width 5 height 5
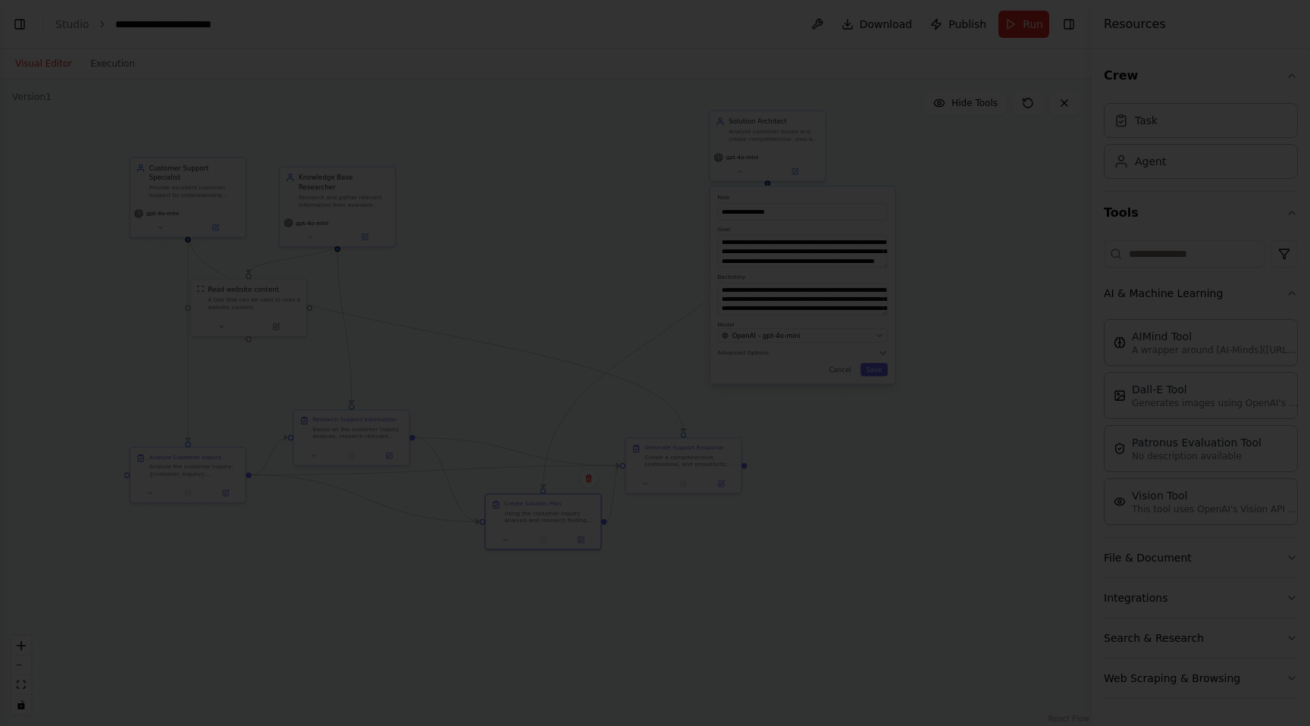
click at [564, 524] on div at bounding box center [655, 363] width 1310 height 726
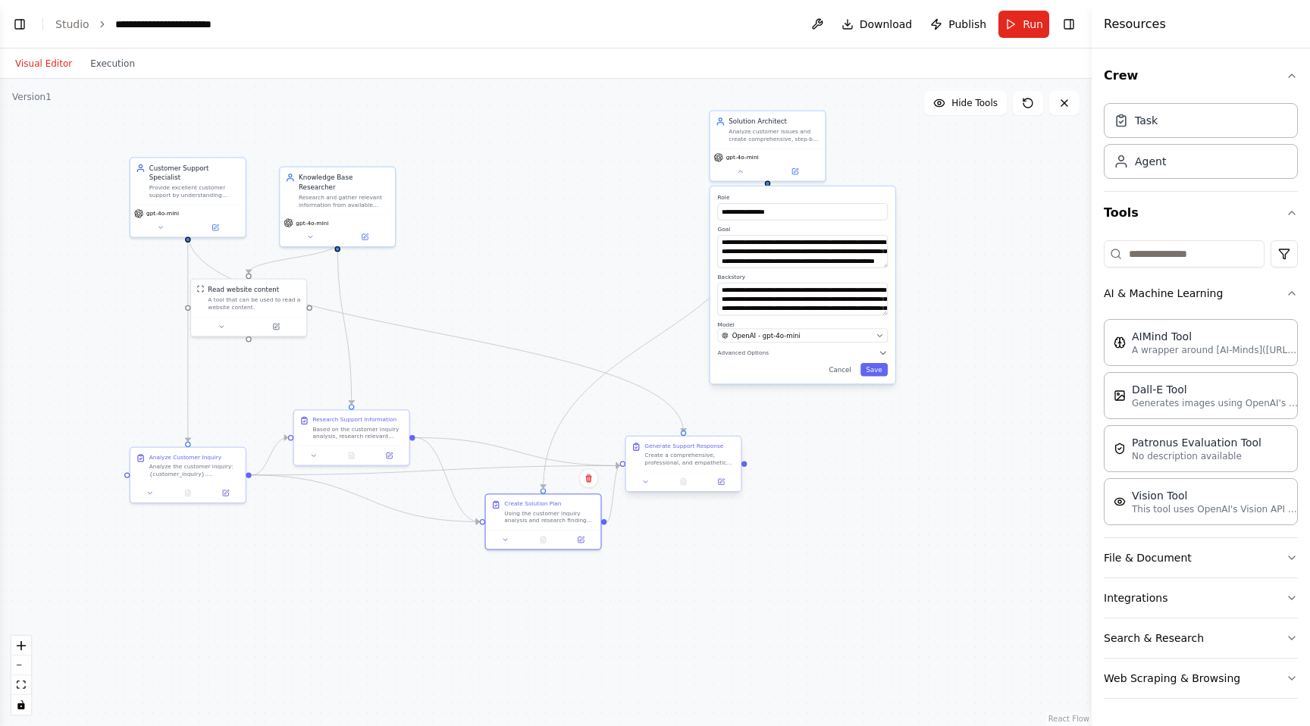
click at [695, 472] on div at bounding box center [683, 481] width 115 height 19
drag, startPoint x: 543, startPoint y: 506, endPoint x: 481, endPoint y: 531, distance: 66.0
click at [481, 531] on div "Create Solution Plan Using the customer inquiry analysis and research findings,…" at bounding box center [484, 538] width 91 height 24
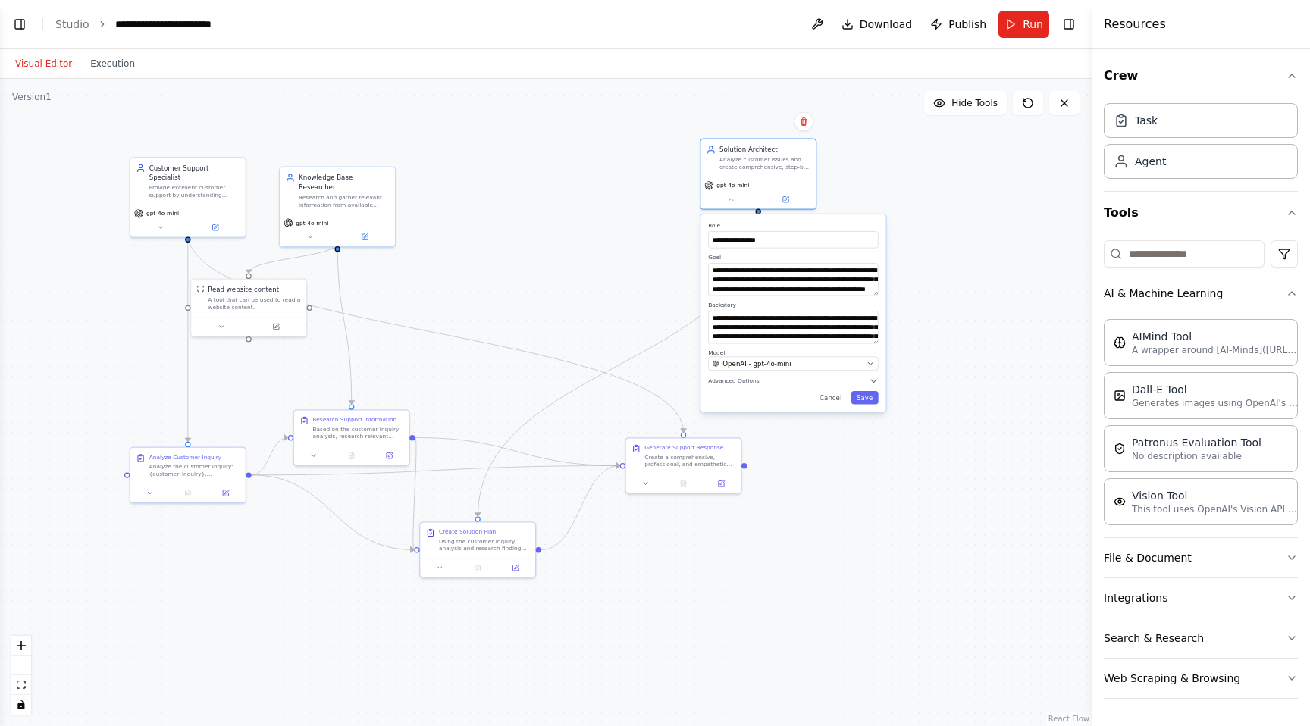
drag, startPoint x: 837, startPoint y: 199, endPoint x: 825, endPoint y: 230, distance: 32.7
click at [825, 230] on div "**********" at bounding box center [793, 235] width 170 height 27
drag, startPoint x: 686, startPoint y: 456, endPoint x: 546, endPoint y: 272, distance: 231.0
click at [546, 272] on div "Create a comprehensive, professional, and empathetic customer support response …" at bounding box center [549, 272] width 91 height 15
click at [1025, 29] on span "Run" at bounding box center [1032, 24] width 20 height 15
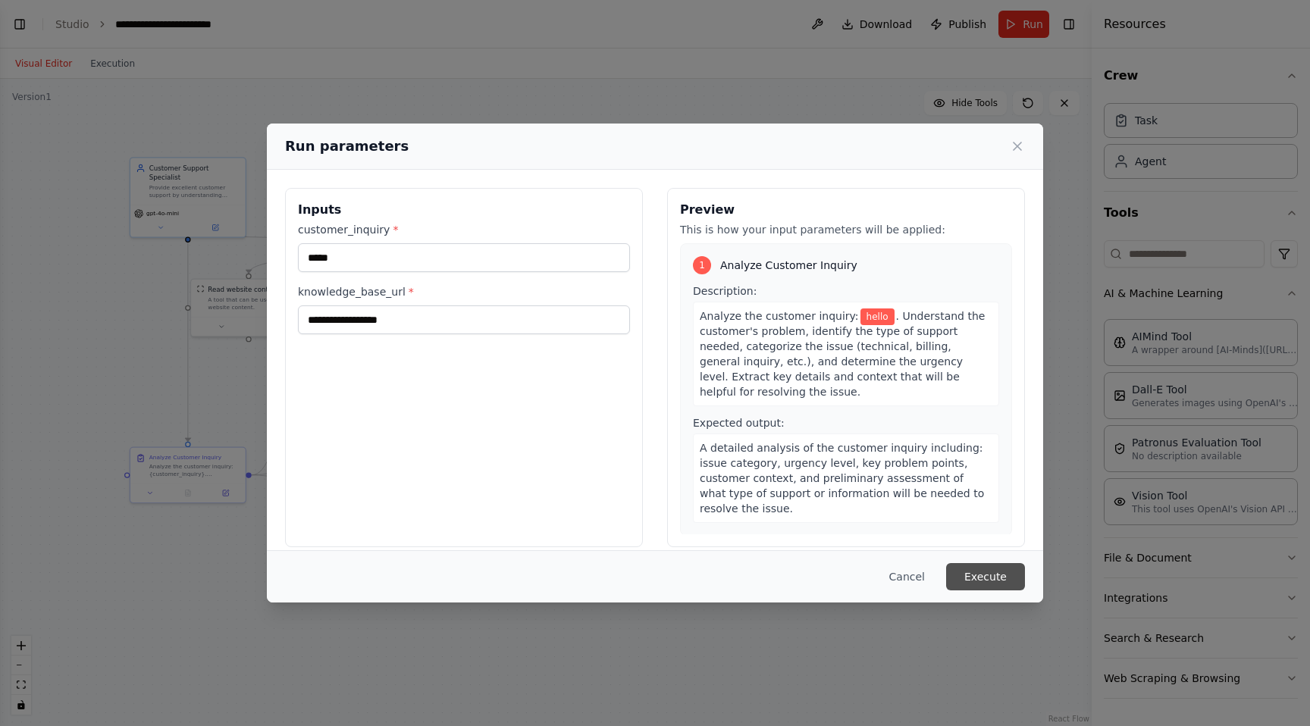
click at [1010, 581] on button "Execute" at bounding box center [985, 576] width 79 height 27
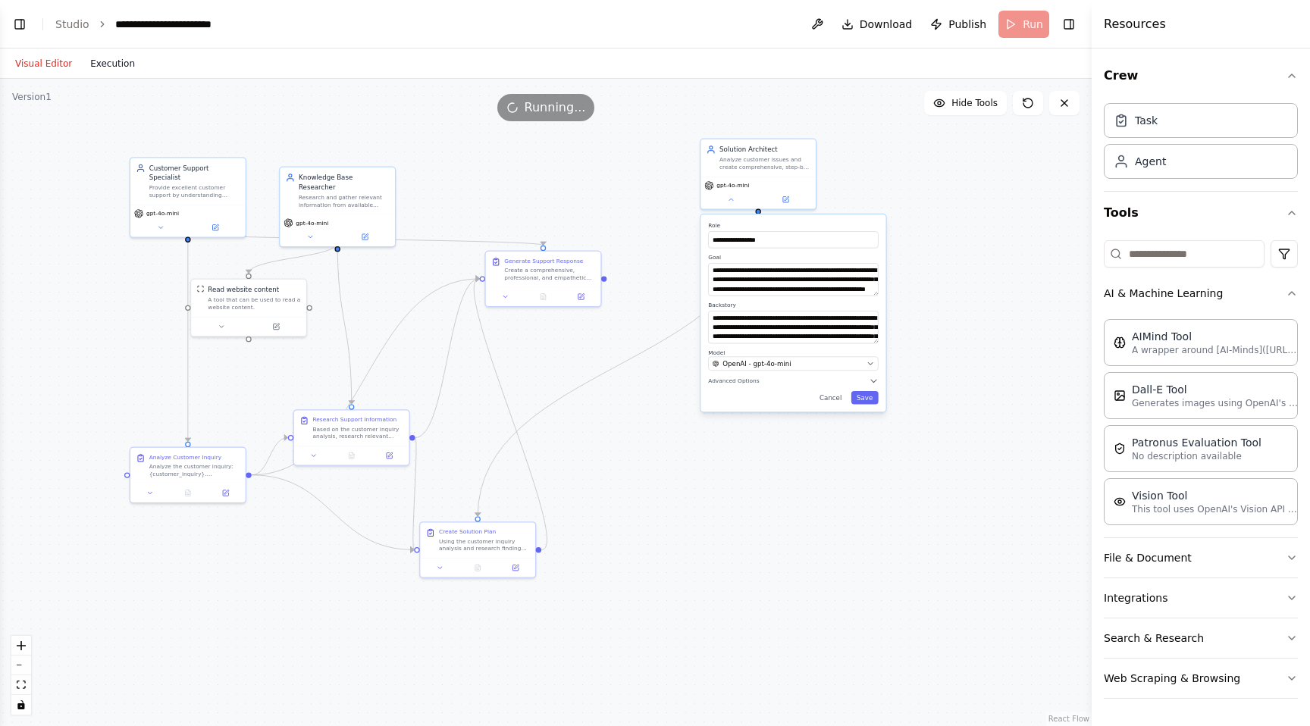
click at [107, 72] on button "Execution" at bounding box center [112, 64] width 63 height 18
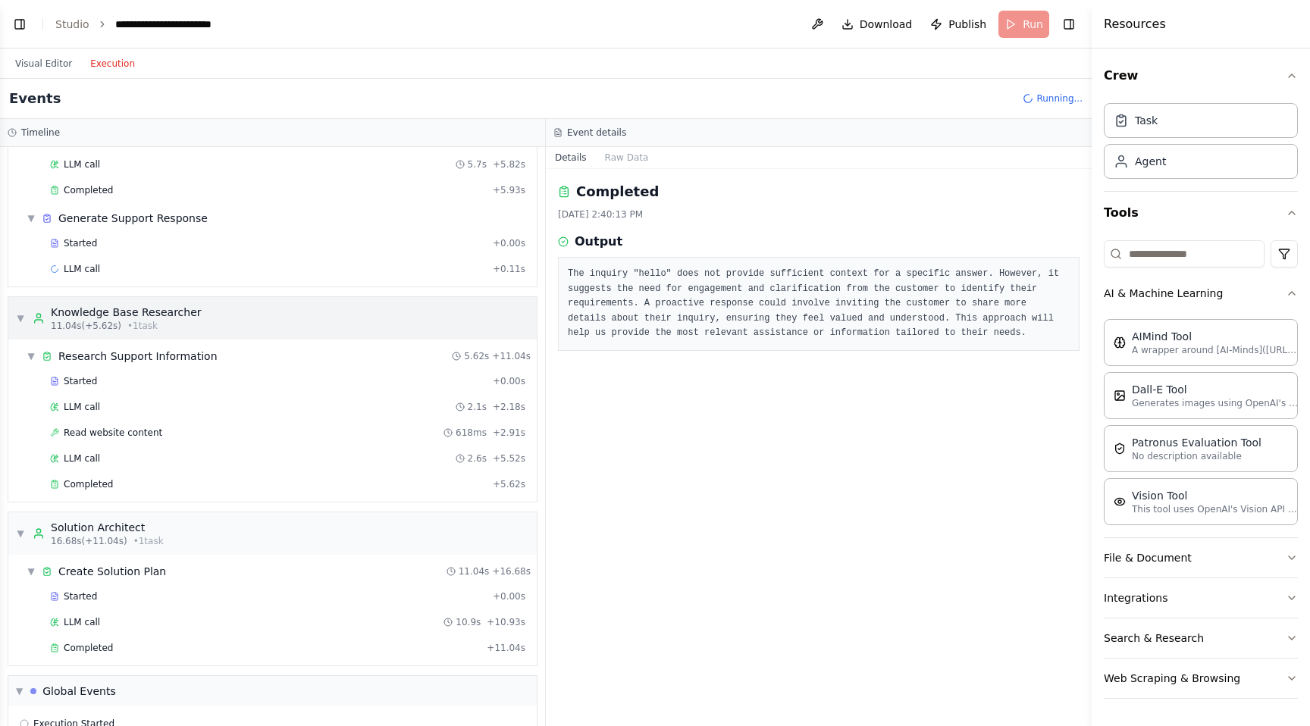
scroll to position [159, 0]
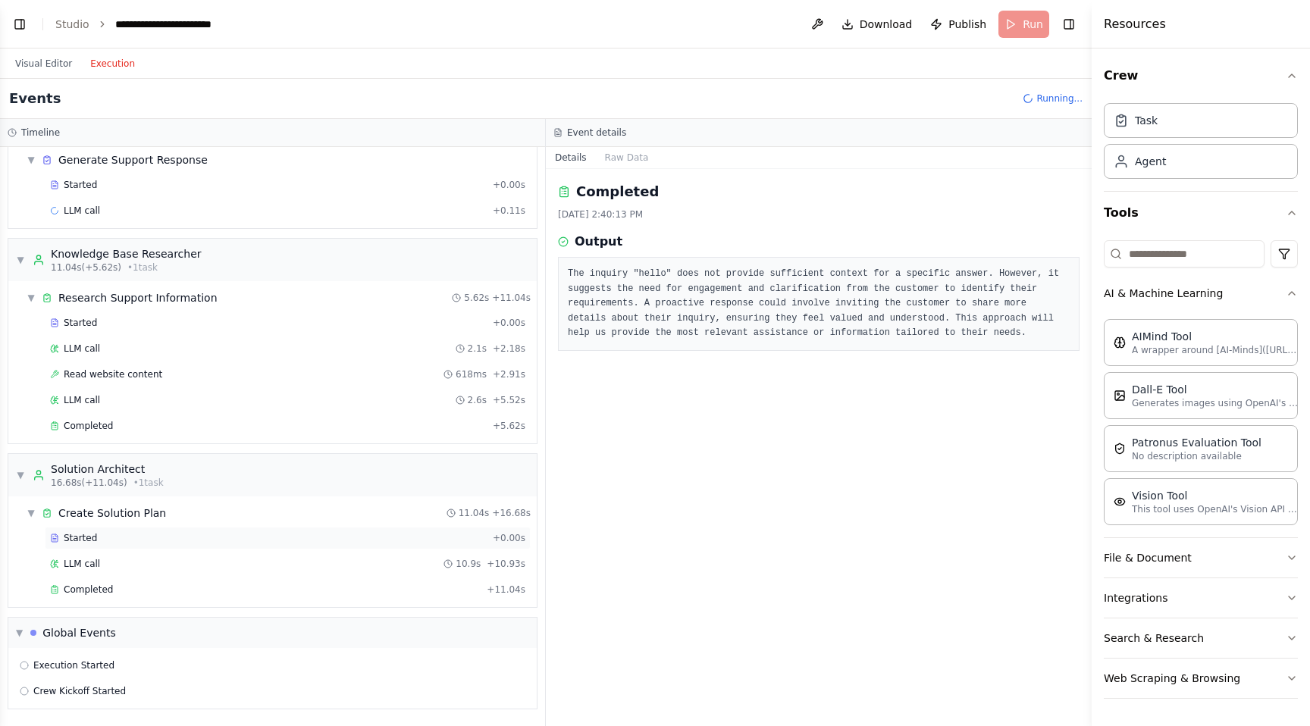
click at [326, 543] on div "Started" at bounding box center [268, 538] width 437 height 12
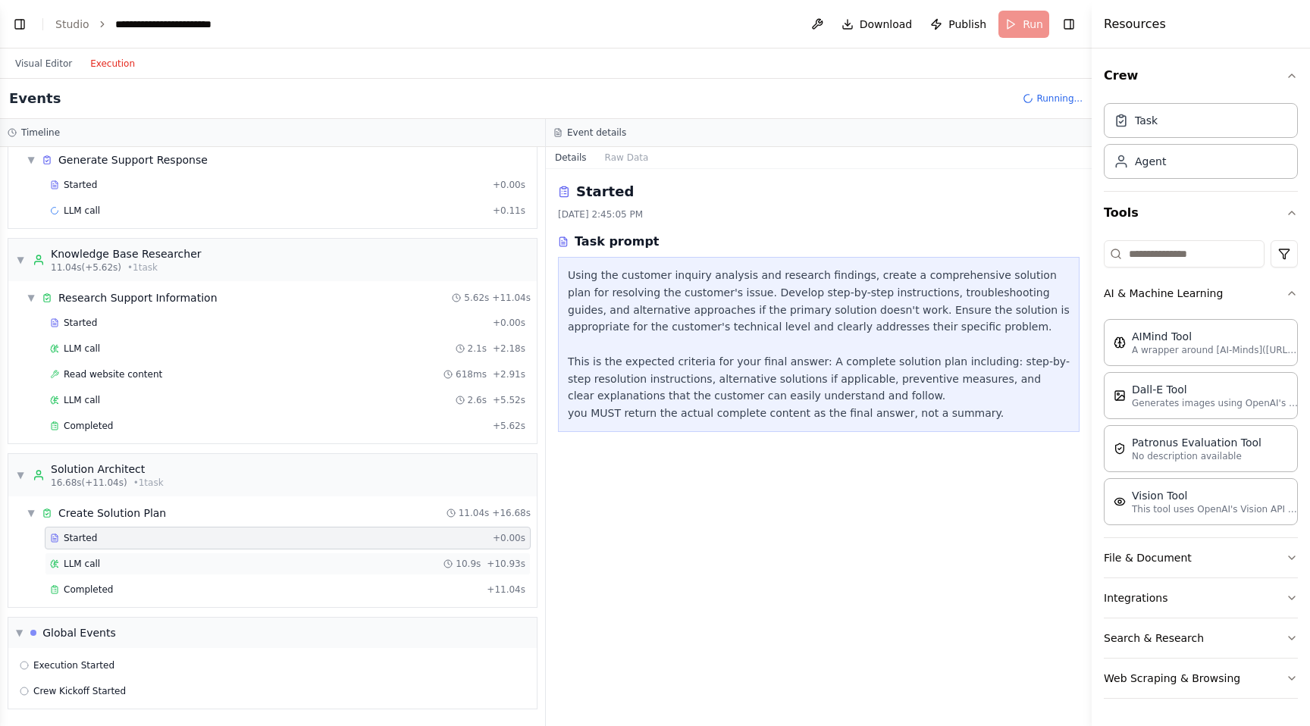
click at [326, 559] on div "LLM call 10.9s + 10.93s" at bounding box center [287, 564] width 475 height 12
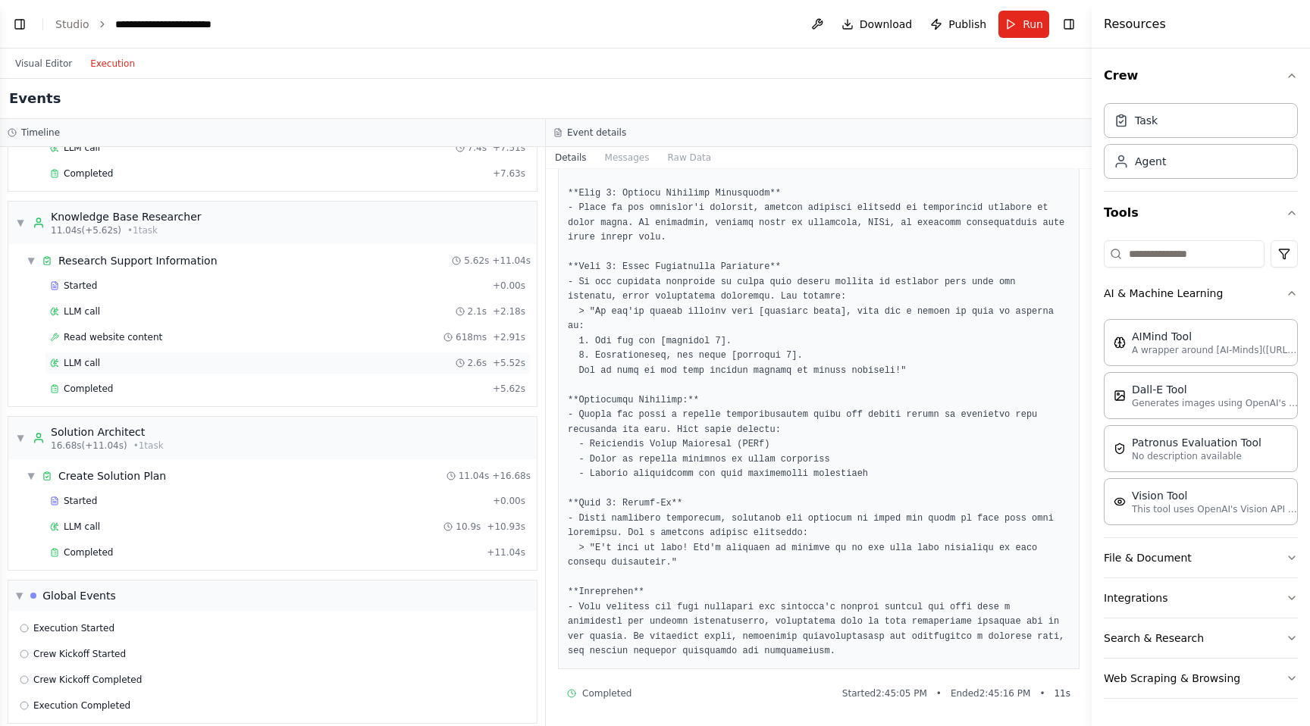
scroll to position [236, 0]
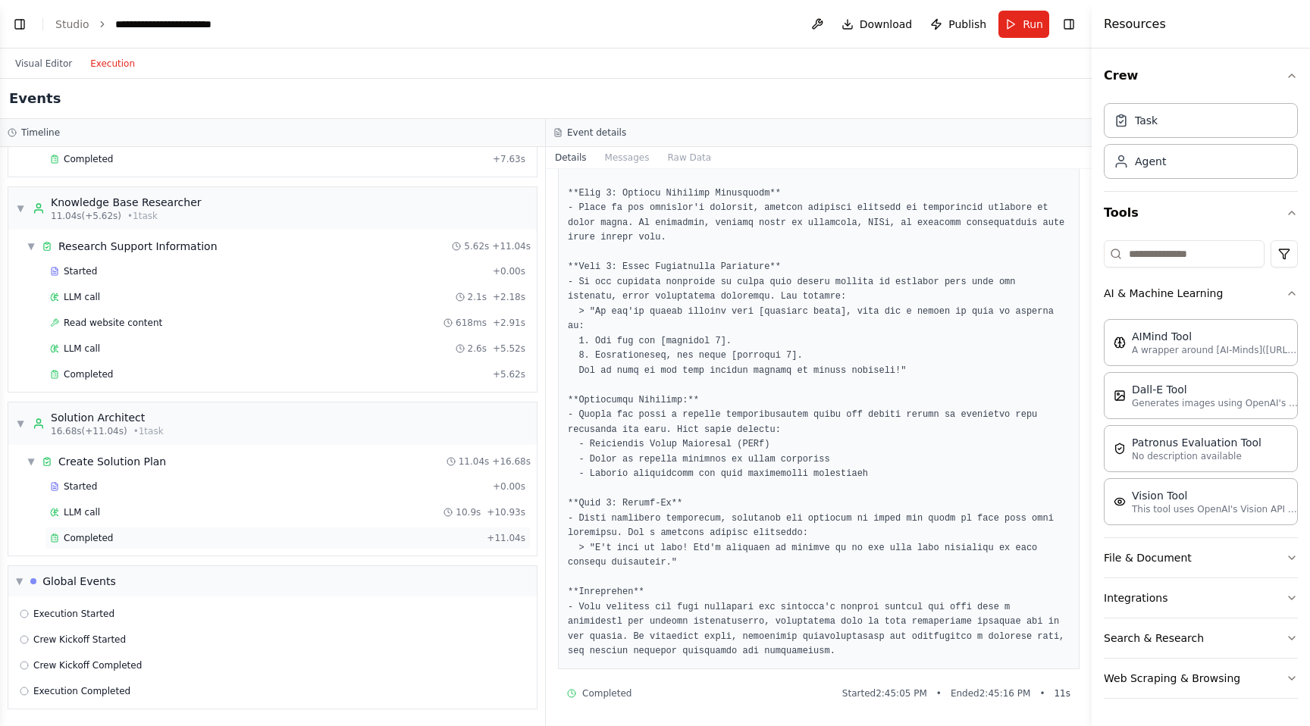
click at [307, 532] on div "Completed" at bounding box center [265, 538] width 431 height 12
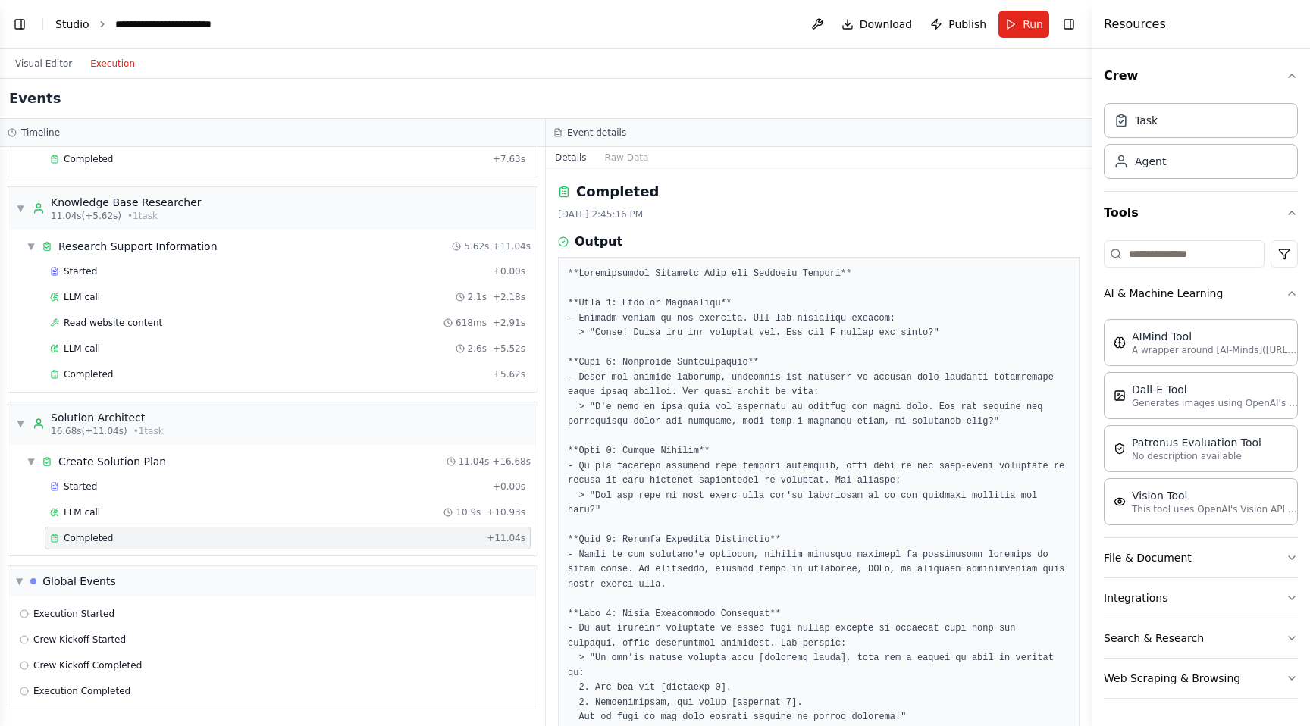
click at [64, 26] on link "Studio" at bounding box center [72, 24] width 34 height 12
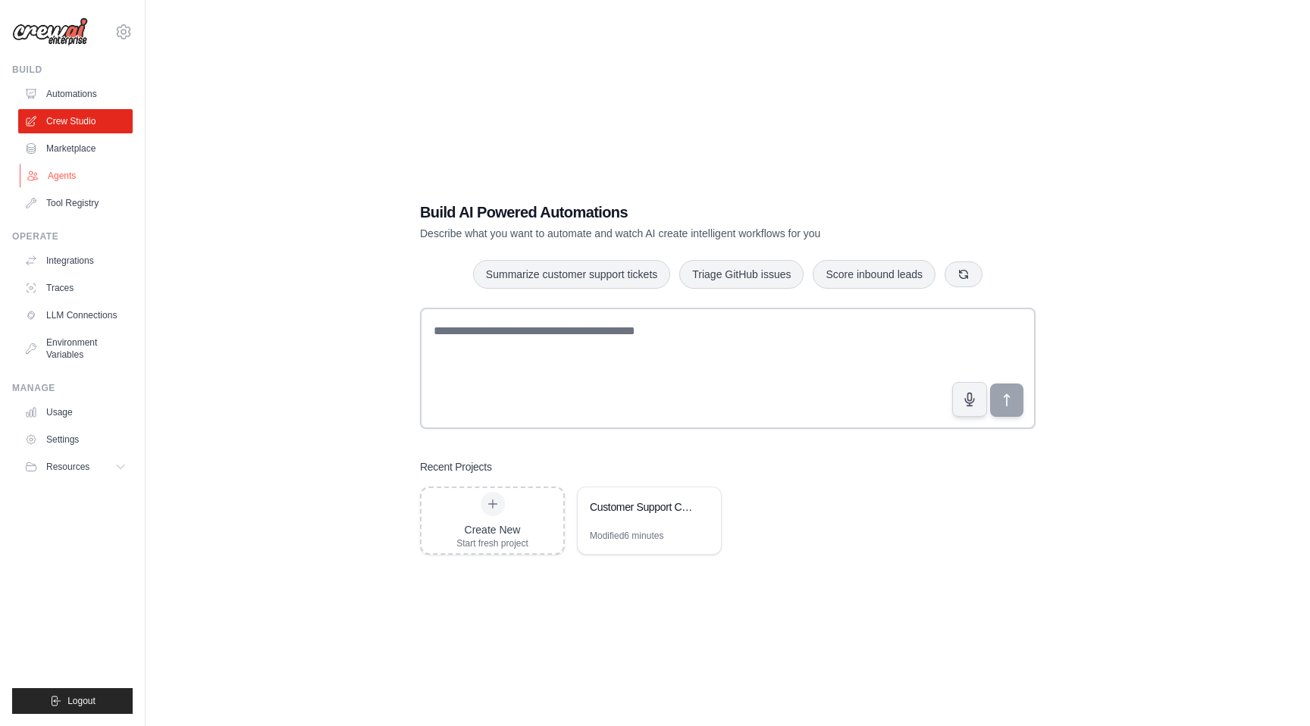
click at [71, 177] on link "Agents" at bounding box center [77, 176] width 114 height 24
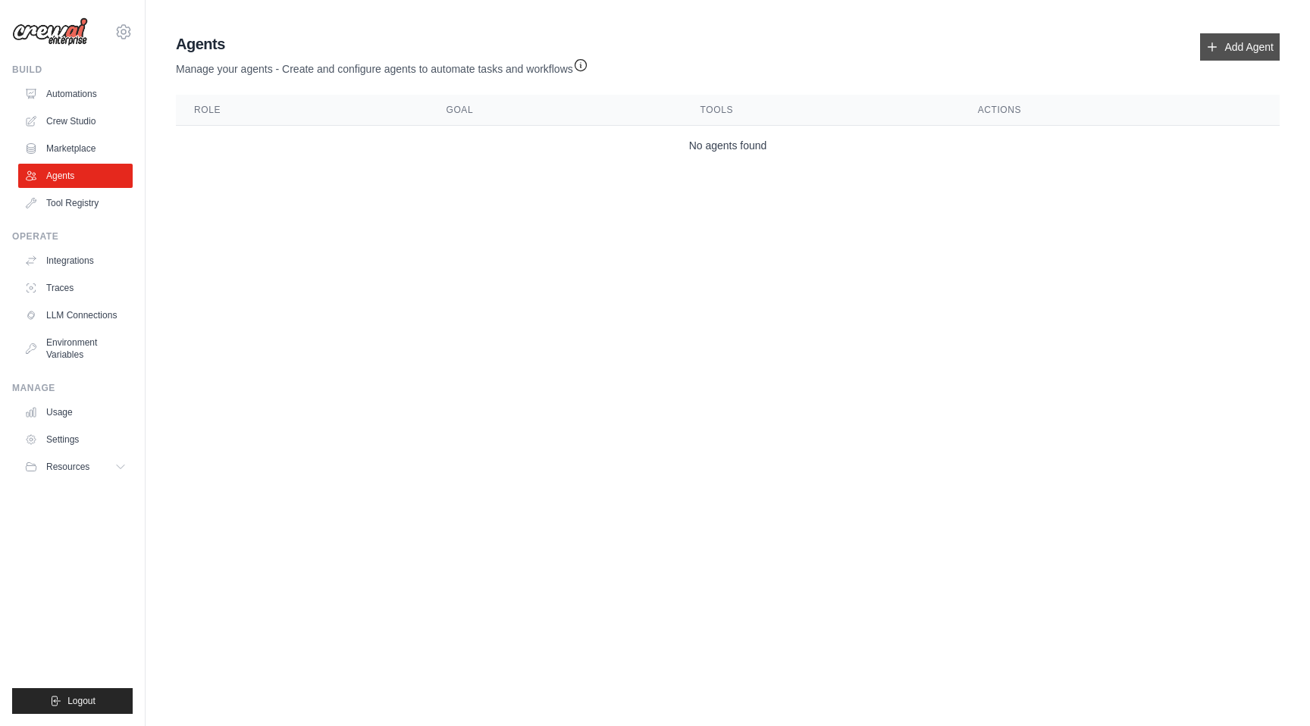
click at [1254, 55] on link "Add Agent" at bounding box center [1240, 46] width 80 height 27
click at [1226, 39] on link "Add Agent" at bounding box center [1240, 46] width 80 height 27
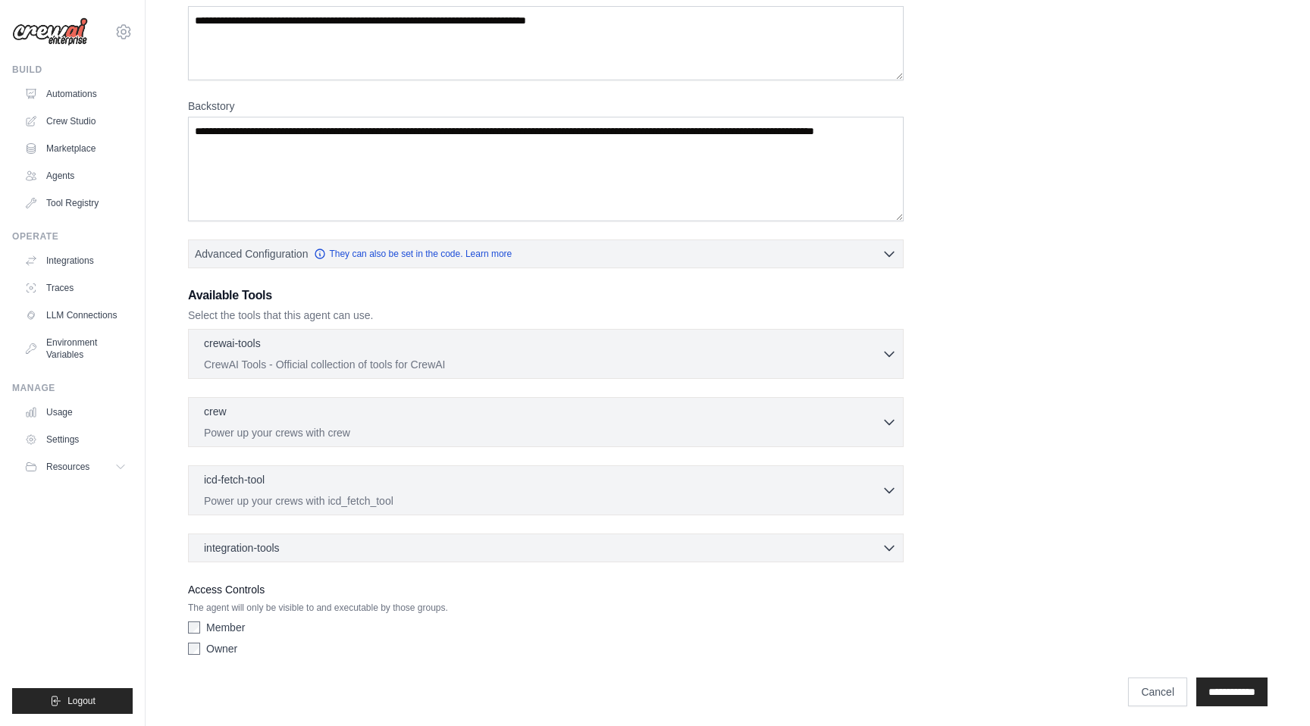
scroll to position [155, 0]
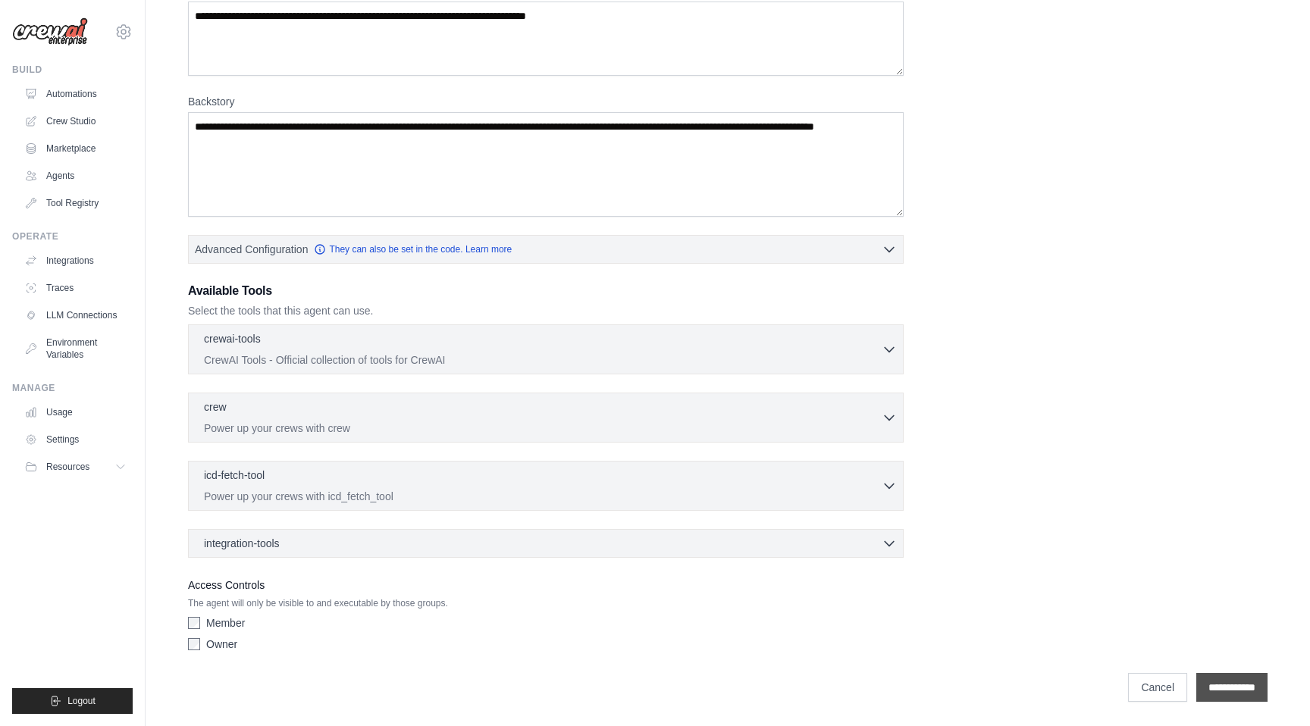
click at [1223, 687] on input "**********" at bounding box center [1231, 687] width 71 height 29
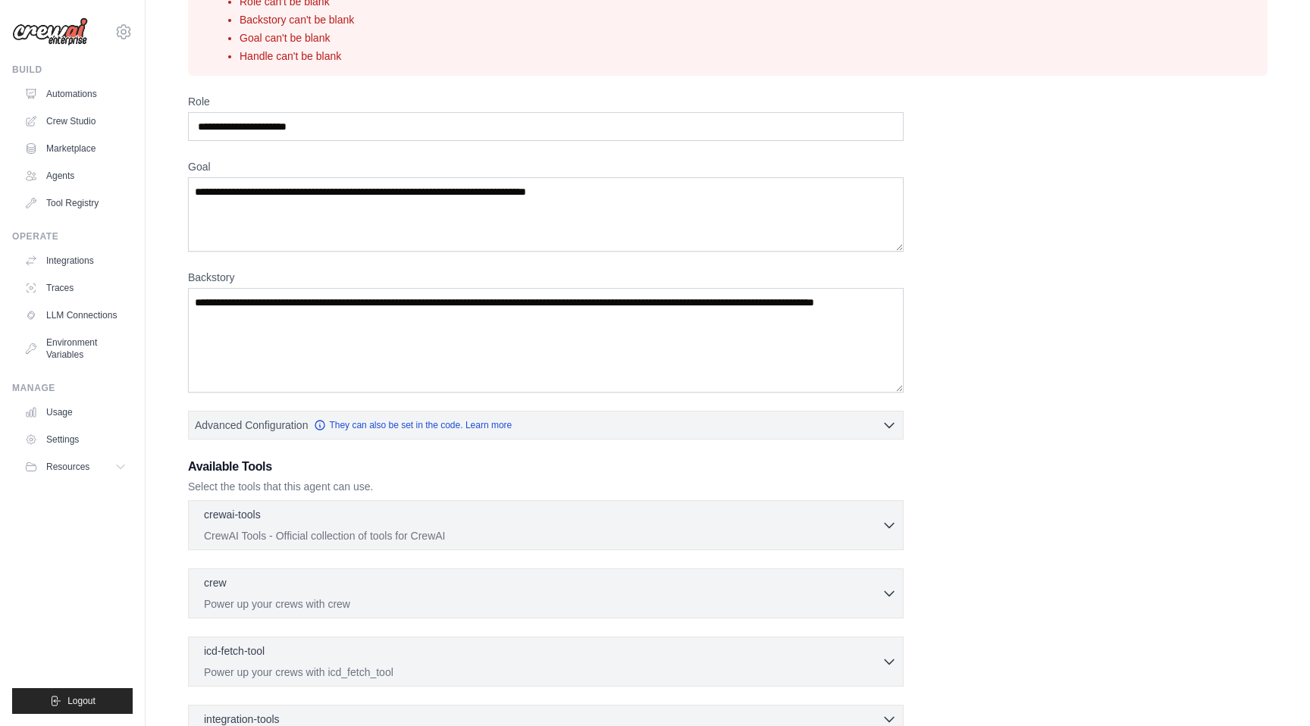
scroll to position [271, 0]
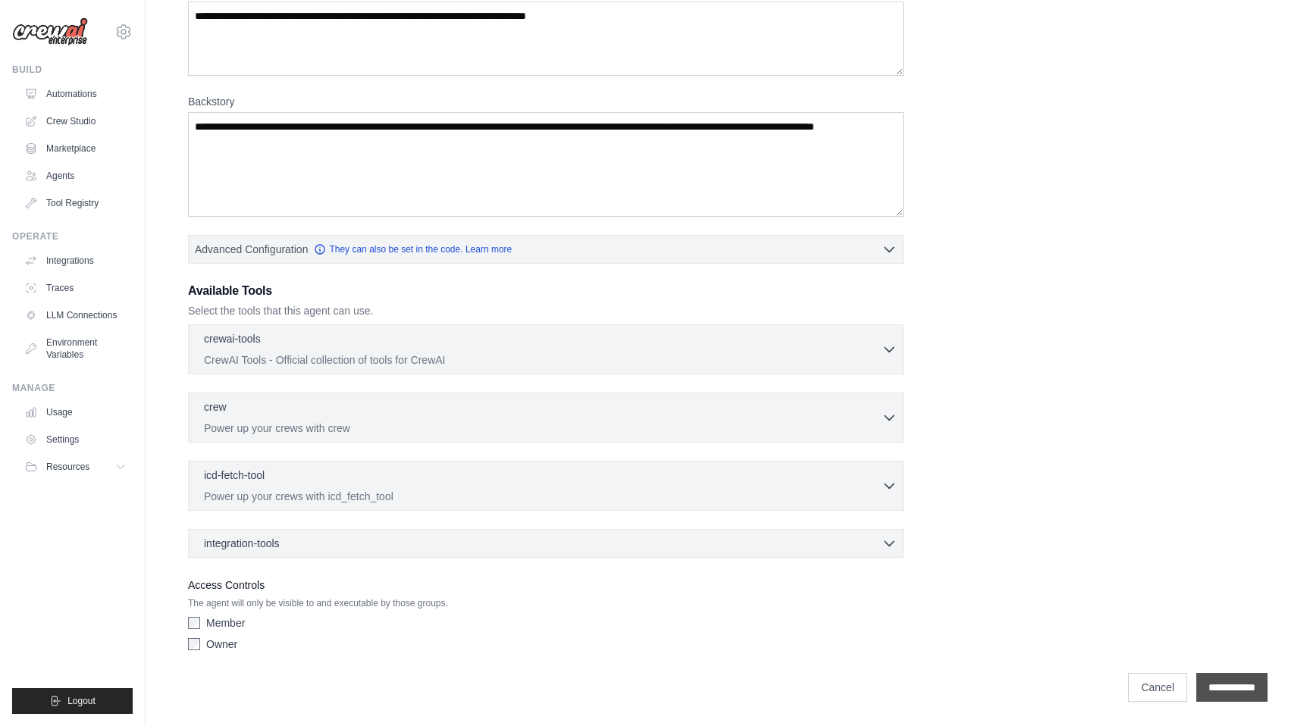
click at [1217, 681] on input "**********" at bounding box center [1231, 687] width 71 height 29
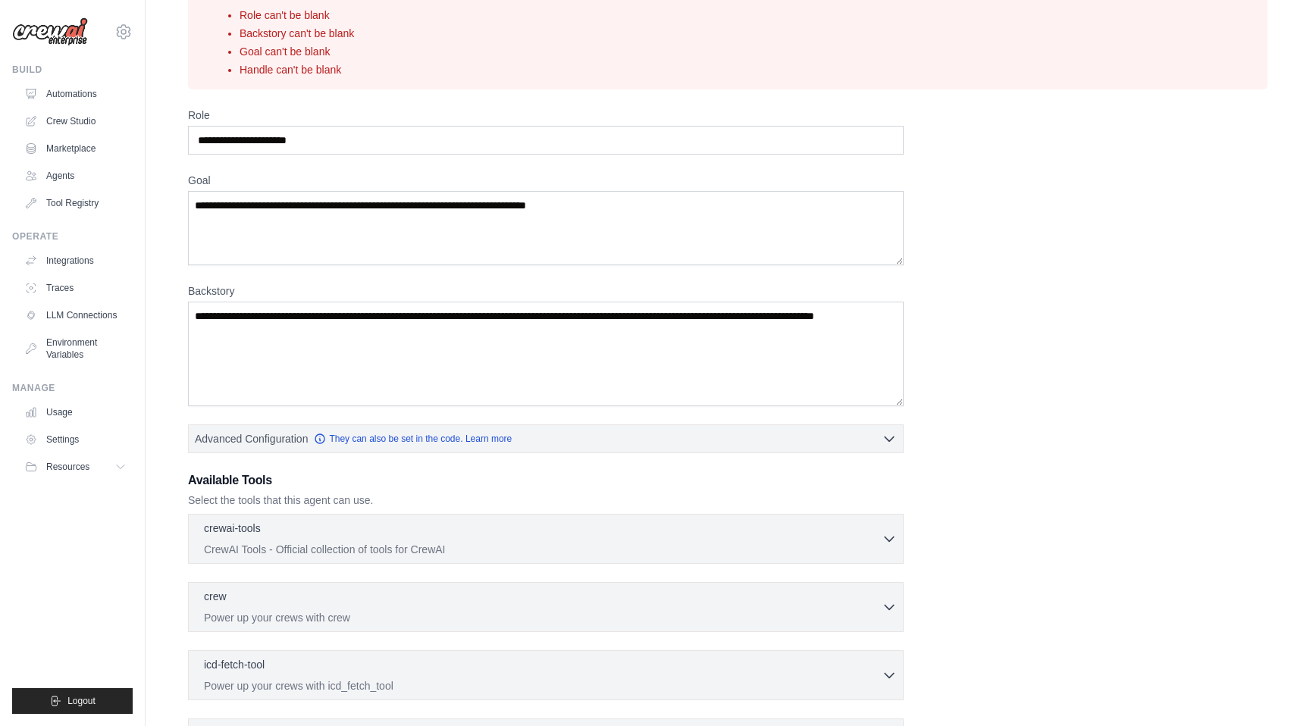
scroll to position [82, 0]
click at [318, 331] on textarea "Backstory" at bounding box center [545, 353] width 715 height 105
drag, startPoint x: 318, startPoint y: 331, endPoint x: 196, endPoint y: 302, distance: 126.3
click at [196, 302] on textarea "Backstory" at bounding box center [545, 353] width 715 height 105
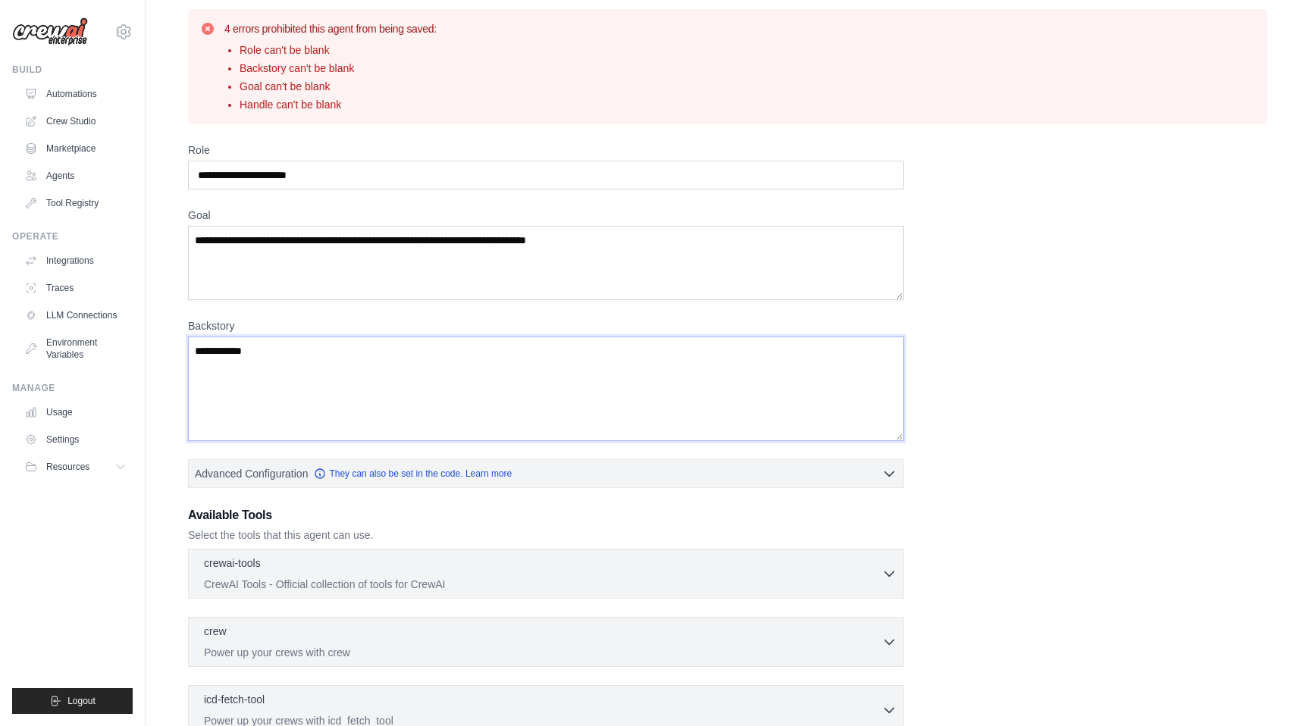
scroll to position [45, 0]
type textarea "**********"
click at [318, 250] on textarea "Goal" at bounding box center [545, 264] width 715 height 74
type textarea "**********"
click at [349, 158] on div "Role" at bounding box center [545, 166] width 715 height 47
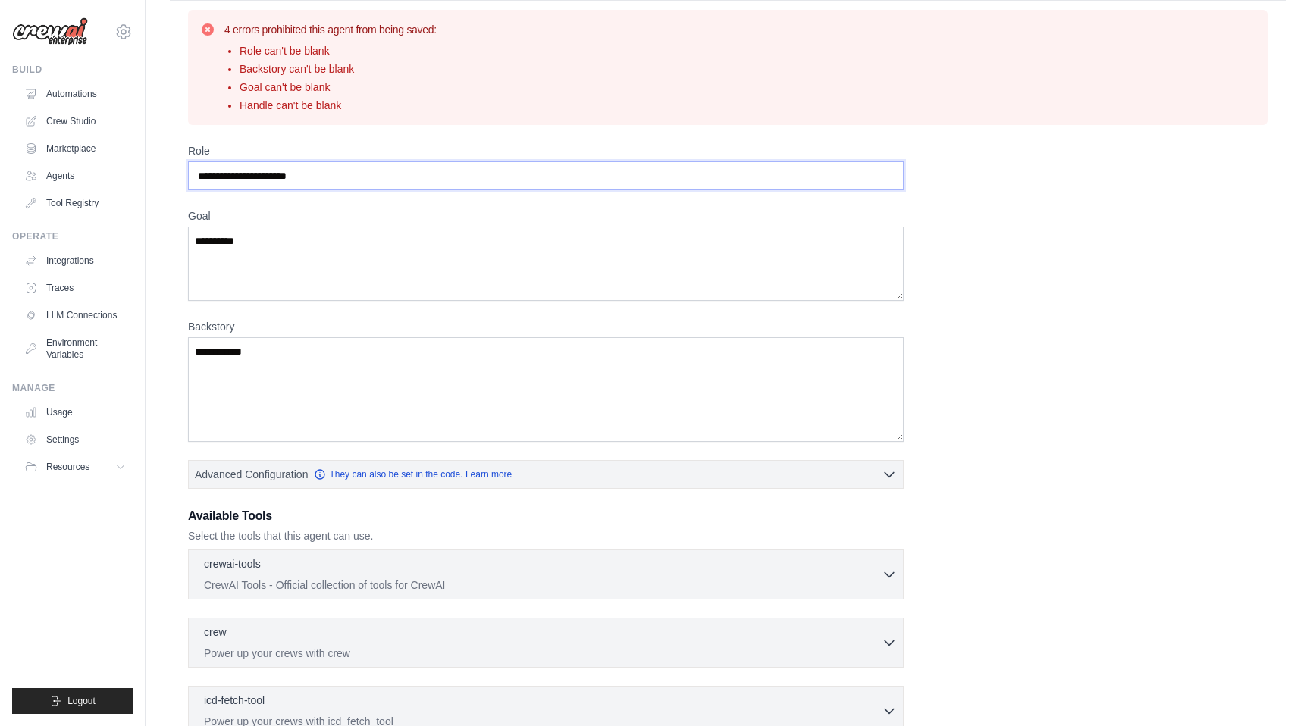
click at [341, 164] on input "Role" at bounding box center [545, 175] width 715 height 29
type input "*"
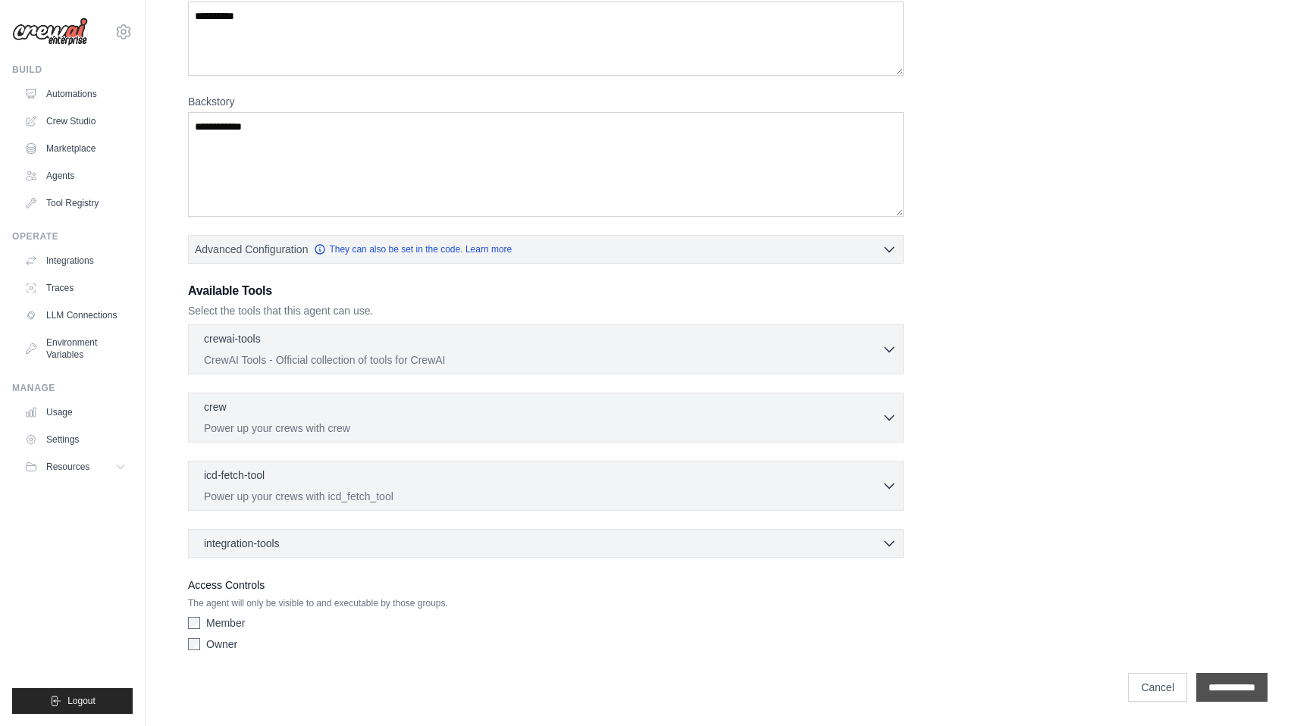
type input "********"
click at [1215, 680] on input "**********" at bounding box center [1231, 687] width 71 height 29
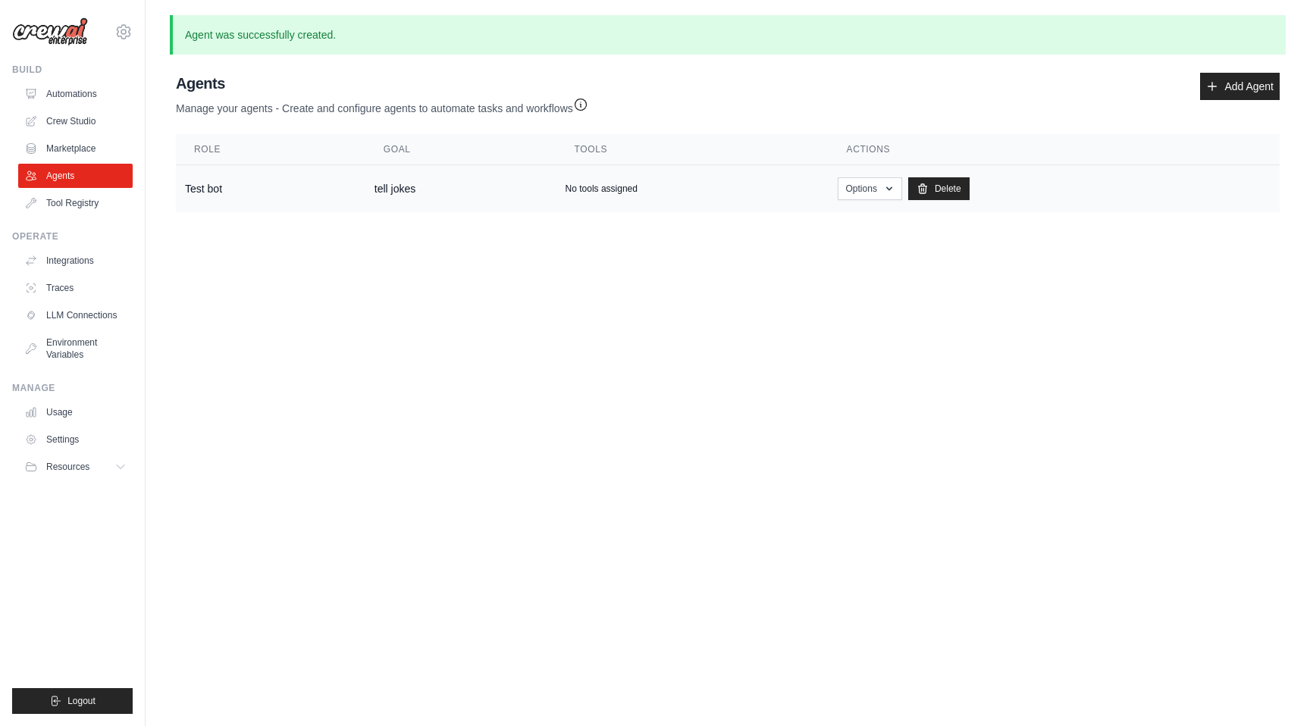
click at [650, 186] on div "No tools assigned" at bounding box center [692, 189] width 254 height 12
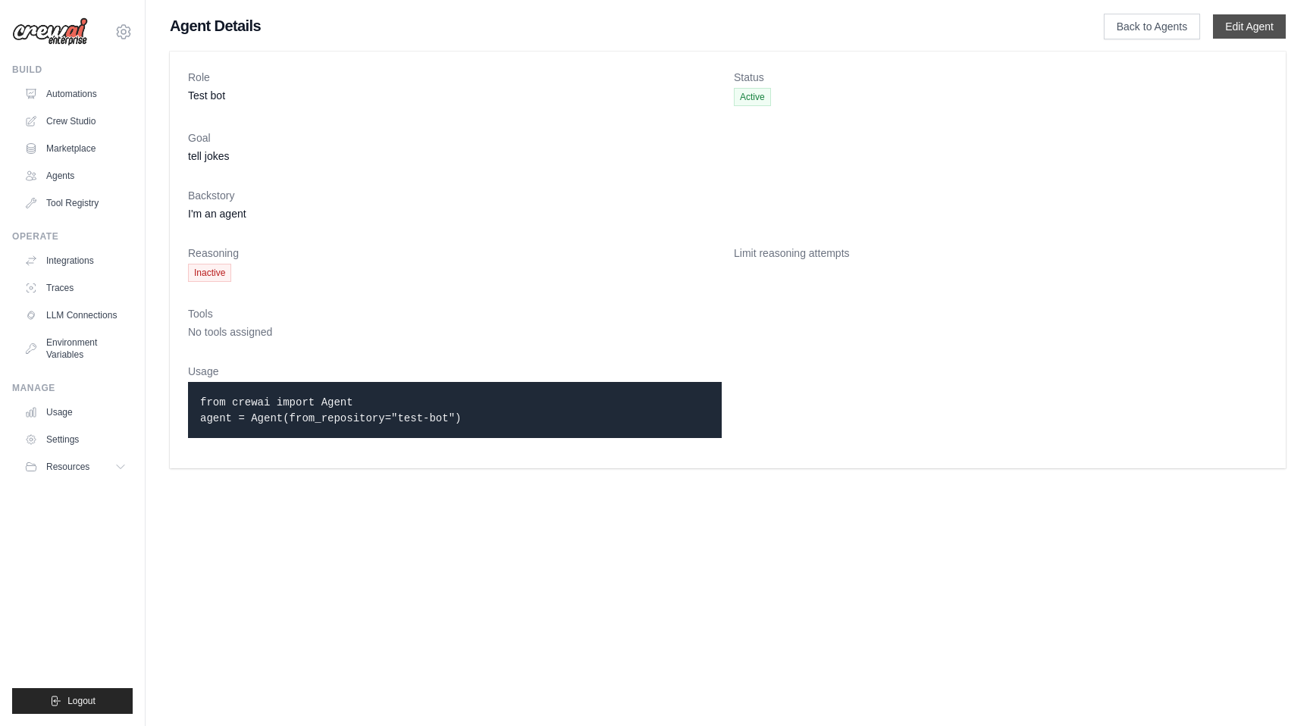
click at [1264, 27] on link "Edit Agent" at bounding box center [1249, 26] width 73 height 24
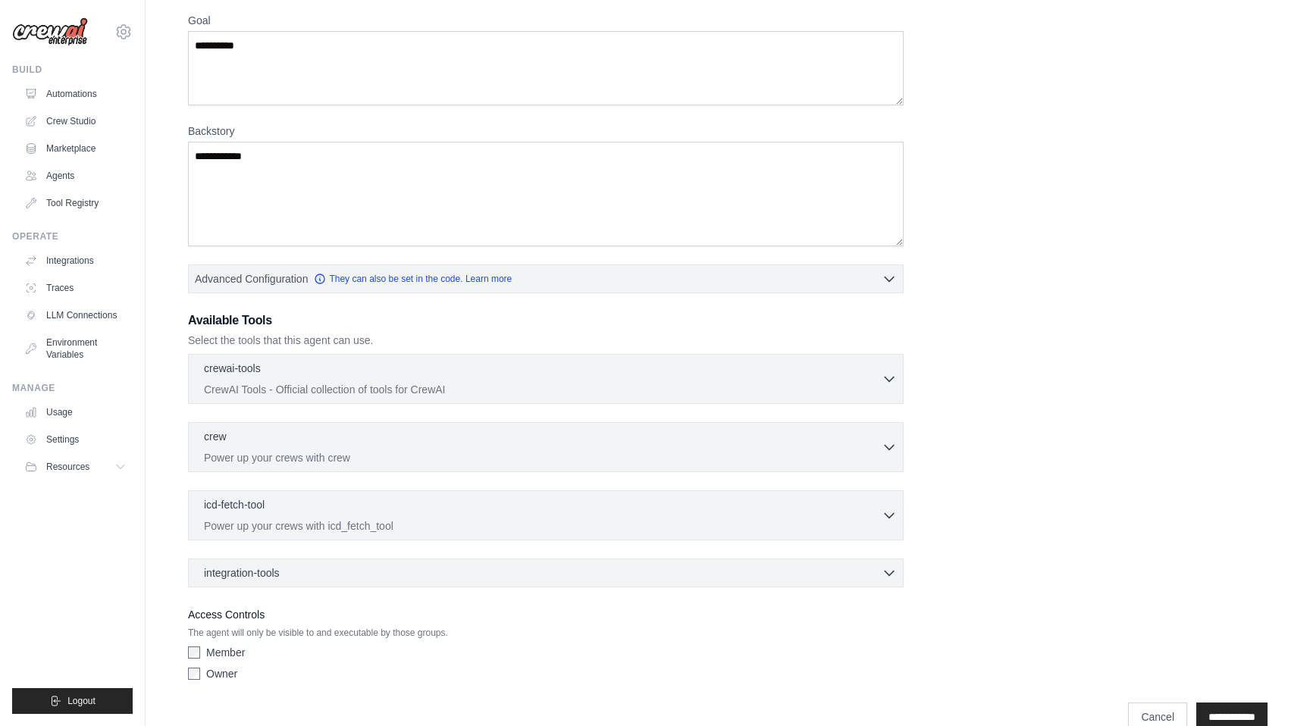
scroll to position [198, 0]
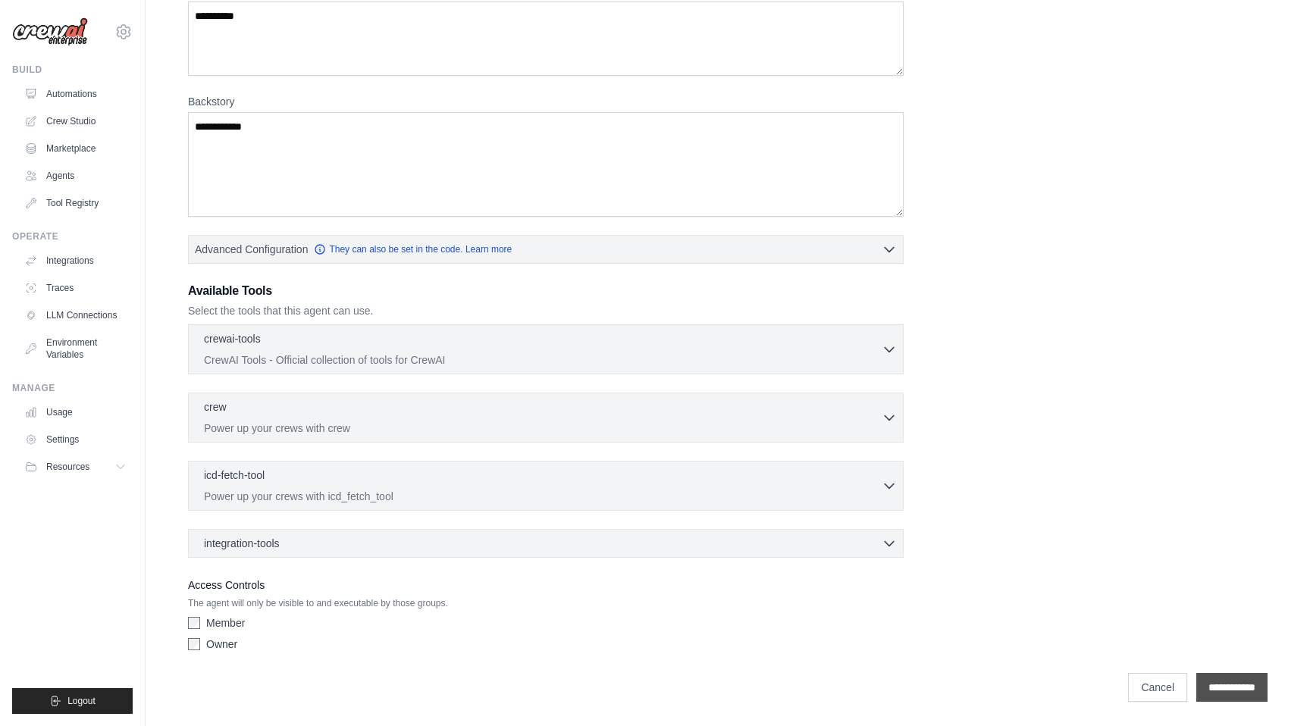
click at [1237, 673] on input "**********" at bounding box center [1231, 687] width 71 height 29
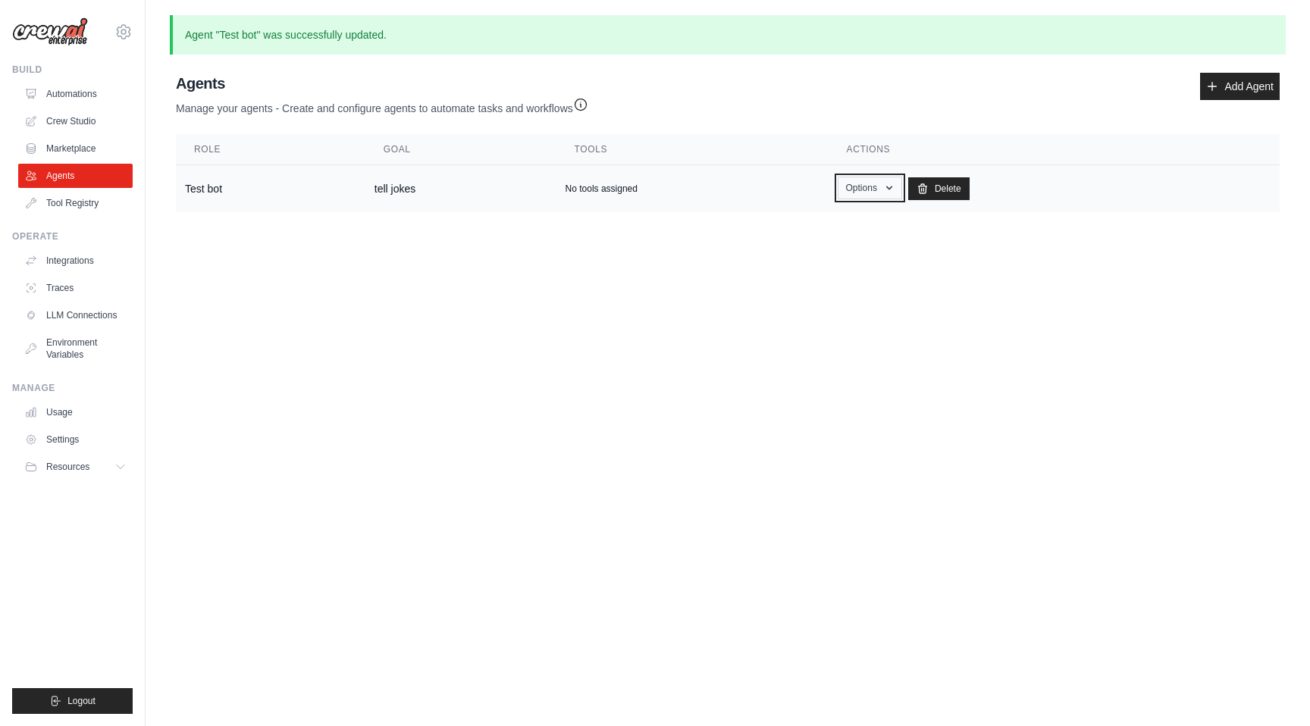
click at [873, 188] on button "Options" at bounding box center [870, 188] width 64 height 23
click at [853, 223] on link "Show" at bounding box center [847, 222] width 109 height 27
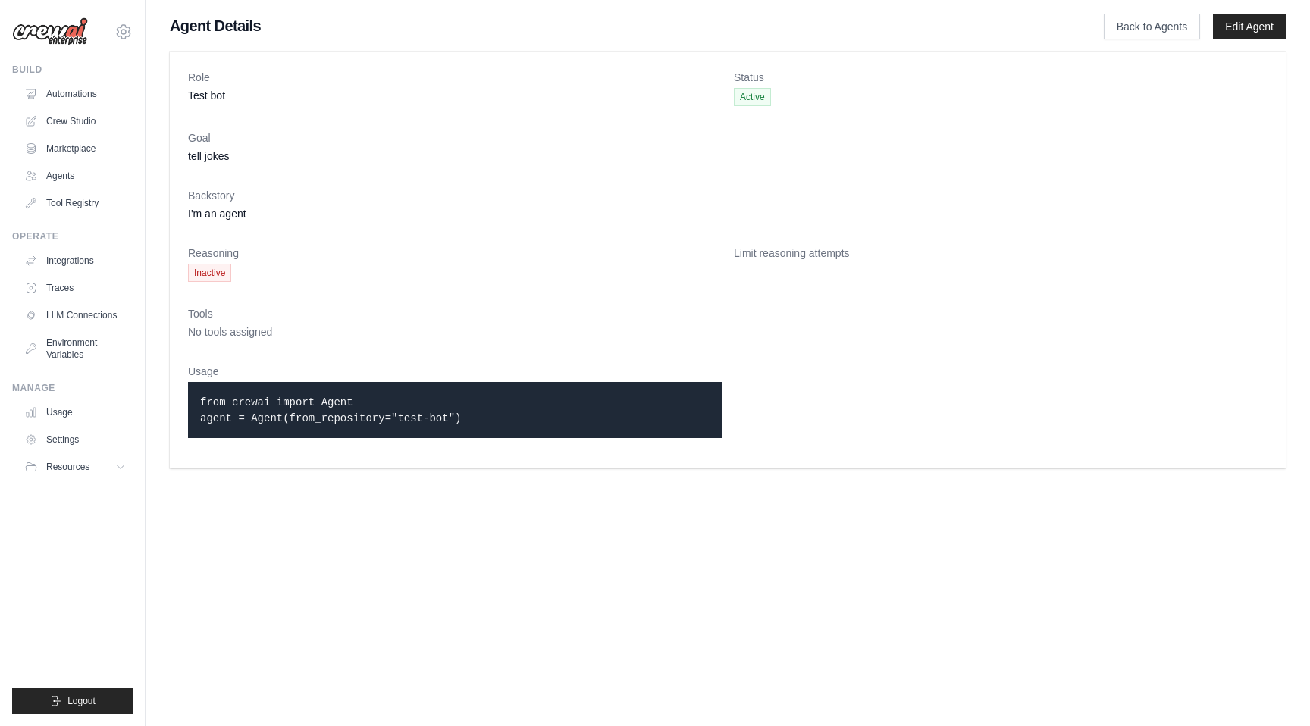
drag, startPoint x: 509, startPoint y: 427, endPoint x: 224, endPoint y: 384, distance: 288.2
click at [224, 384] on div "from crewai import Agent agent = Agent(from_repository="test-bot")" at bounding box center [455, 410] width 534 height 56
click at [68, 286] on link "Traces" at bounding box center [77, 288] width 114 height 24
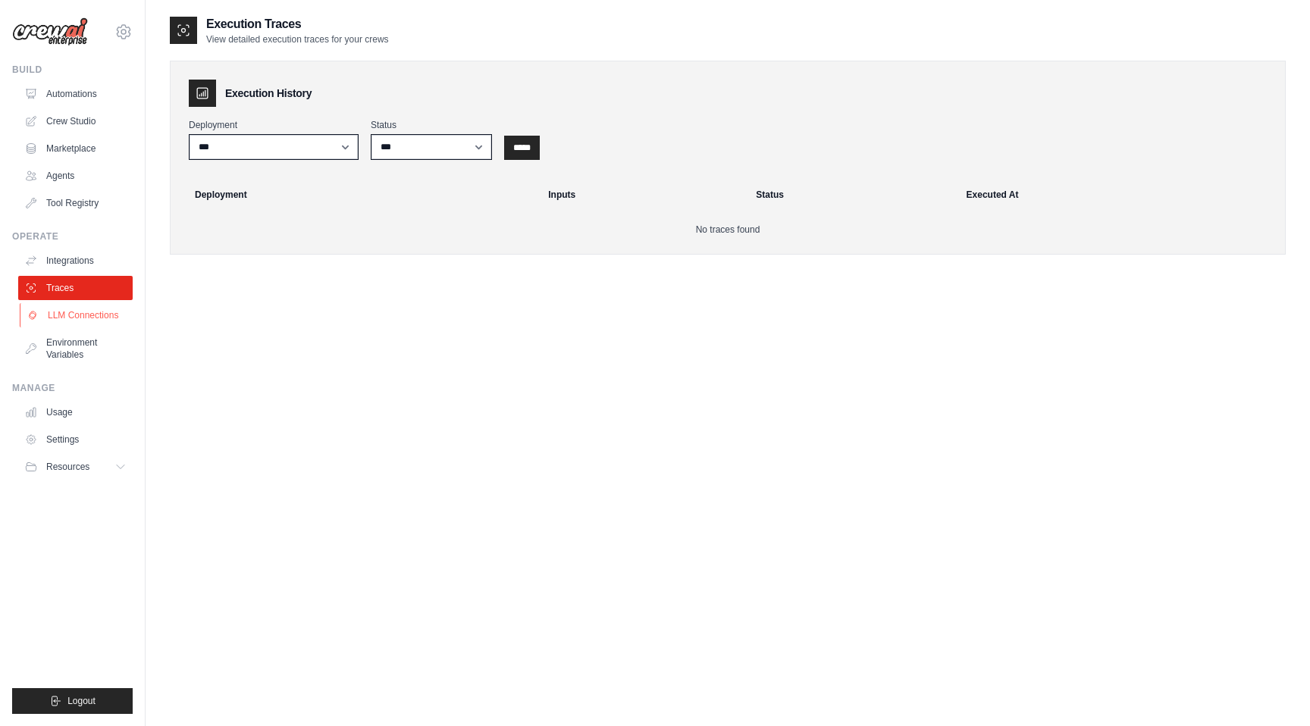
click at [116, 311] on link "LLM Connections" at bounding box center [77, 315] width 114 height 24
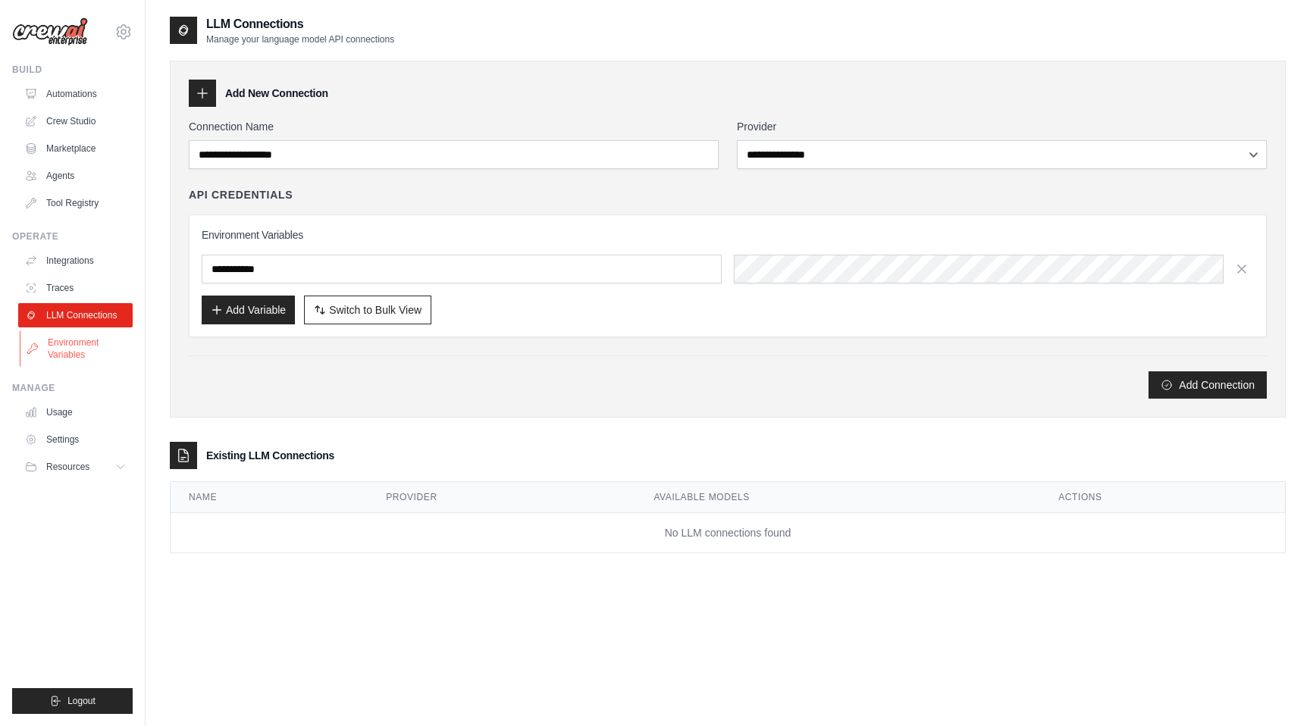
click at [86, 355] on link "Environment Variables" at bounding box center [77, 348] width 114 height 36
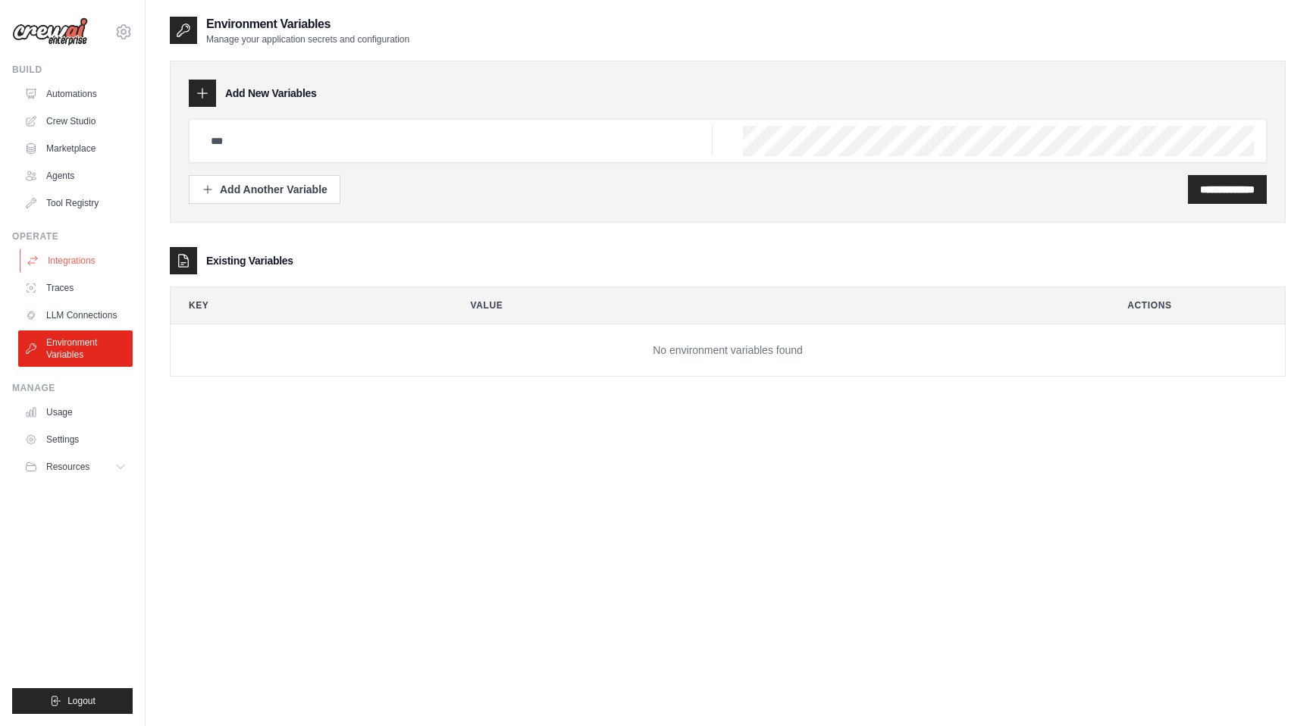
click at [86, 257] on link "Integrations" at bounding box center [77, 261] width 114 height 24
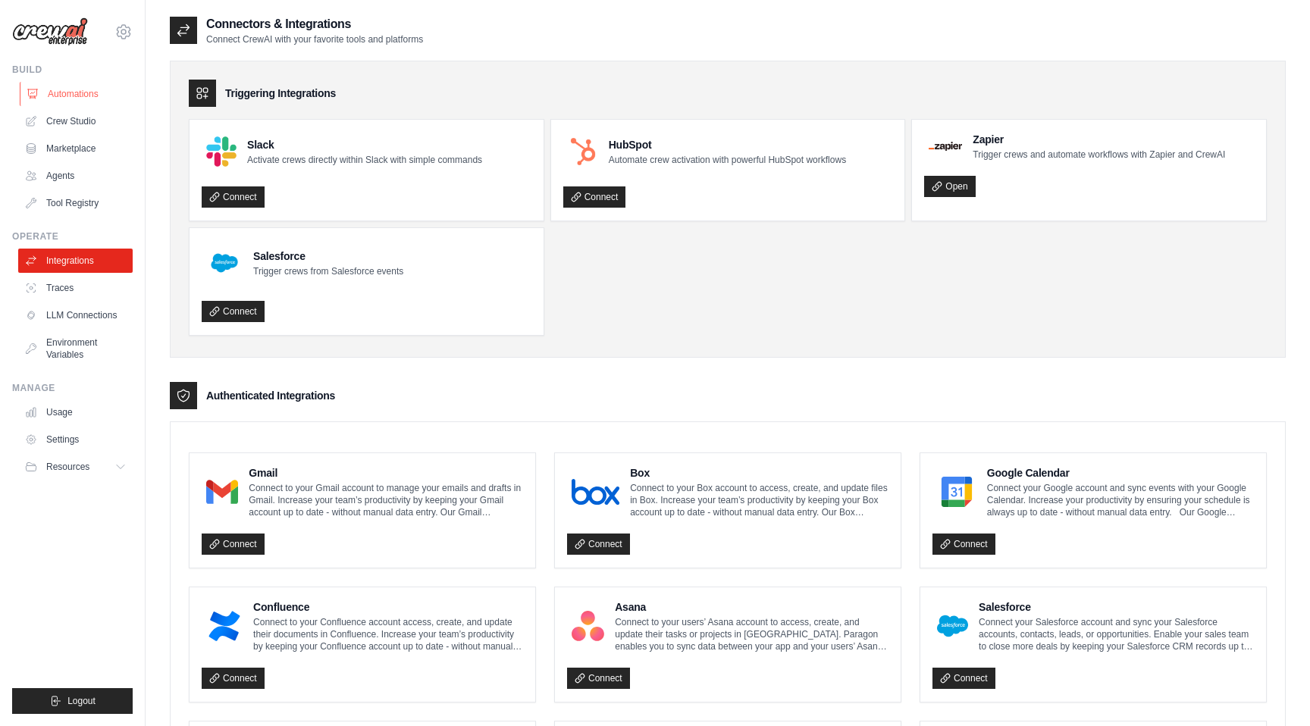
click at [72, 89] on link "Automations" at bounding box center [77, 94] width 114 height 24
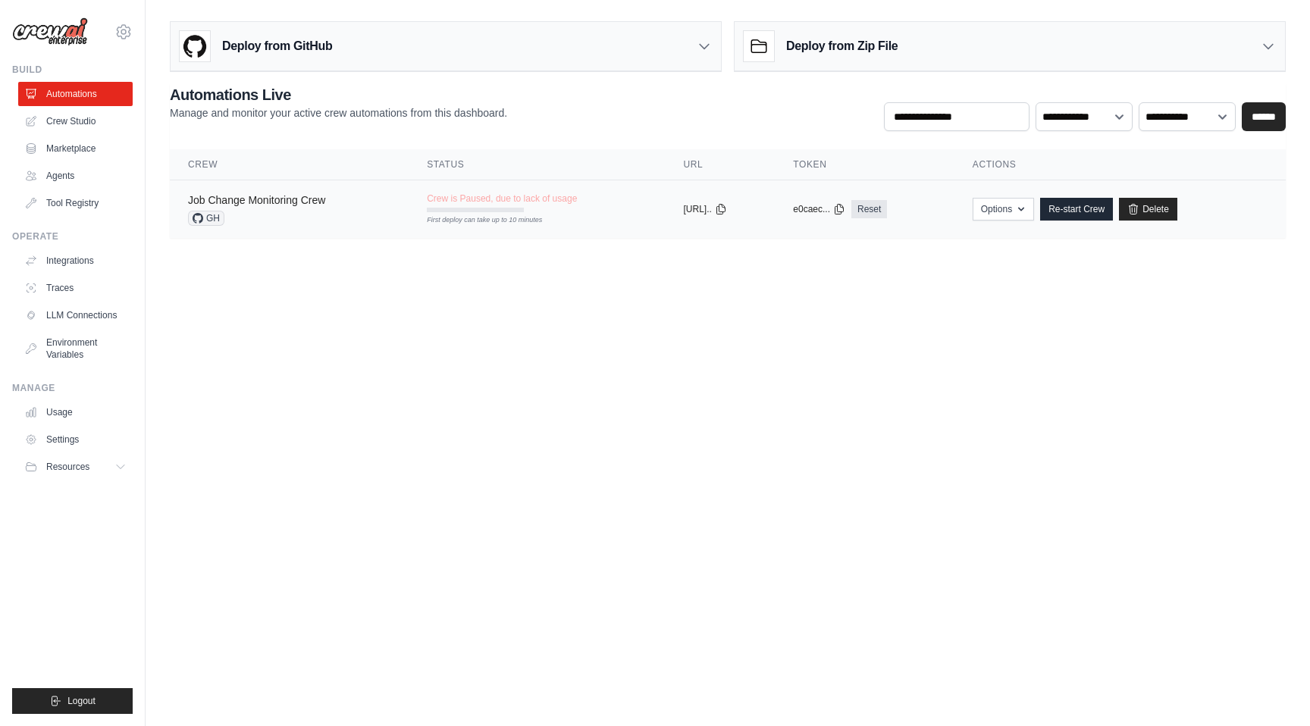
click at [256, 200] on link "Job Change Monitoring Crew" at bounding box center [256, 200] width 137 height 12
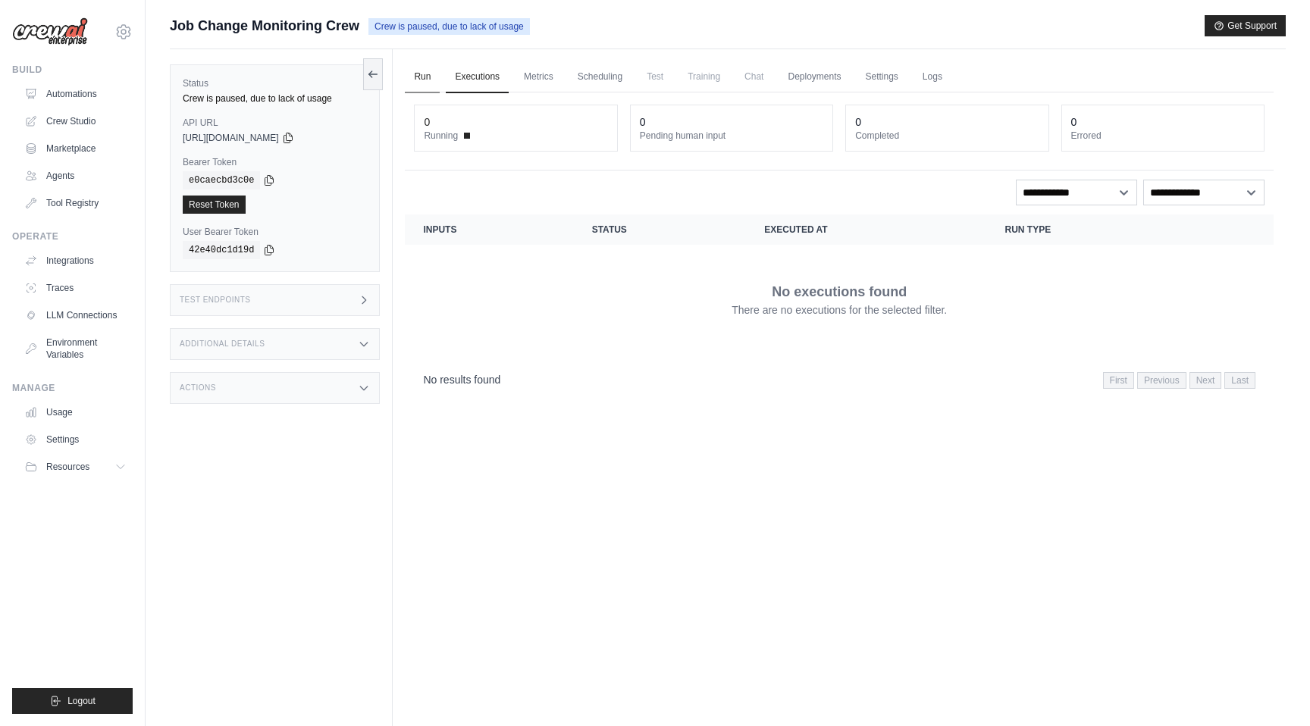
click at [422, 74] on link "Run" at bounding box center [422, 77] width 35 height 32
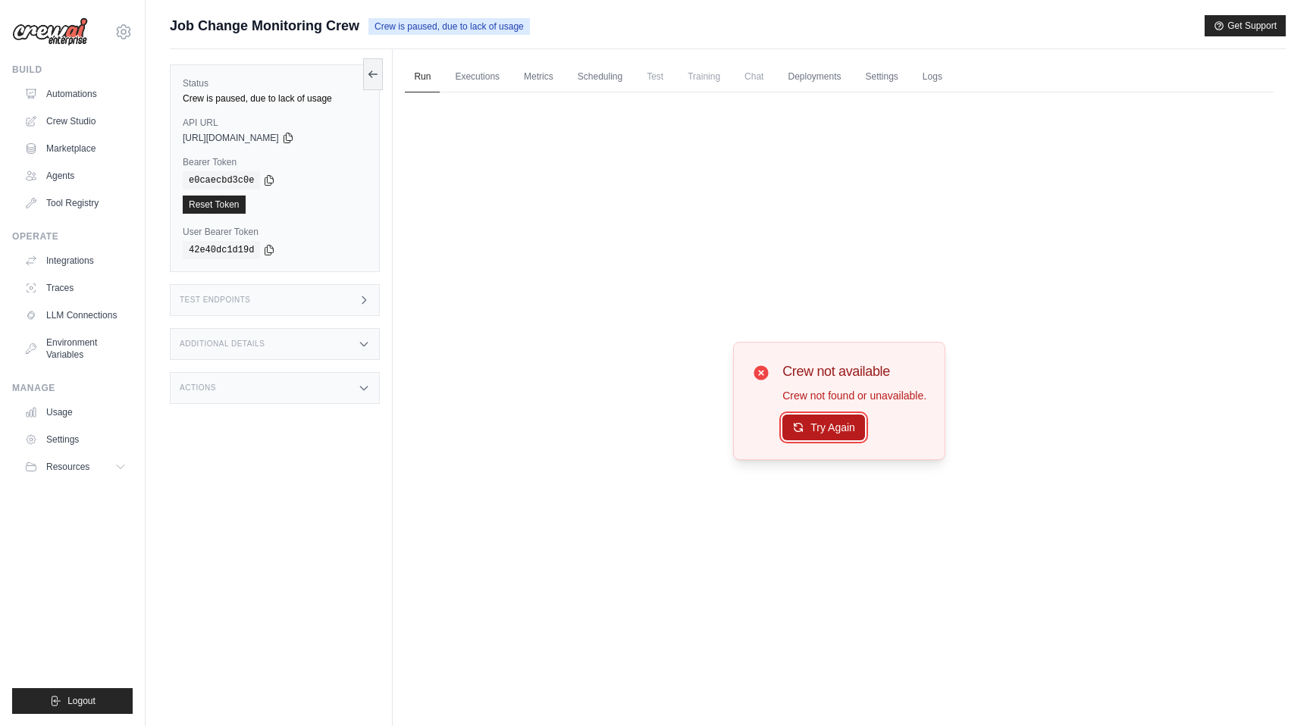
click at [831, 429] on button "Try Again" at bounding box center [823, 428] width 83 height 26
click at [487, 84] on link "Executions" at bounding box center [477, 77] width 63 height 32
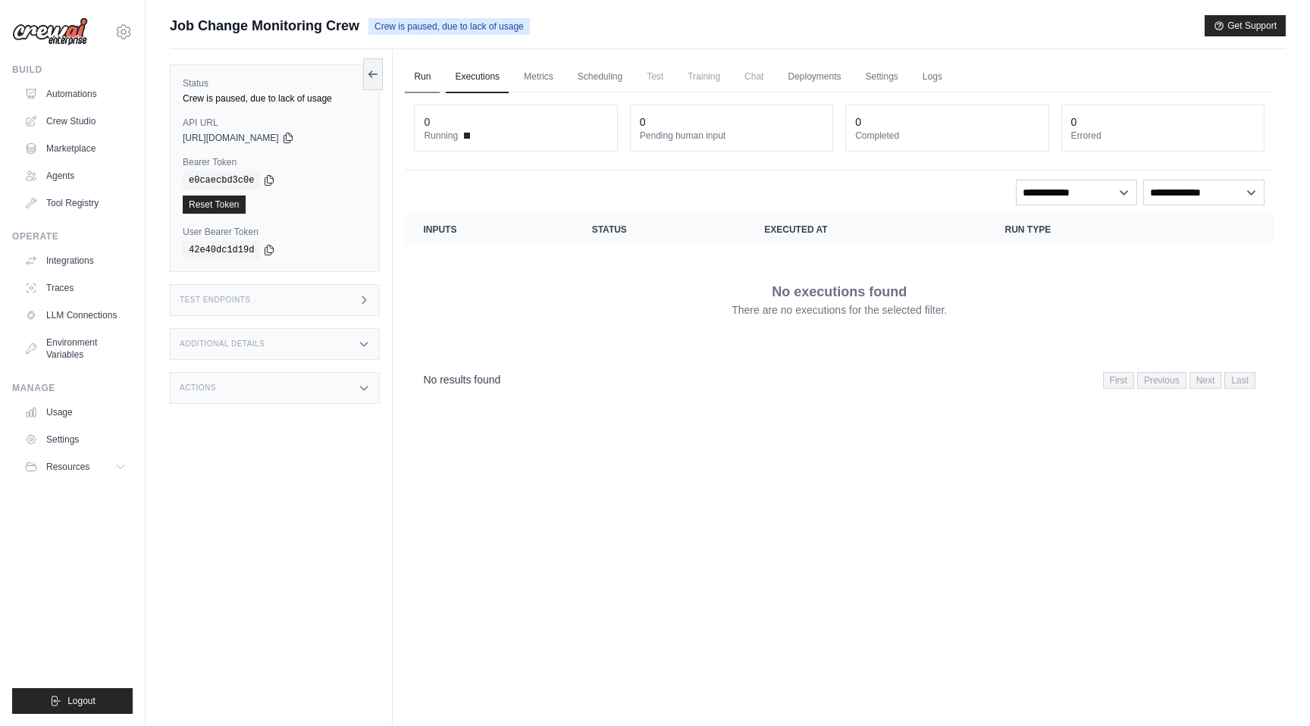
click at [426, 73] on link "Run" at bounding box center [422, 77] width 35 height 32
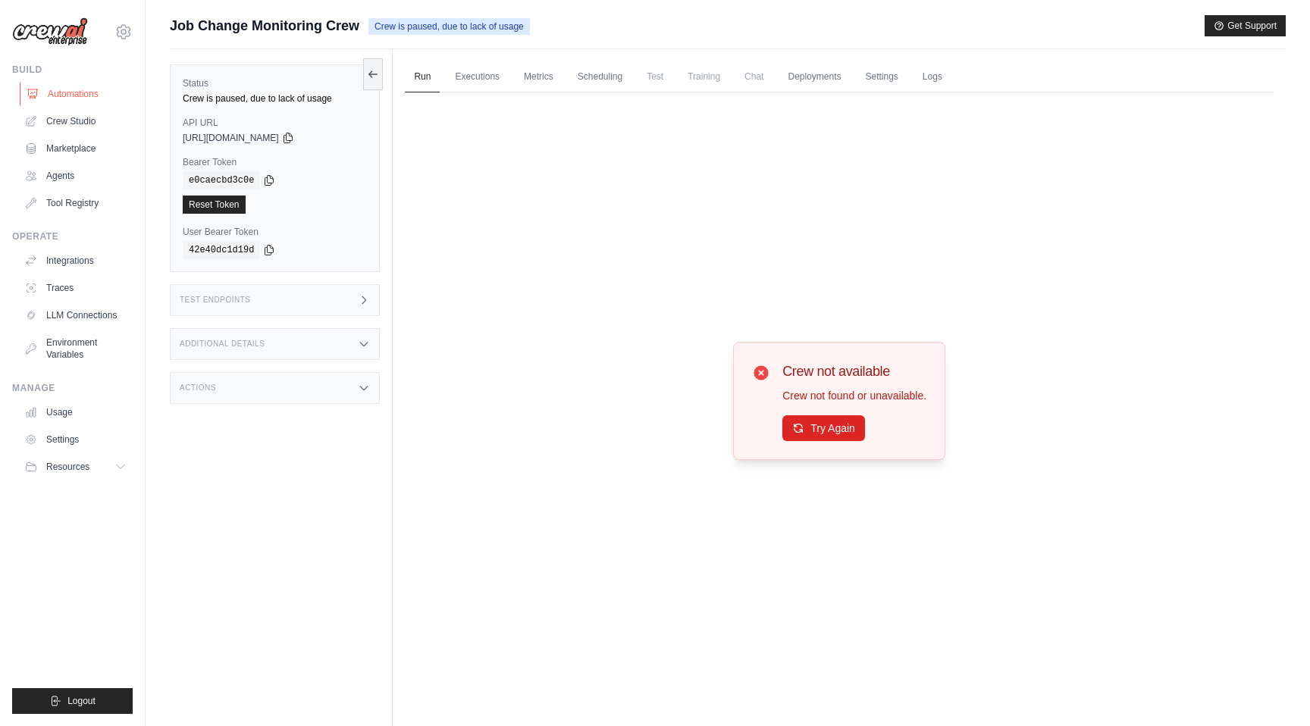
click at [69, 101] on link "Automations" at bounding box center [77, 94] width 114 height 24
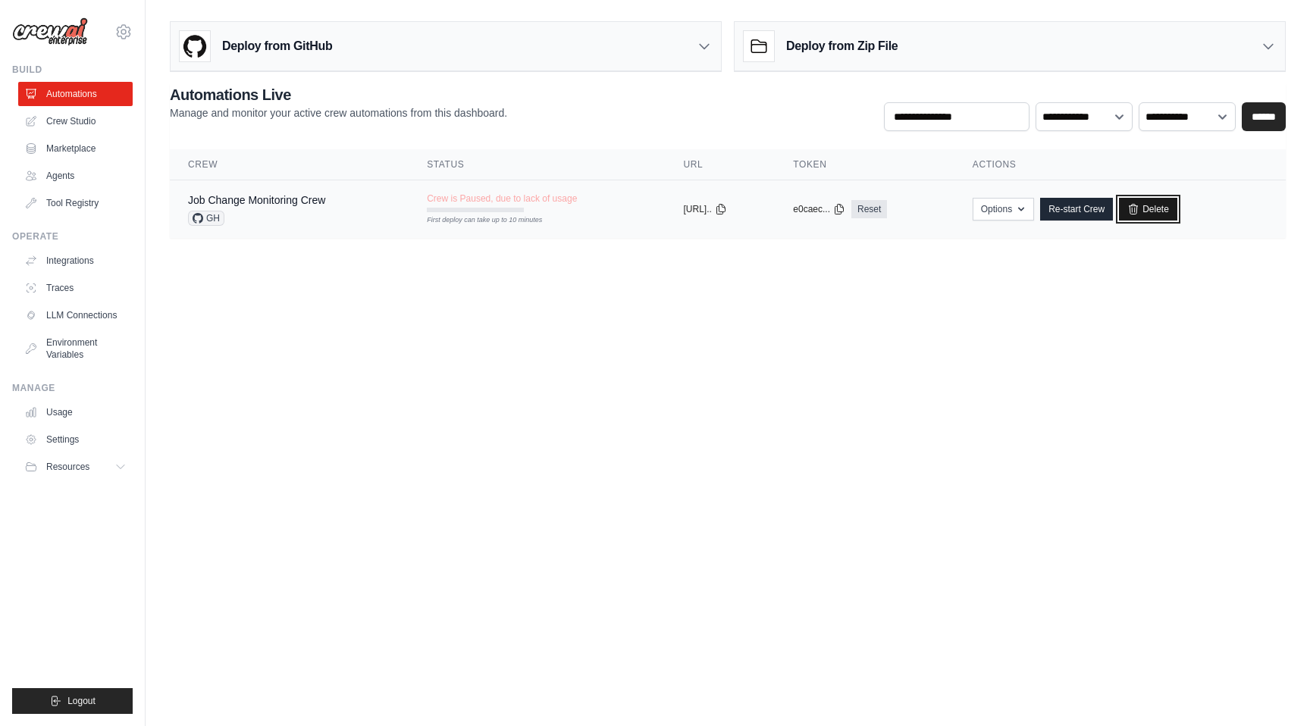
click at [1177, 209] on link "Delete" at bounding box center [1148, 209] width 58 height 23
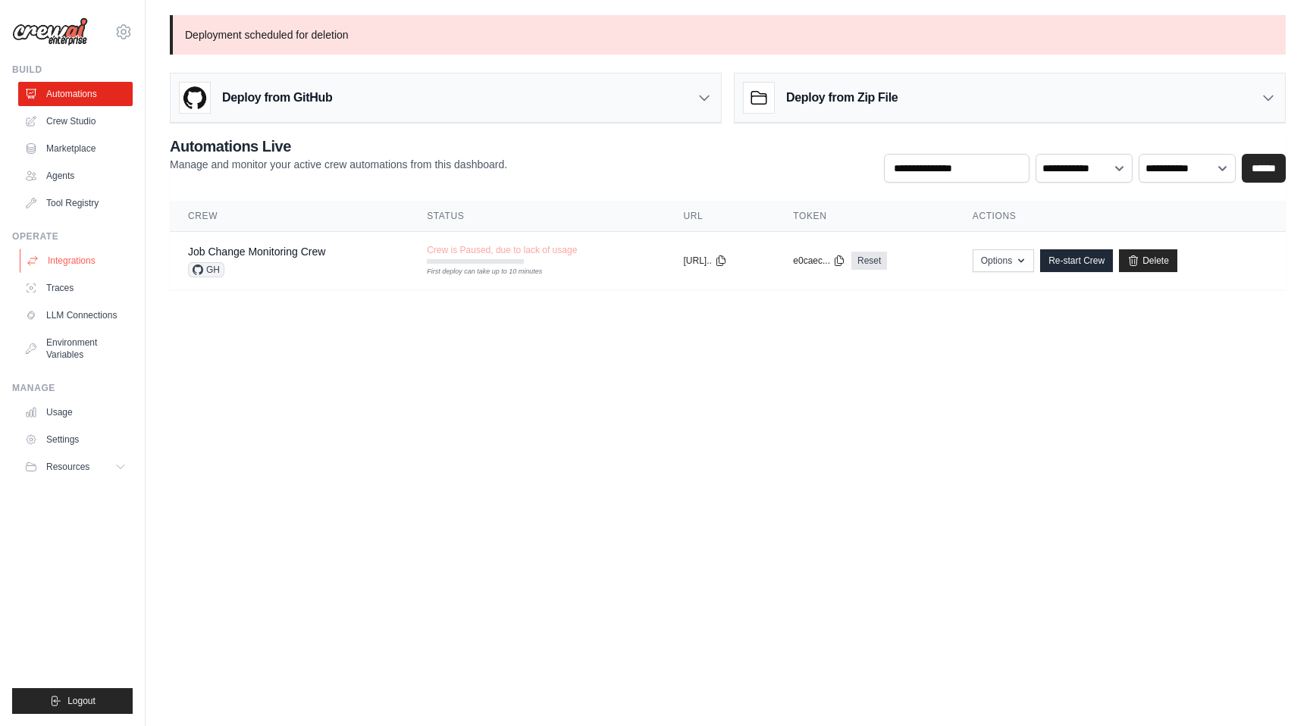
click at [76, 260] on link "Integrations" at bounding box center [77, 261] width 114 height 24
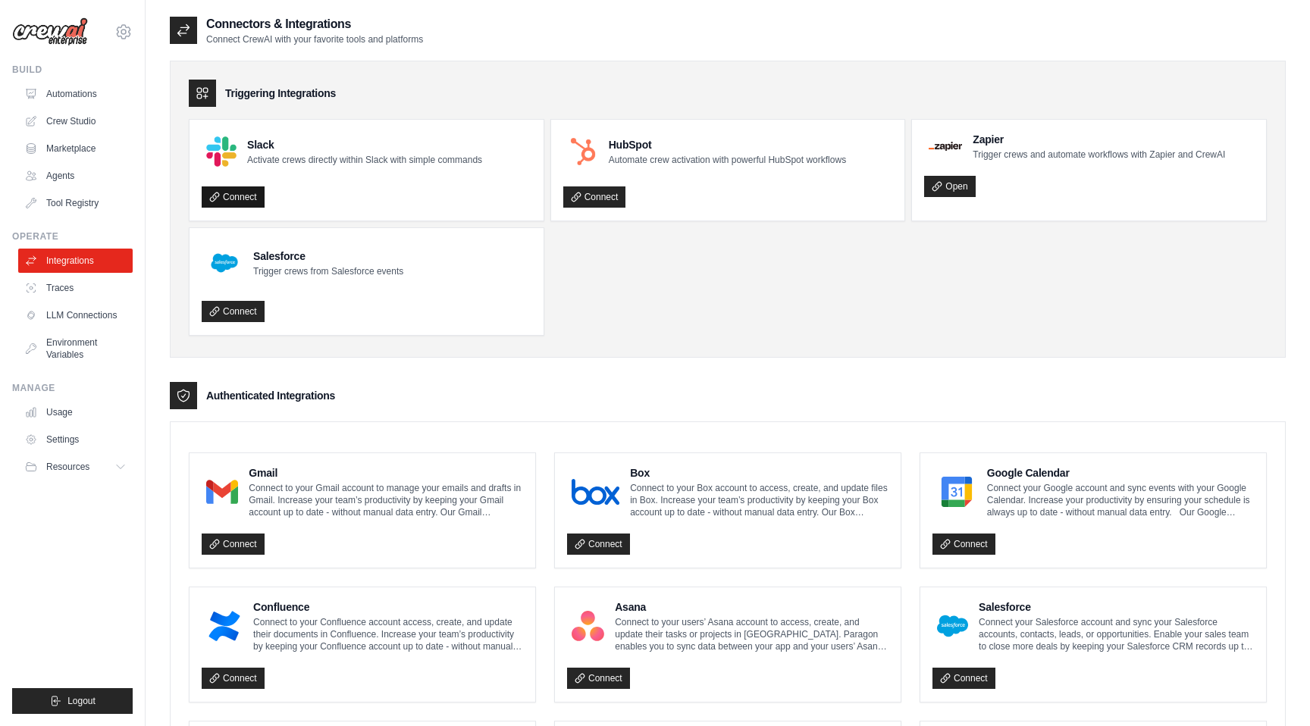
click at [240, 193] on link "Connect" at bounding box center [233, 196] width 63 height 21
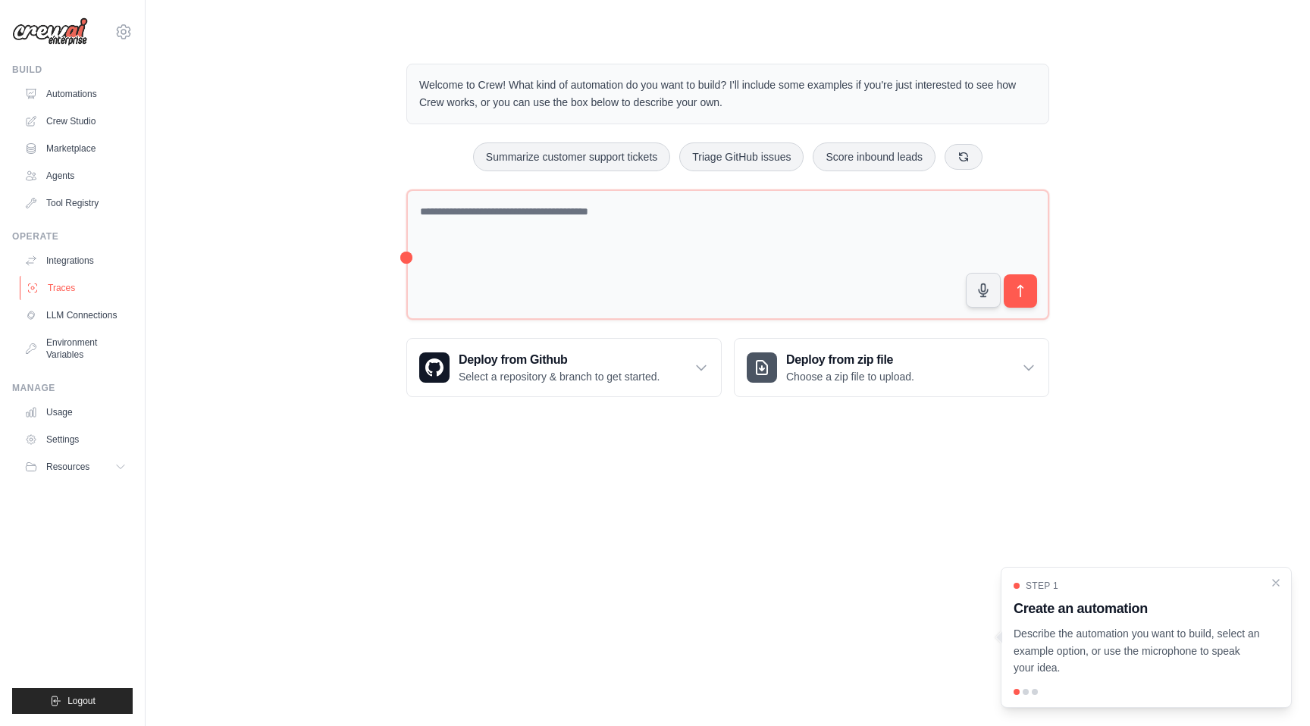
click at [59, 284] on link "Traces" at bounding box center [77, 288] width 114 height 24
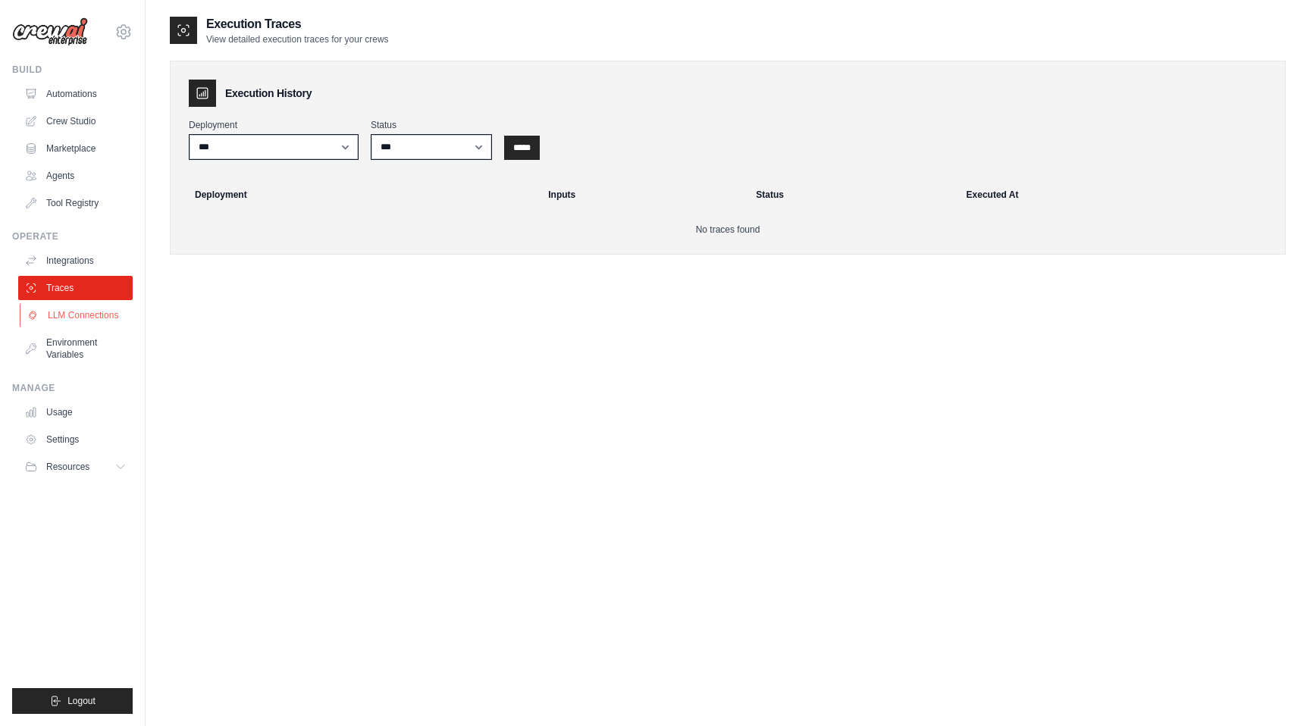
click at [73, 321] on link "LLM Connections" at bounding box center [77, 315] width 114 height 24
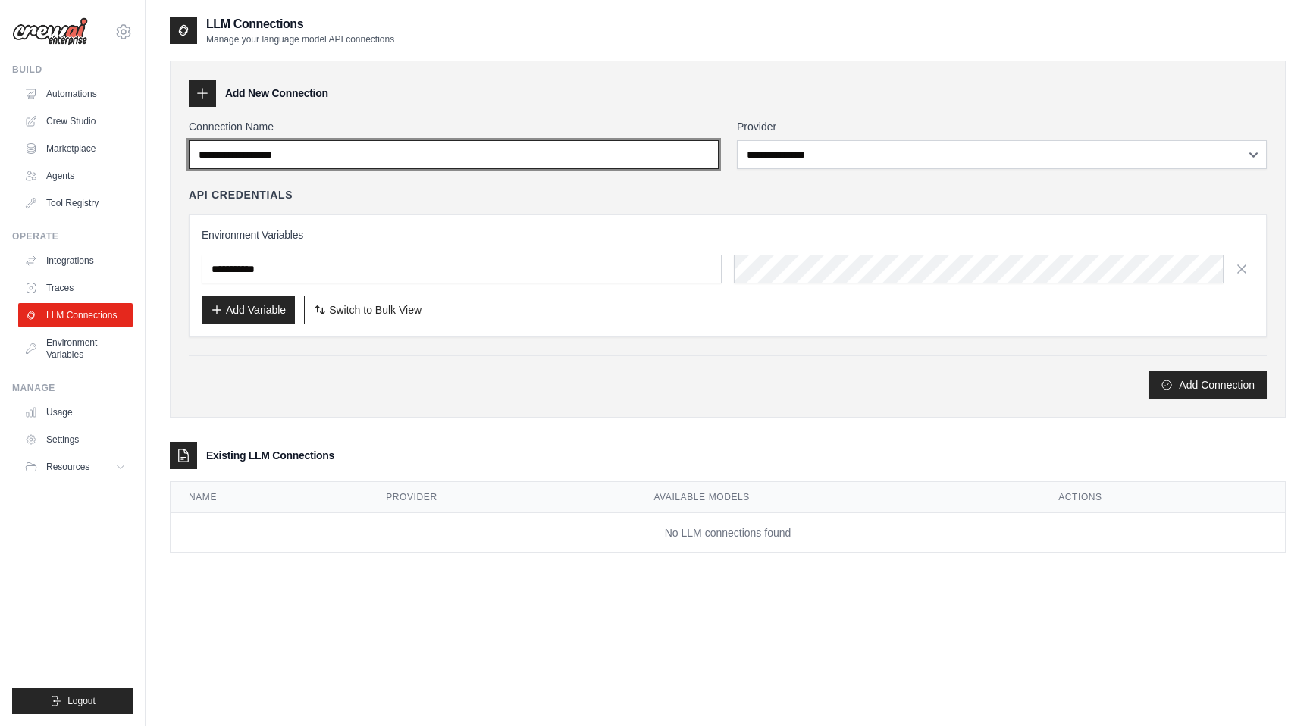
click at [405, 156] on input "Connection Name" at bounding box center [454, 154] width 530 height 29
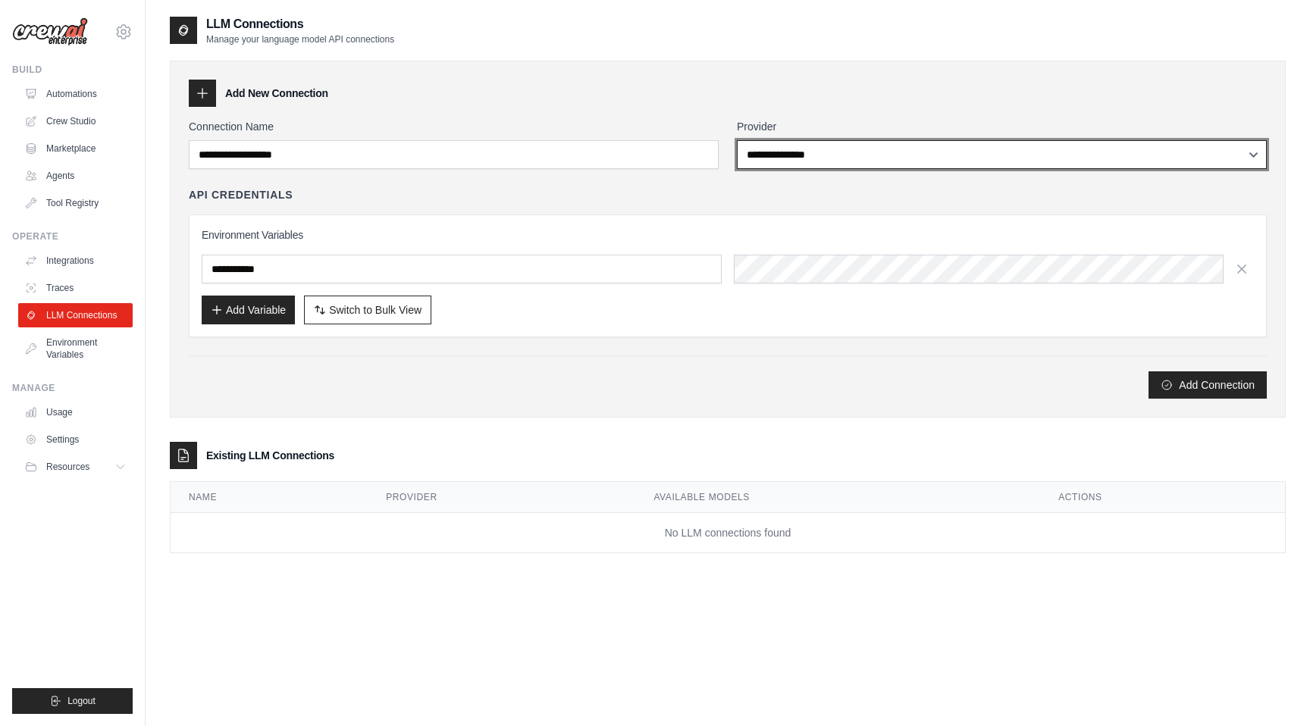
click at [814, 149] on select "**********" at bounding box center [1002, 154] width 530 height 29
select select "******"
click at [737, 140] on select "**********" at bounding box center [1002, 154] width 530 height 29
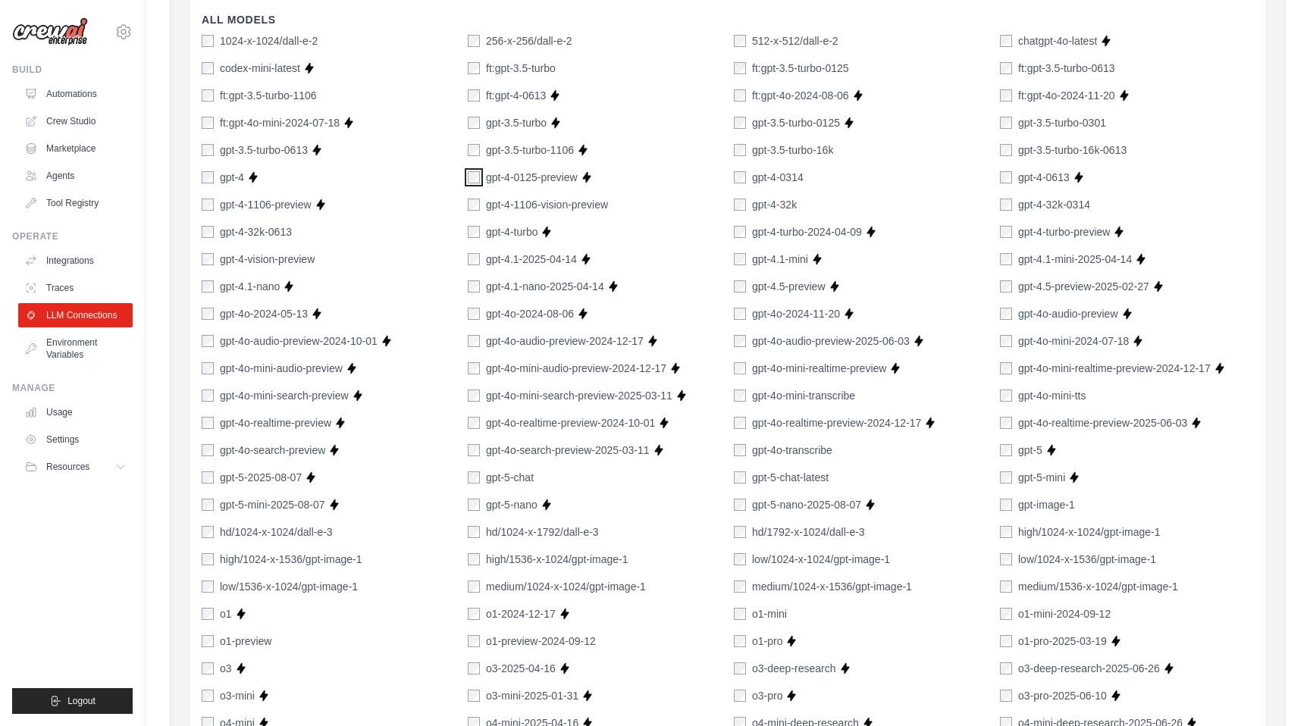
scroll to position [542, 0]
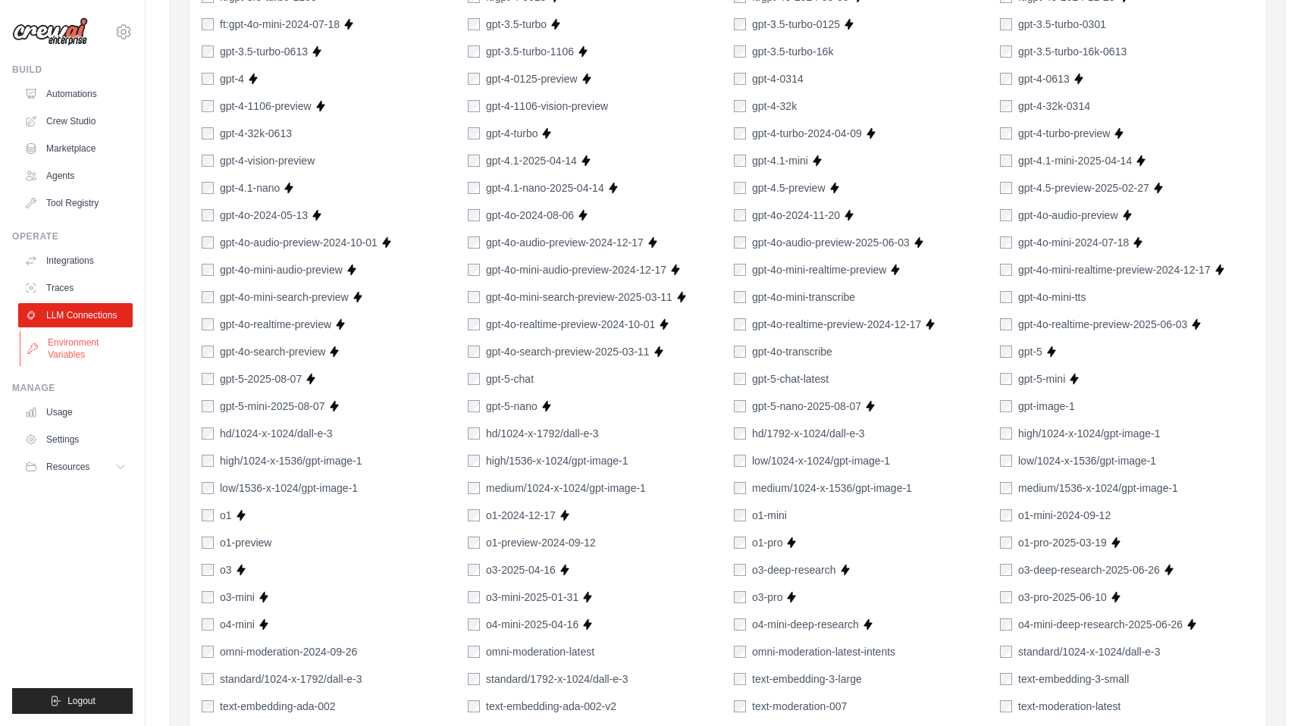
click at [70, 353] on link "Environment Variables" at bounding box center [77, 348] width 114 height 36
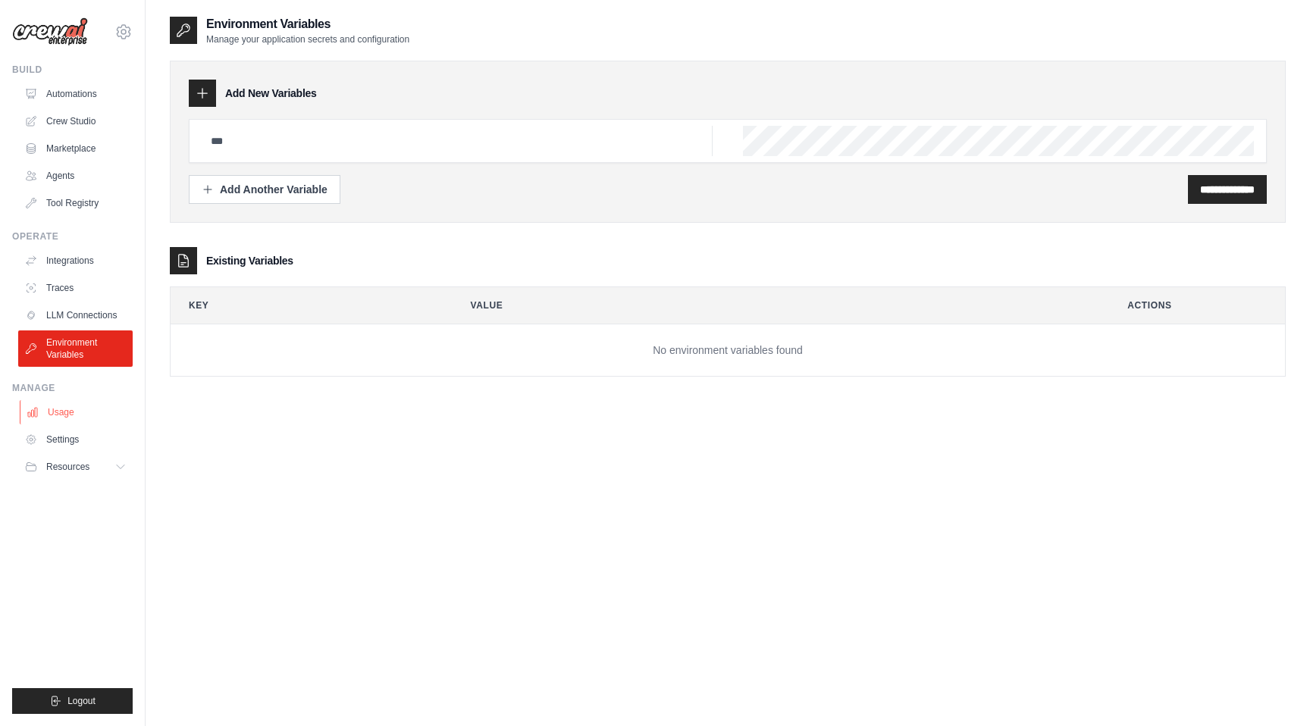
click at [64, 410] on link "Usage" at bounding box center [77, 412] width 114 height 24
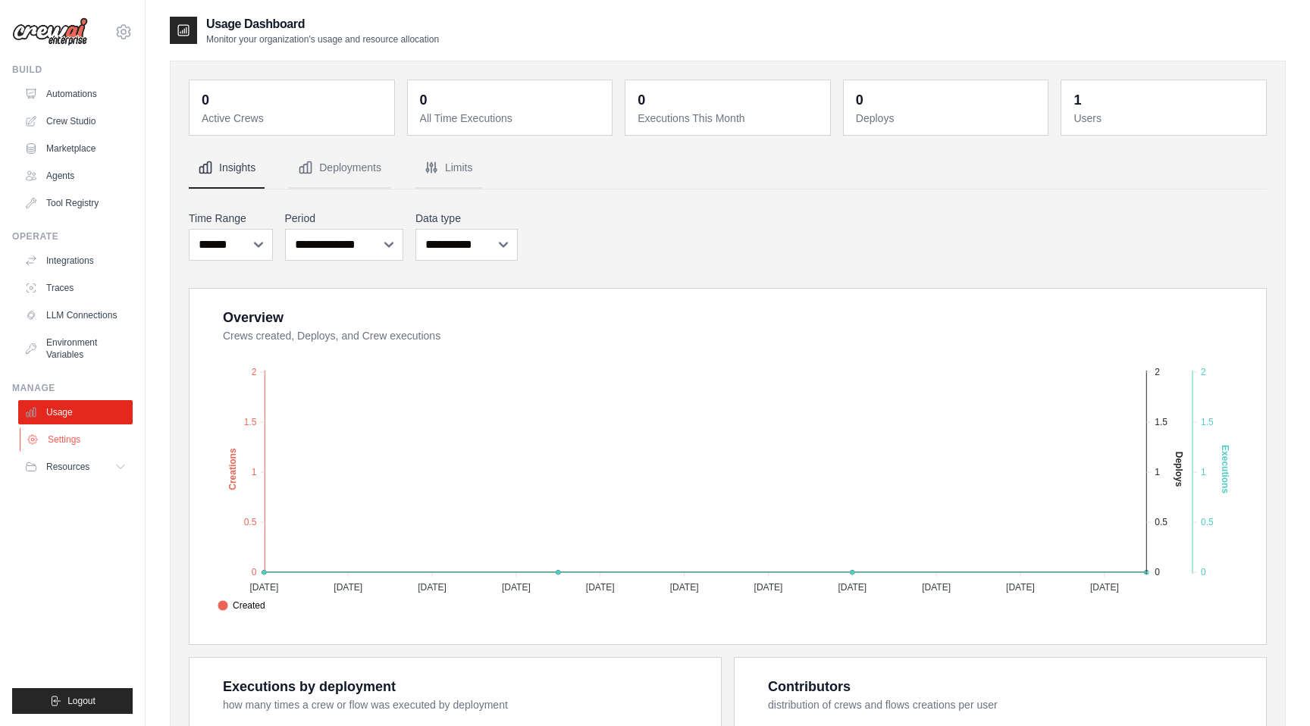
click at [67, 445] on link "Settings" at bounding box center [77, 439] width 114 height 24
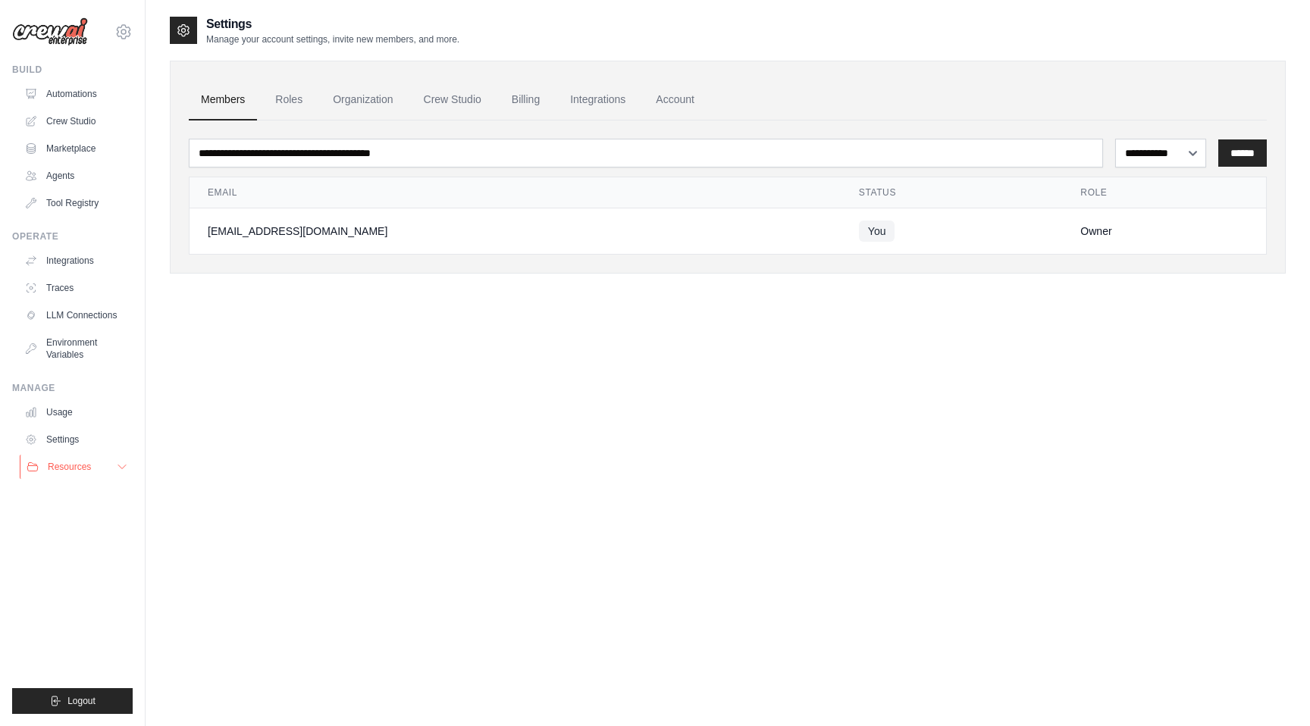
click at [70, 468] on span "Resources" at bounding box center [69, 467] width 43 height 12
click at [74, 168] on link "Agents" at bounding box center [77, 176] width 114 height 24
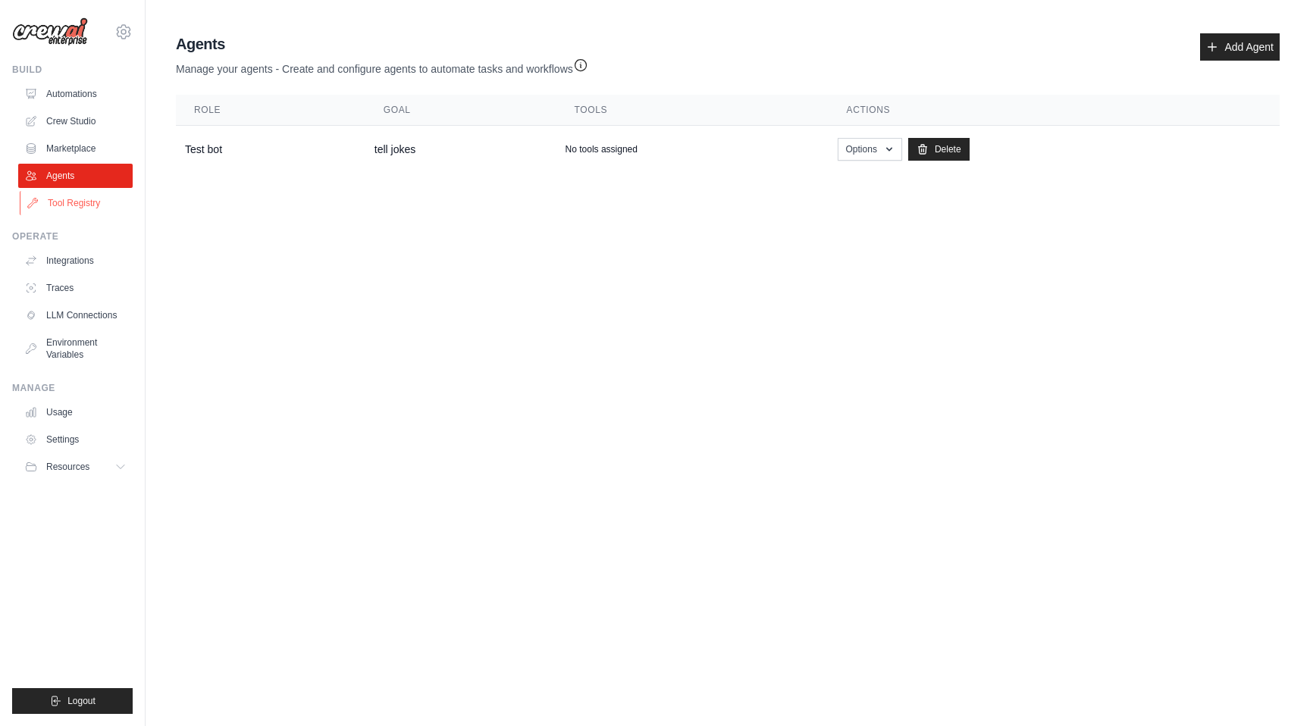
click at [75, 200] on link "Tool Registry" at bounding box center [77, 203] width 114 height 24
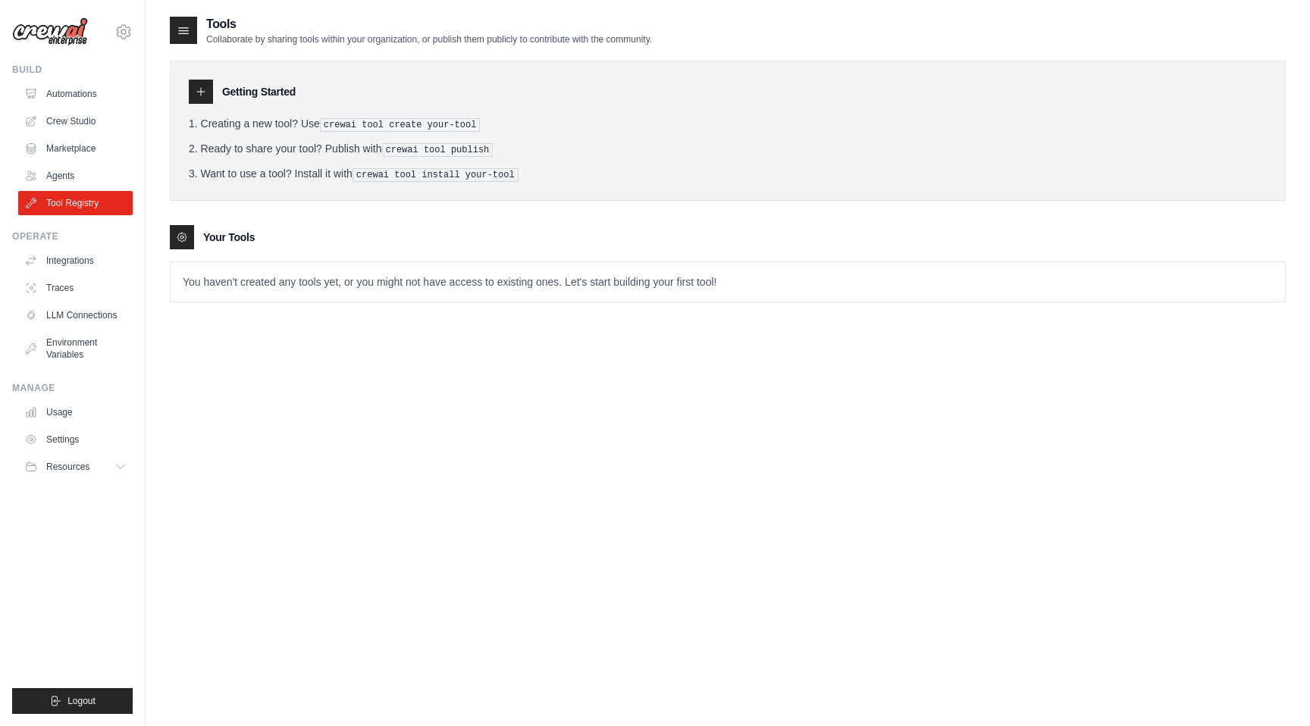
click at [296, 278] on p "You haven't created any tools yet, or you might not have access to existing one…" at bounding box center [728, 281] width 1114 height 39
click at [183, 103] on div "Getting Started Creating a new tool? Use crewai tool create your-tool Ready to …" at bounding box center [728, 131] width 1116 height 140
drag, startPoint x: 314, startPoint y: 132, endPoint x: 513, endPoint y: 112, distance: 200.3
click at [513, 112] on div "Getting Started Creating a new tool? Use crewai tool create your-tool Ready to …" at bounding box center [728, 131] width 1116 height 140
click at [481, 119] on pre "crewai tool create your-tool" at bounding box center [400, 125] width 161 height 14
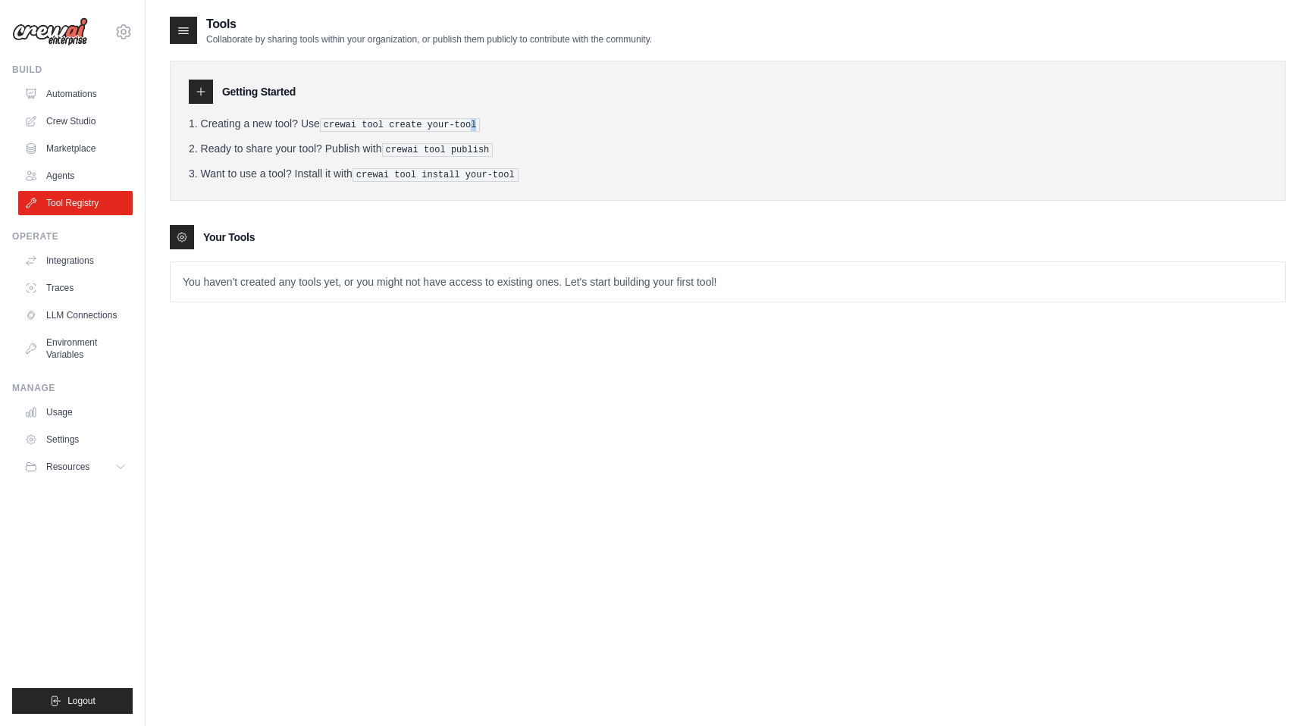
drag, startPoint x: 475, startPoint y: 121, endPoint x: 312, endPoint y: 133, distance: 164.1
click at [312, 133] on ol "Creating a new tool? Use crewai tool create your-tool Ready to share your tool?…" at bounding box center [728, 149] width 1078 height 66
click at [56, 176] on link "Agents" at bounding box center [77, 176] width 114 height 24
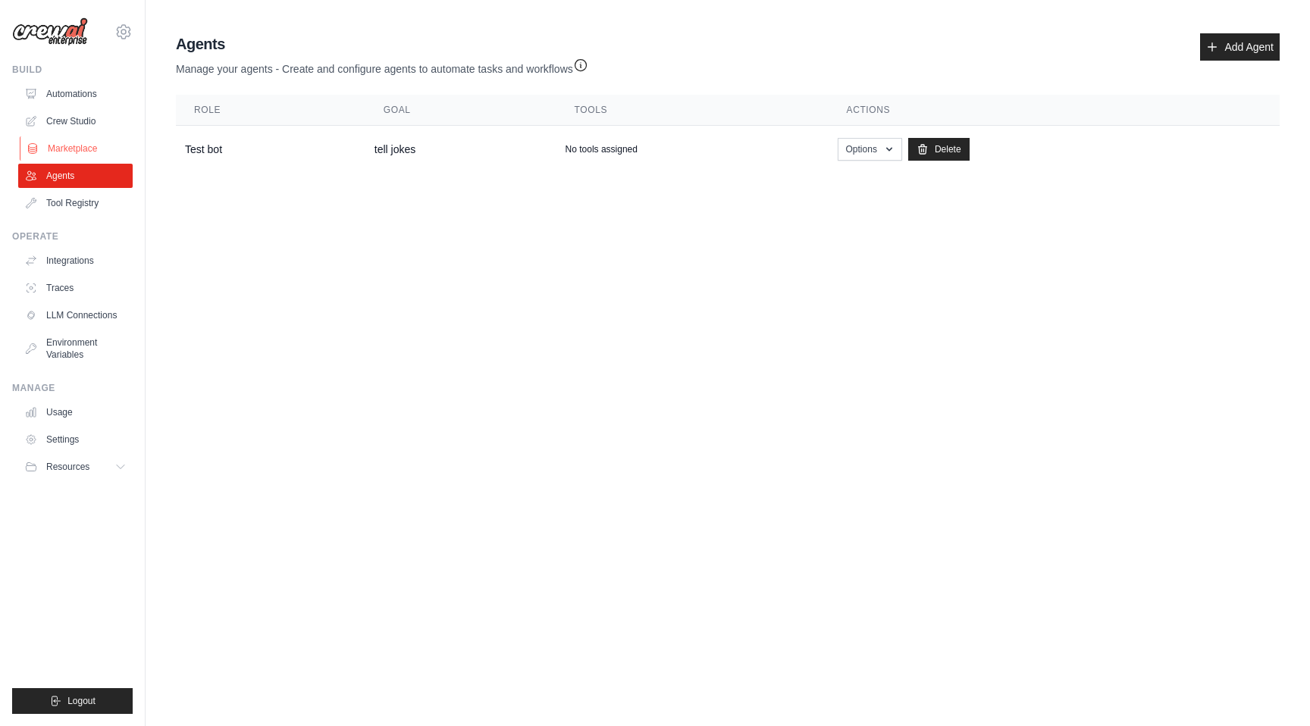
click at [71, 151] on link "Marketplace" at bounding box center [77, 148] width 114 height 24
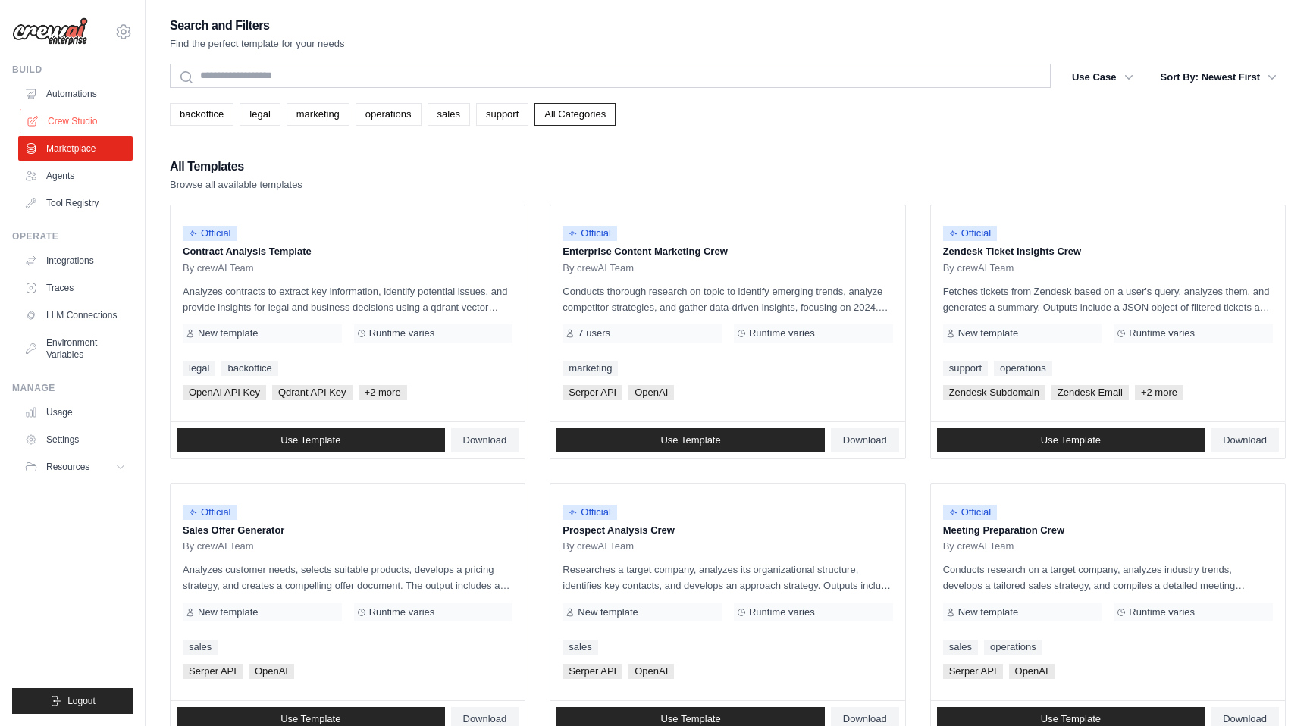
click at [72, 125] on link "Crew Studio" at bounding box center [77, 121] width 114 height 24
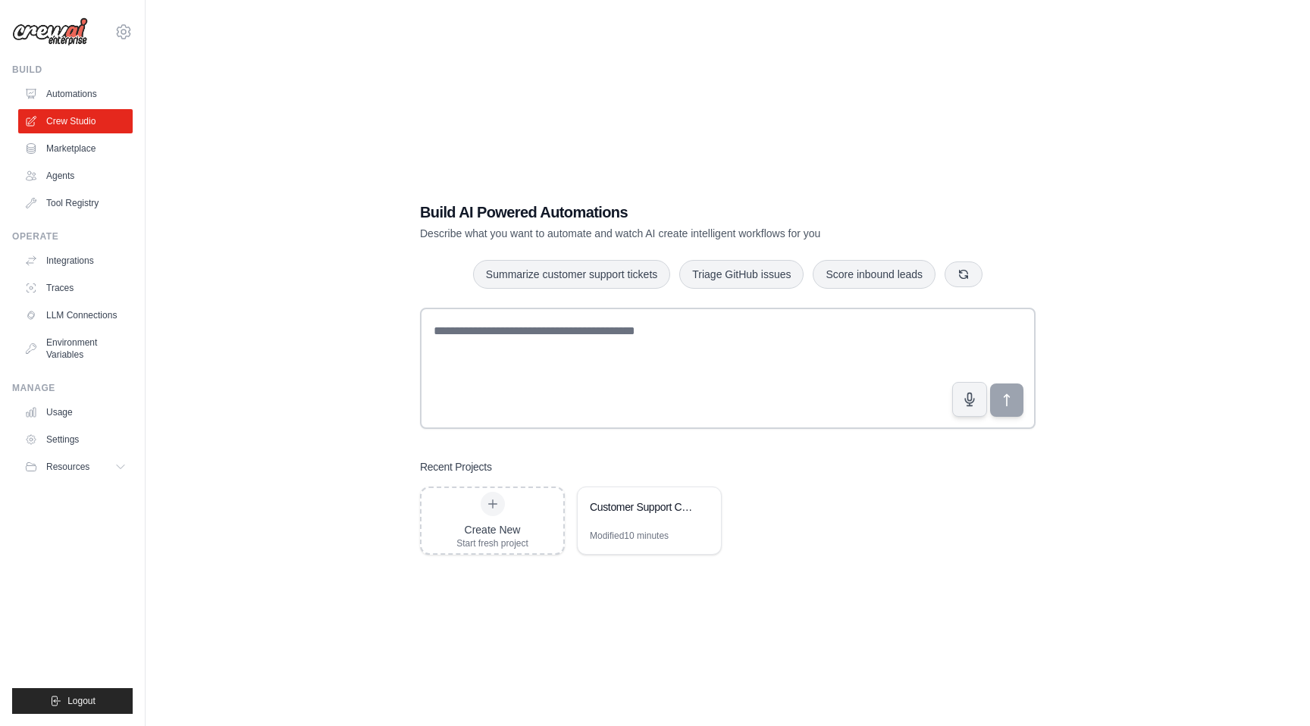
click at [87, 80] on div "Build Automations Crew Studio Marketplace Agents" at bounding box center [72, 140] width 121 height 152
click at [87, 99] on link "Automations" at bounding box center [77, 94] width 114 height 24
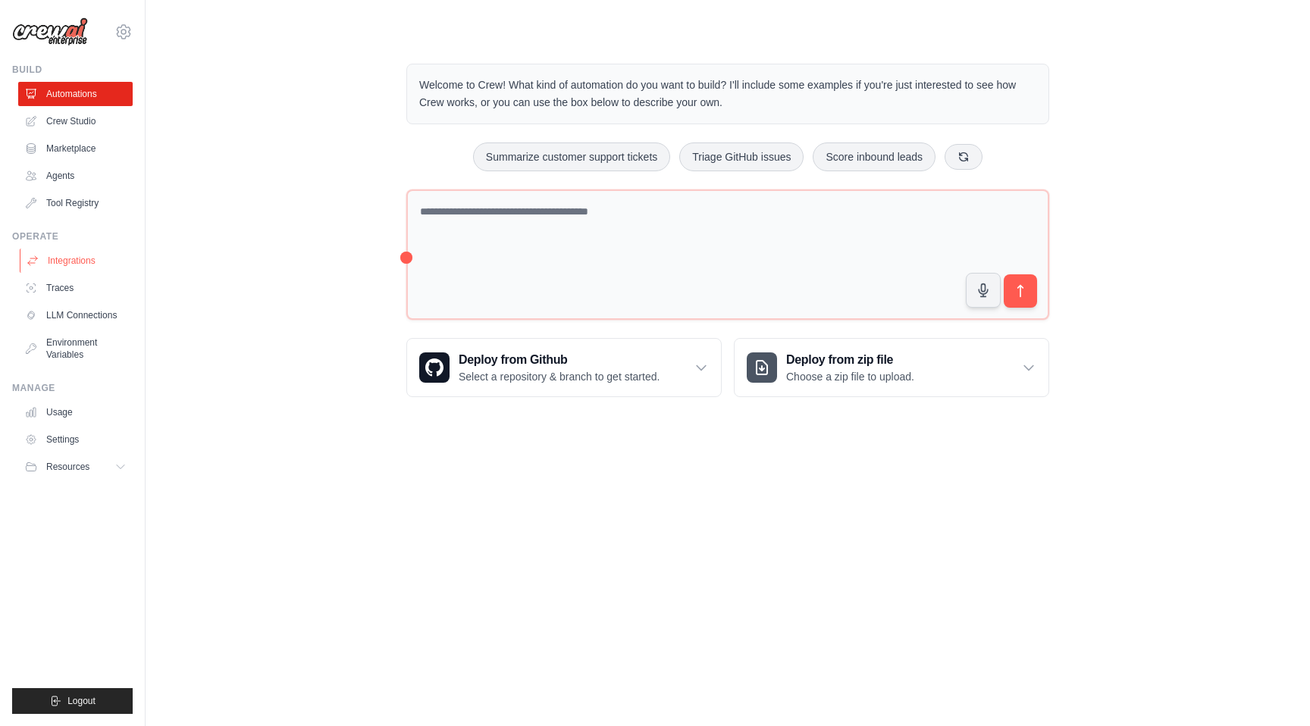
click at [90, 264] on link "Integrations" at bounding box center [77, 261] width 114 height 24
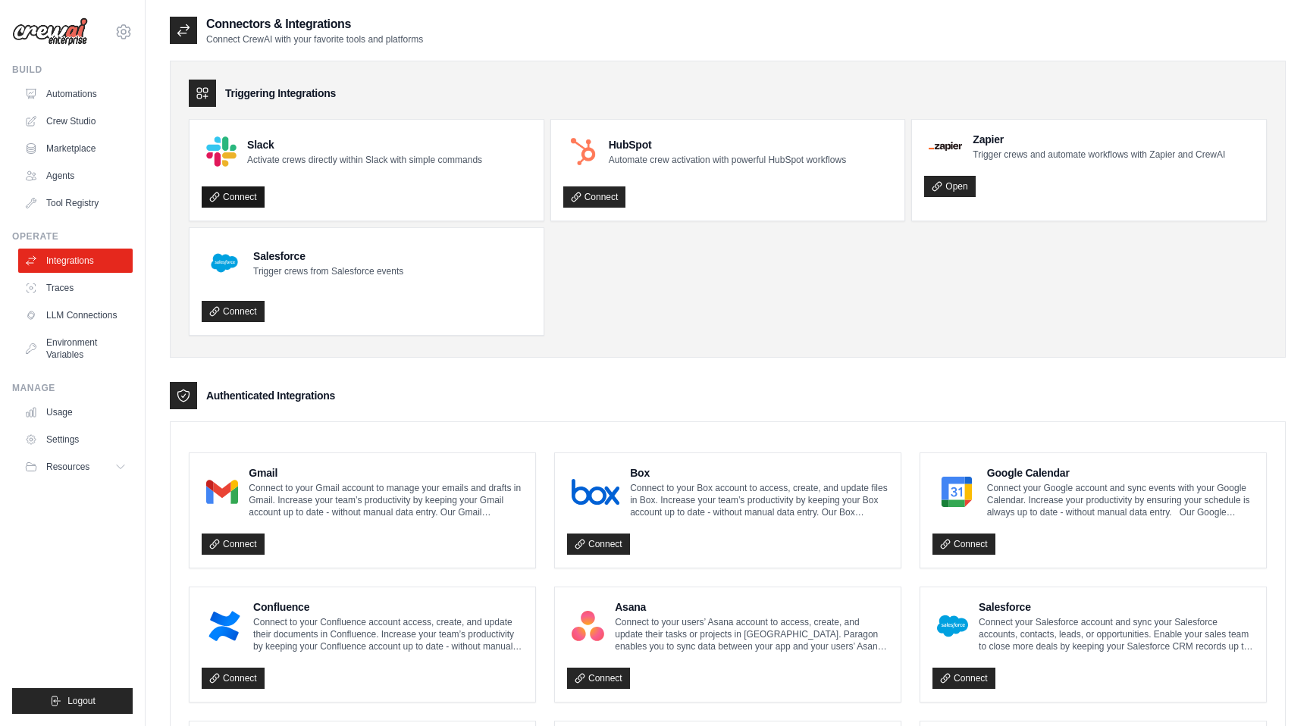
click at [233, 199] on link "Connect" at bounding box center [233, 196] width 63 height 21
click at [243, 195] on link "Connect" at bounding box center [233, 196] width 63 height 21
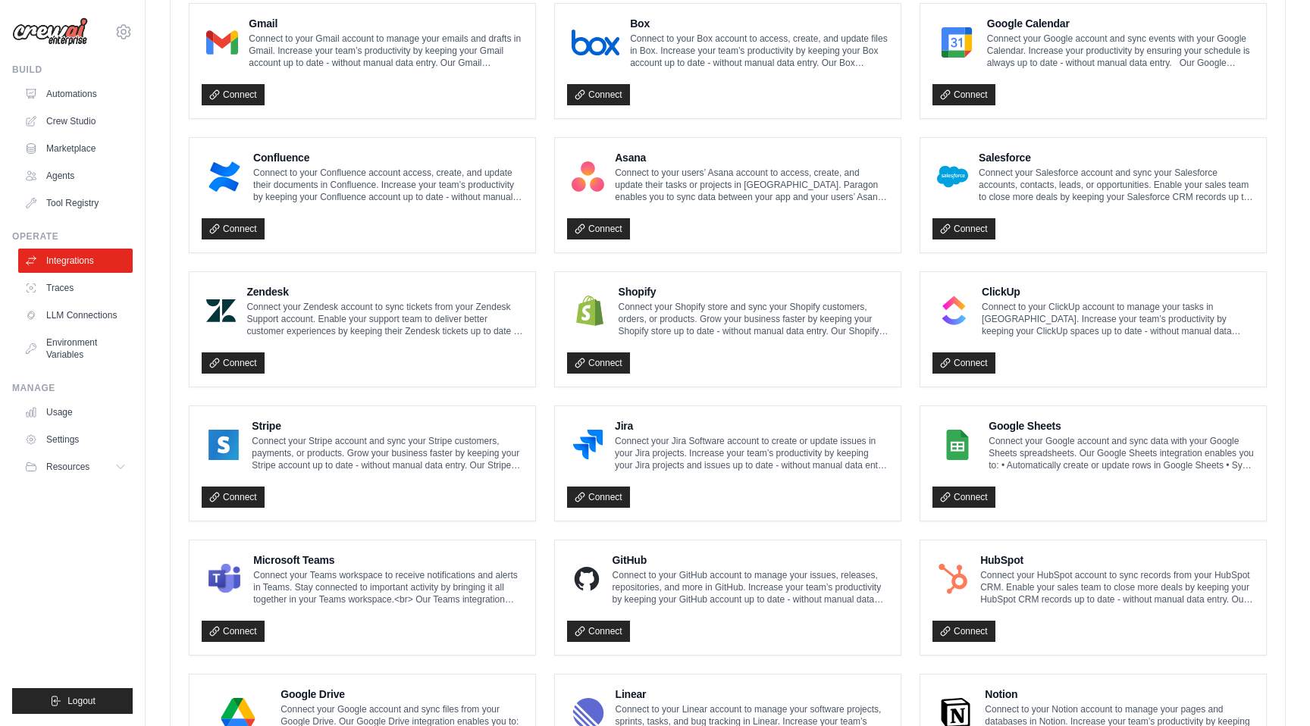
scroll to position [696, 0]
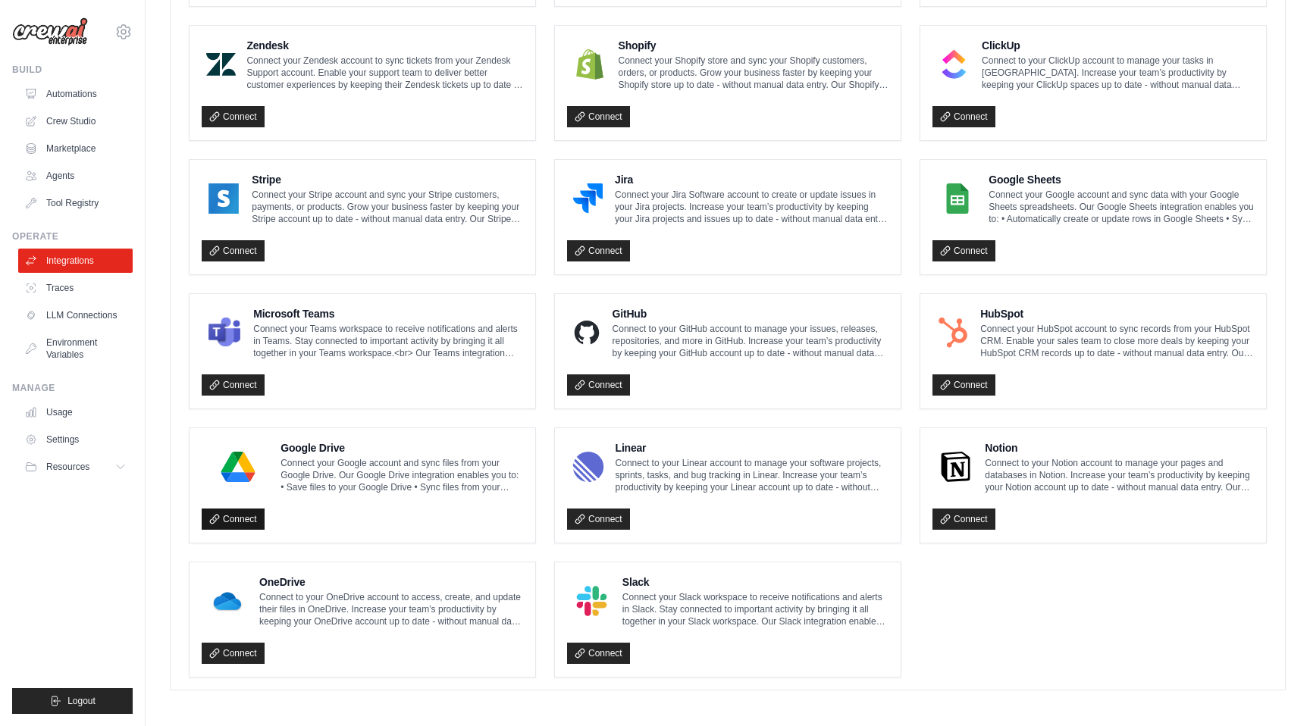
click at [246, 512] on link "Connect" at bounding box center [233, 519] width 63 height 21
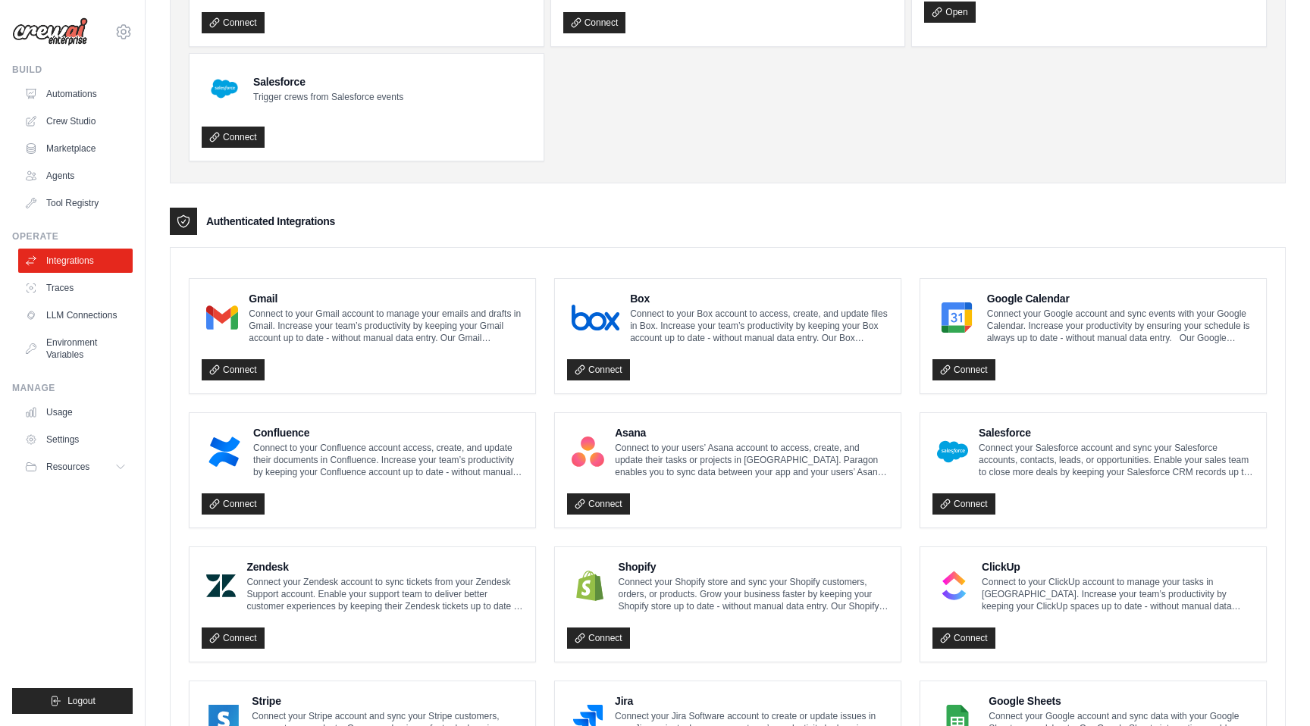
scroll to position [0, 0]
